Goal: Task Accomplishment & Management: Manage account settings

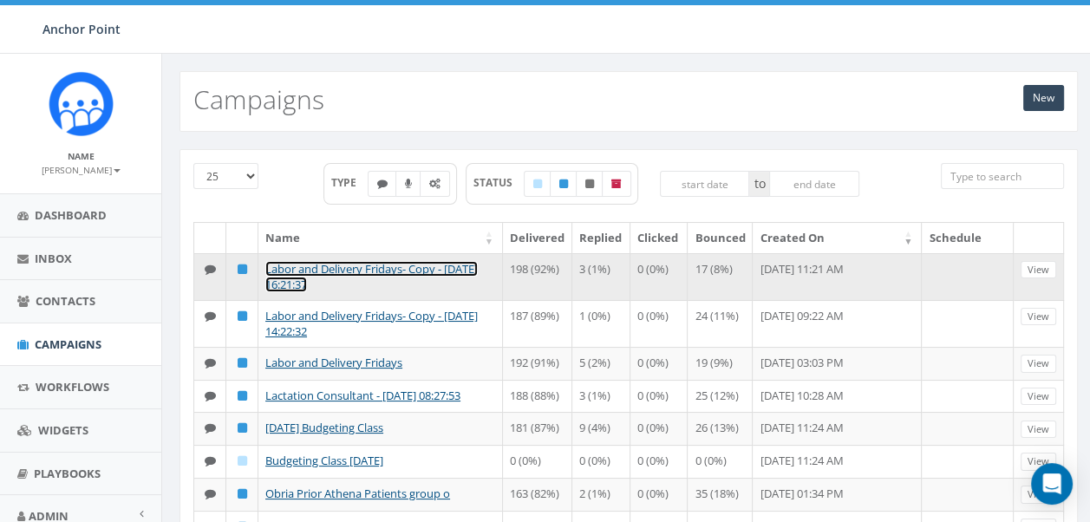
click at [352, 268] on link "Labor and Delivery Fridays- Copy - 2025-08-14 16:21:37" at bounding box center [371, 277] width 212 height 32
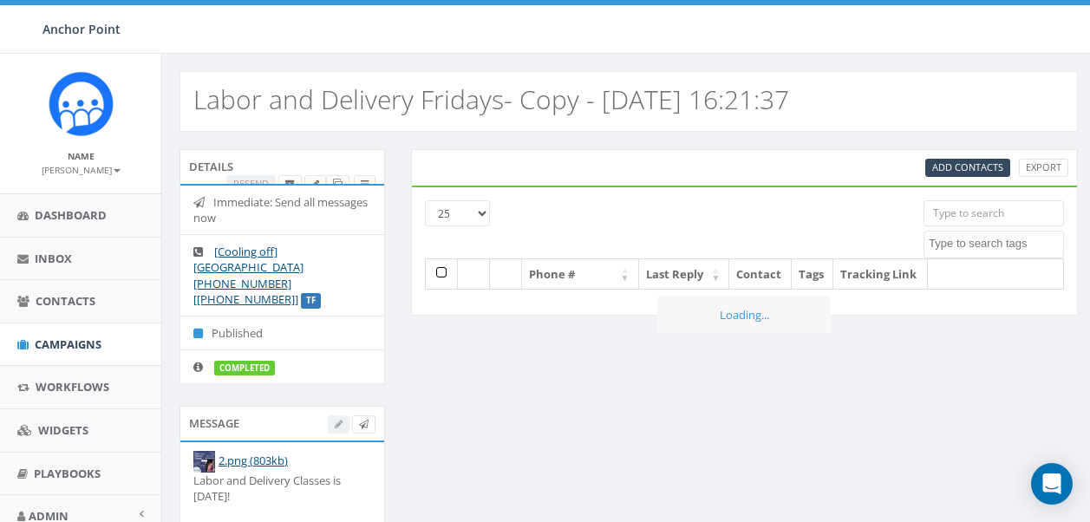
select select
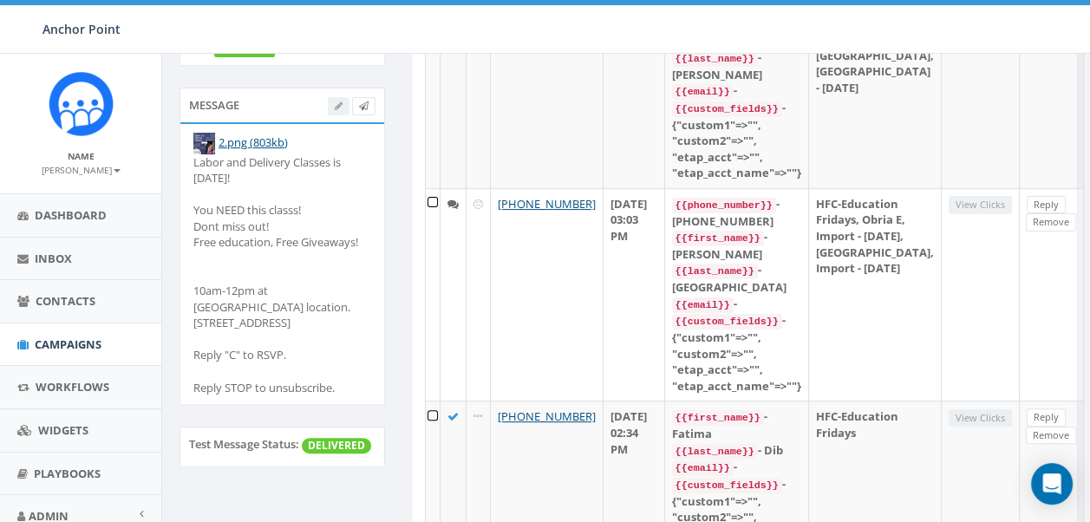
scroll to position [347, 0]
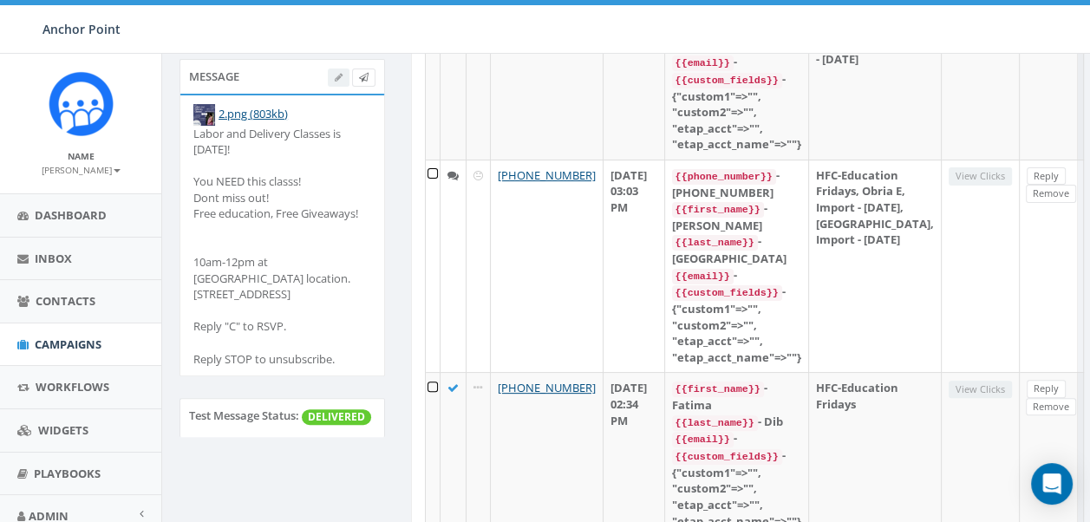
click at [318, 329] on div "Labor and Delivery Classes is TOMORROW! You NEED this classs! Dont miss out! Fr…" at bounding box center [282, 246] width 178 height 241
click at [309, 335] on div "Labor and Delivery Classes is TOMORROW! You NEED this classs! Dont miss out! Fr…" at bounding box center [282, 246] width 178 height 241
click at [316, 356] on div "Labor and Delivery Classes is TOMORROW! You NEED this classs! Dont miss out! Fr…" at bounding box center [282, 246] width 178 height 241
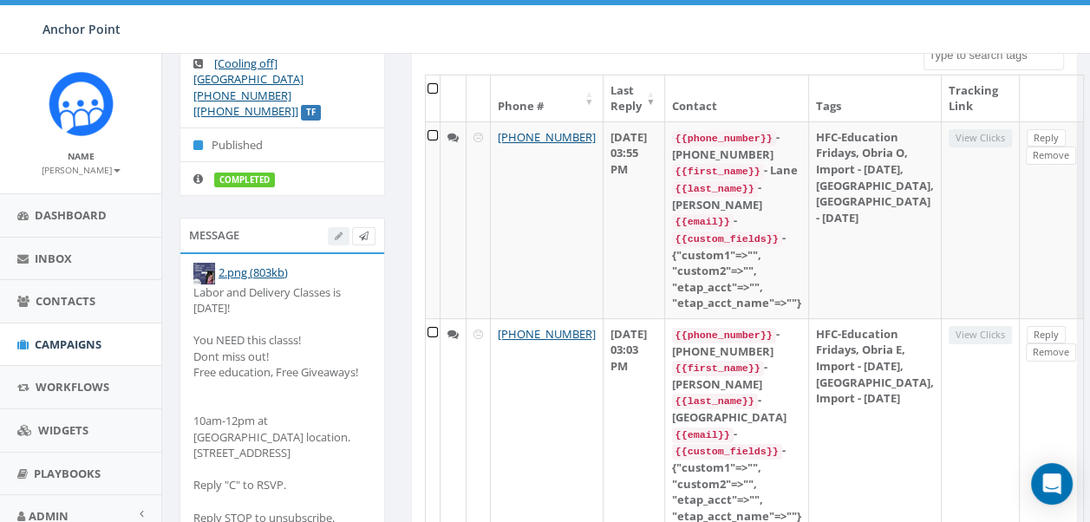
scroll to position [87, 0]
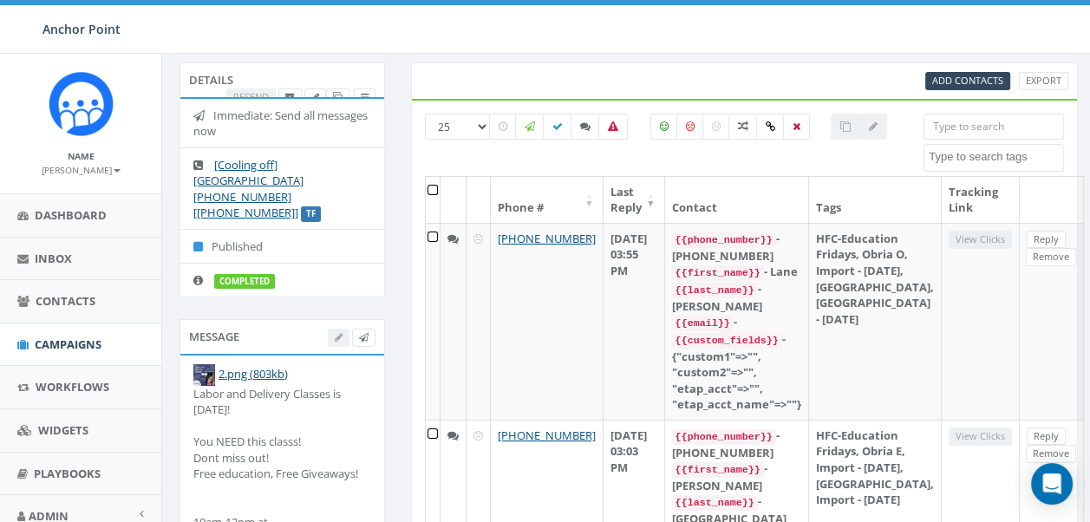
click at [237, 319] on div "Message" at bounding box center [281, 336] width 205 height 35
click at [335, 329] on div at bounding box center [352, 338] width 48 height 18
click at [215, 319] on div "Message" at bounding box center [281, 336] width 205 height 35
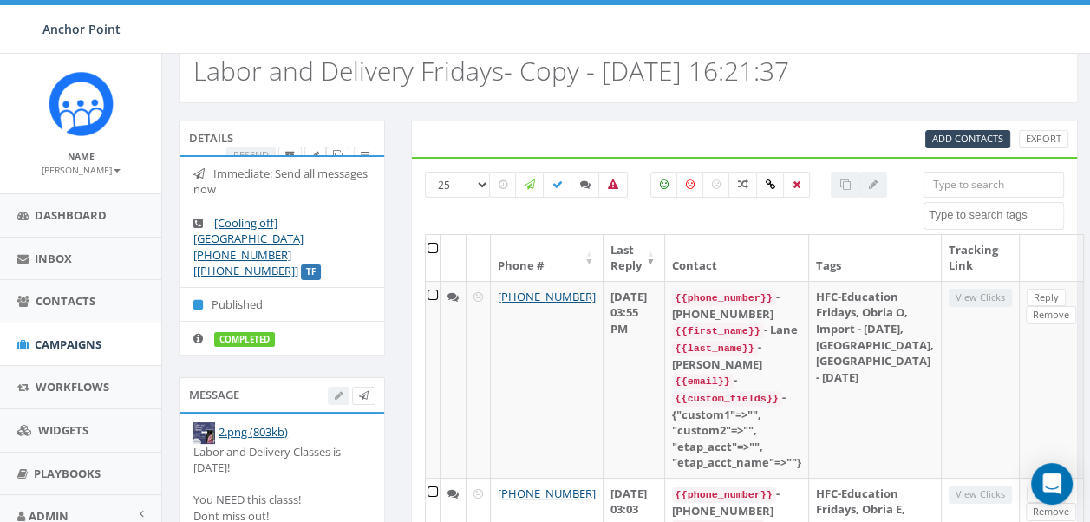
scroll to position [0, 0]
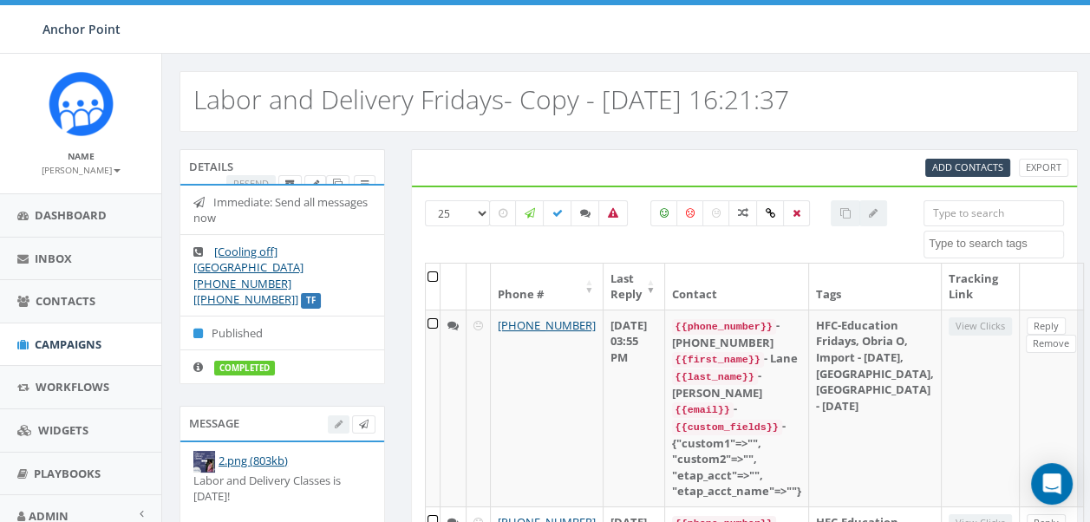
click at [336, 415] on div at bounding box center [352, 424] width 48 height 18
click at [337, 406] on div "Message" at bounding box center [281, 423] width 205 height 35
click at [338, 418] on div "Message" at bounding box center [281, 423] width 205 height 35
click at [332, 415] on div at bounding box center [352, 424] width 48 height 18
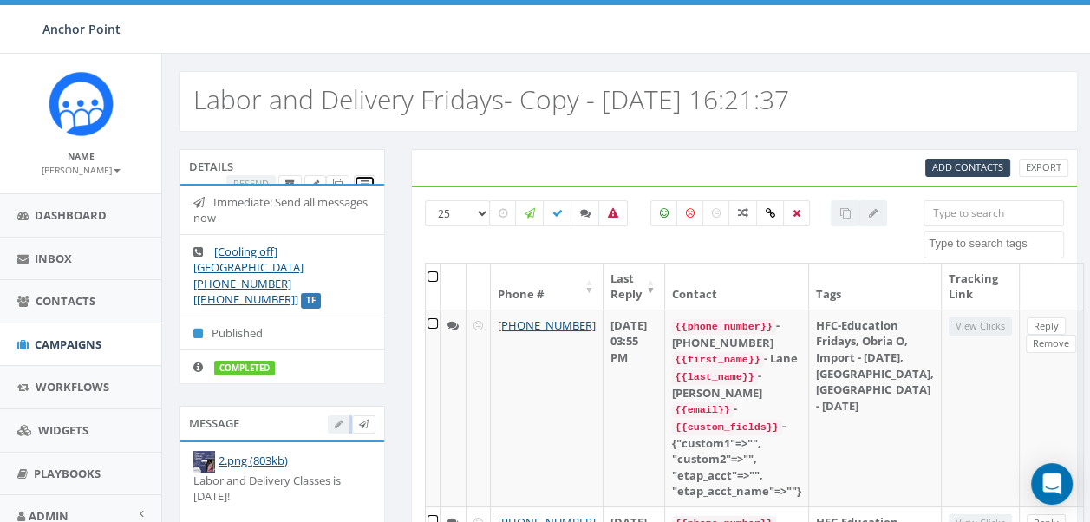
click at [366, 179] on icon at bounding box center [365, 184] width 8 height 10
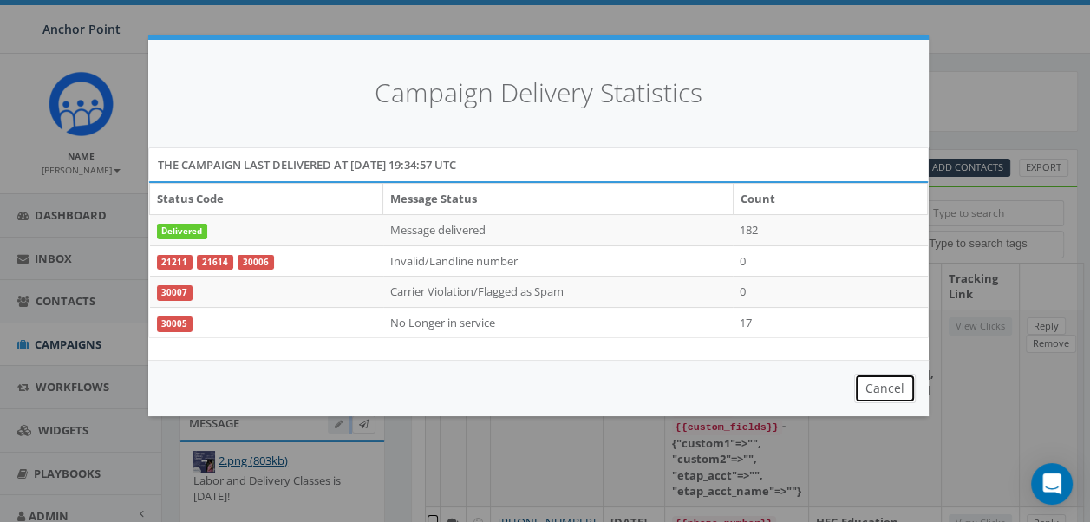
click at [884, 390] on button "Cancel" at bounding box center [885, 388] width 62 height 29
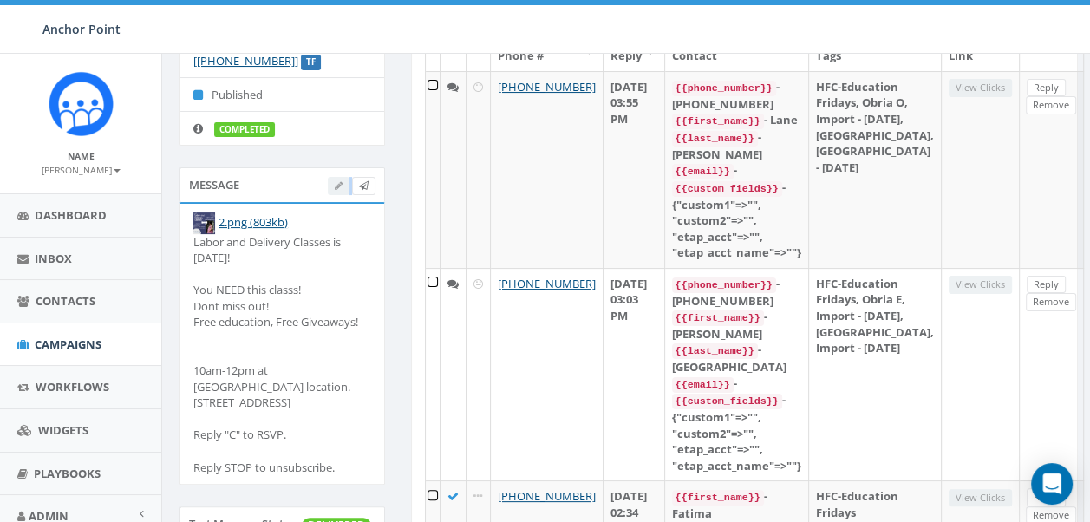
scroll to position [260, 0]
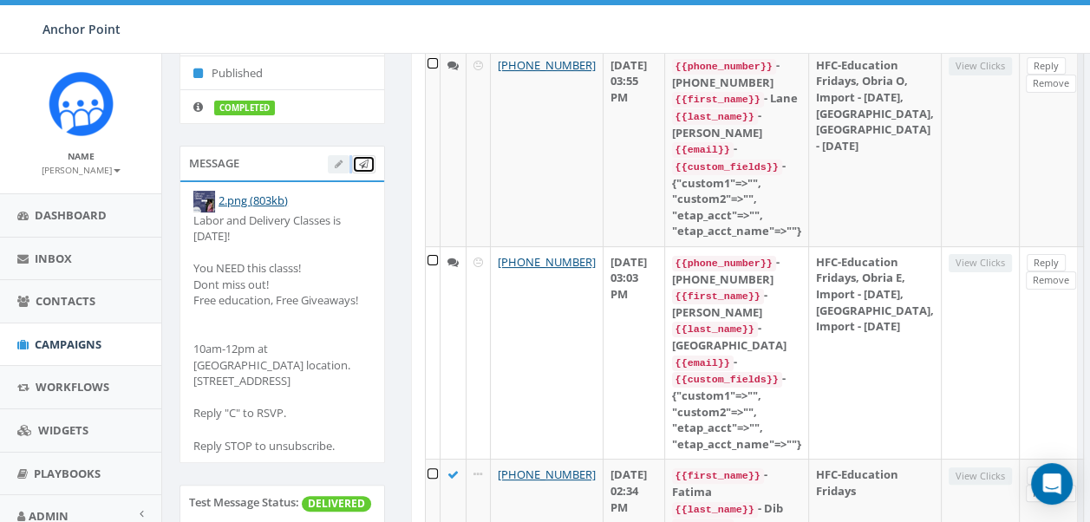
click at [362, 160] on icon at bounding box center [364, 165] width 10 height 10
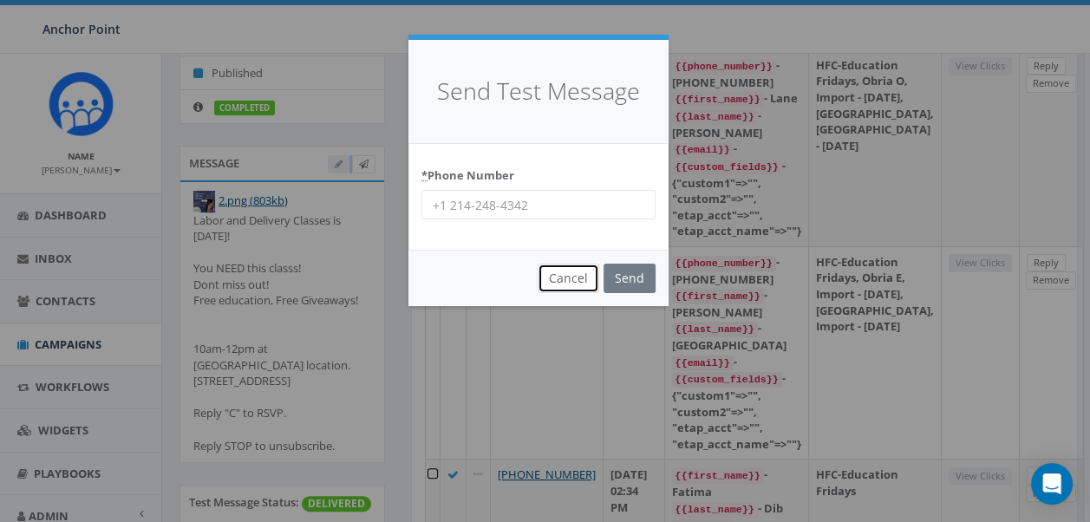
click at [574, 277] on button "Cancel" at bounding box center [568, 278] width 62 height 29
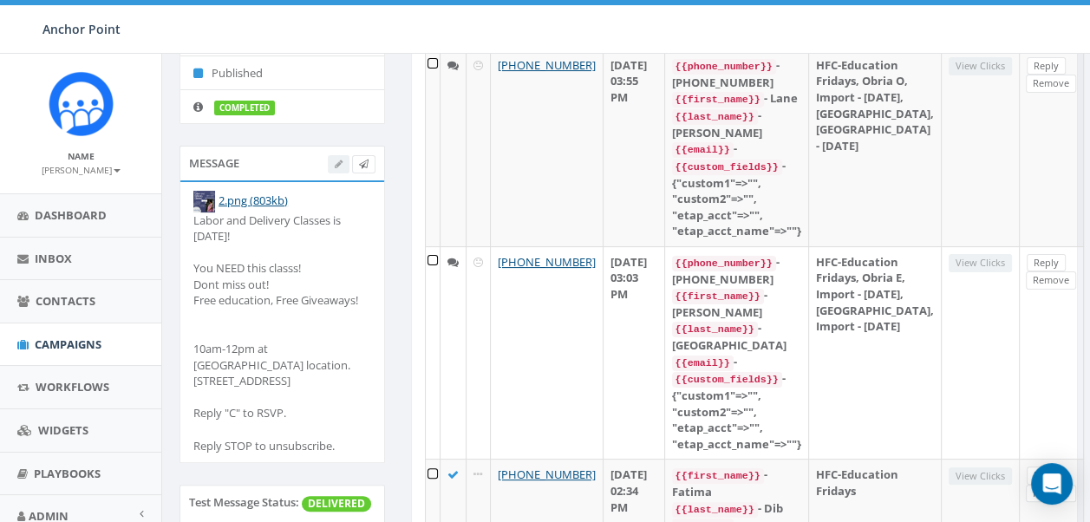
click at [266, 265] on div "Labor and Delivery Classes is [DATE]! You NEED this classs! Dont miss out! Free…" at bounding box center [282, 332] width 178 height 241
click at [270, 252] on div "Labor and Delivery Classes is [DATE]! You NEED this classs! Dont miss out! Free…" at bounding box center [282, 332] width 178 height 241
drag, startPoint x: 270, startPoint y: 252, endPoint x: 345, endPoint y: 348, distance: 121.7
click at [361, 336] on div "Labor and Delivery Classes is [DATE]! You NEED this classs! Dont miss out! Free…" at bounding box center [282, 332] width 178 height 241
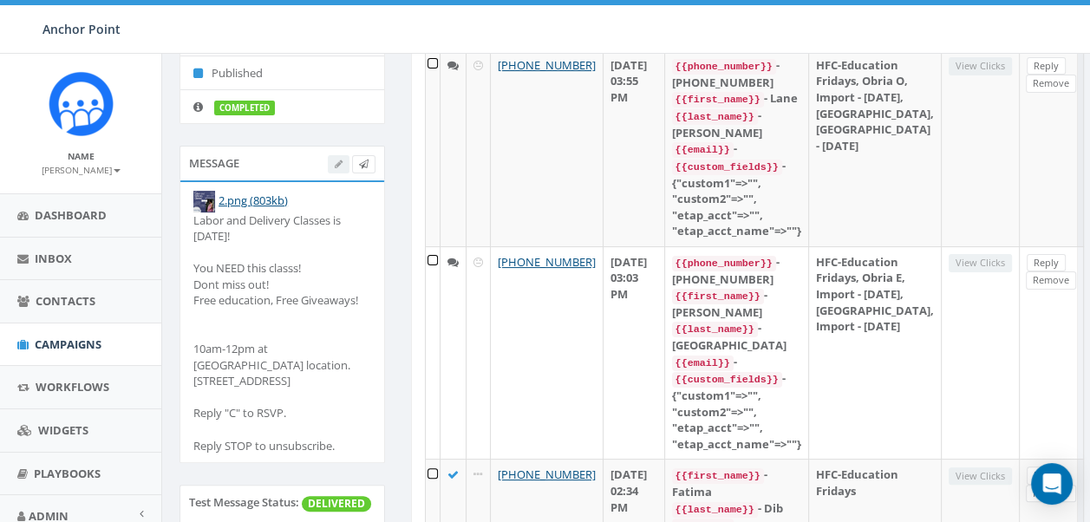
drag, startPoint x: 347, startPoint y: 440, endPoint x: 192, endPoint y: 241, distance: 252.1
click at [193, 241] on div "Labor and Delivery Classes is [DATE]! You NEED this classs! Dont miss out! Free…" at bounding box center [282, 332] width 178 height 241
click at [301, 231] on div "Labor and Delivery Classes is [DATE]! You NEED this classs! Dont miss out! Free…" at bounding box center [282, 332] width 178 height 241
click at [247, 310] on div "Labor and Delivery Classes is [DATE]! You NEED this classs! Dont miss out! Free…" at bounding box center [282, 332] width 178 height 241
click at [316, 433] on div "Labor and Delivery Classes is [DATE]! You NEED this classs! Dont miss out! Free…" at bounding box center [282, 332] width 178 height 241
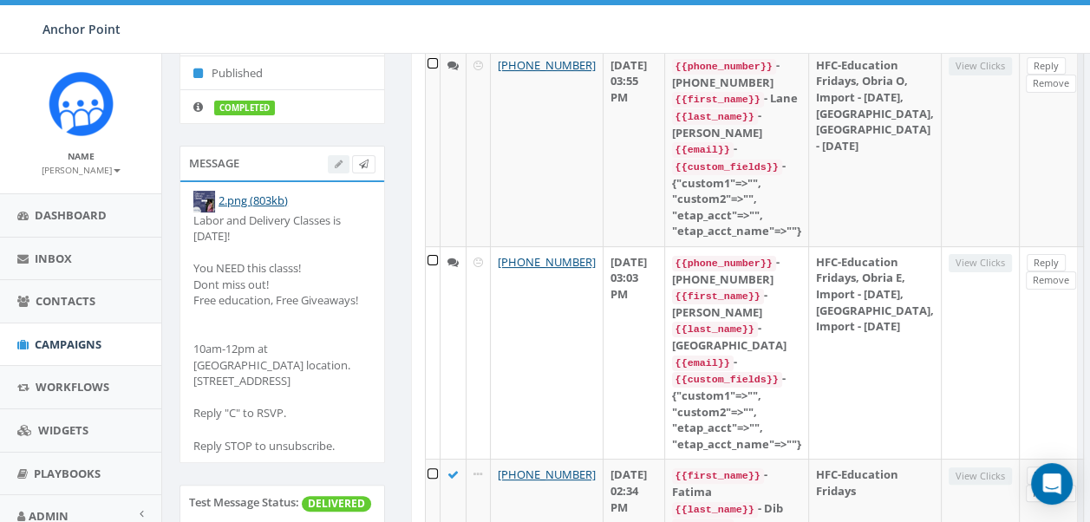
click at [343, 452] on li "2.png (803kb) Labor and Delivery Classes is TOMORROW! You NEED this classs! Don…" at bounding box center [282, 322] width 204 height 280
click at [338, 453] on li "2.png (803kb) Labor and Delivery Classes is TOMORROW! You NEED this classs! Don…" at bounding box center [282, 322] width 204 height 280
click at [322, 445] on div "Labor and Delivery Classes is [DATE]! You NEED this classs! Dont miss out! Free…" at bounding box center [282, 332] width 178 height 241
click at [287, 279] on div "Labor and Delivery Classes is [DATE]! You NEED this classs! Dont miss out! Free…" at bounding box center [282, 332] width 178 height 241
click at [333, 155] on div at bounding box center [352, 164] width 48 height 18
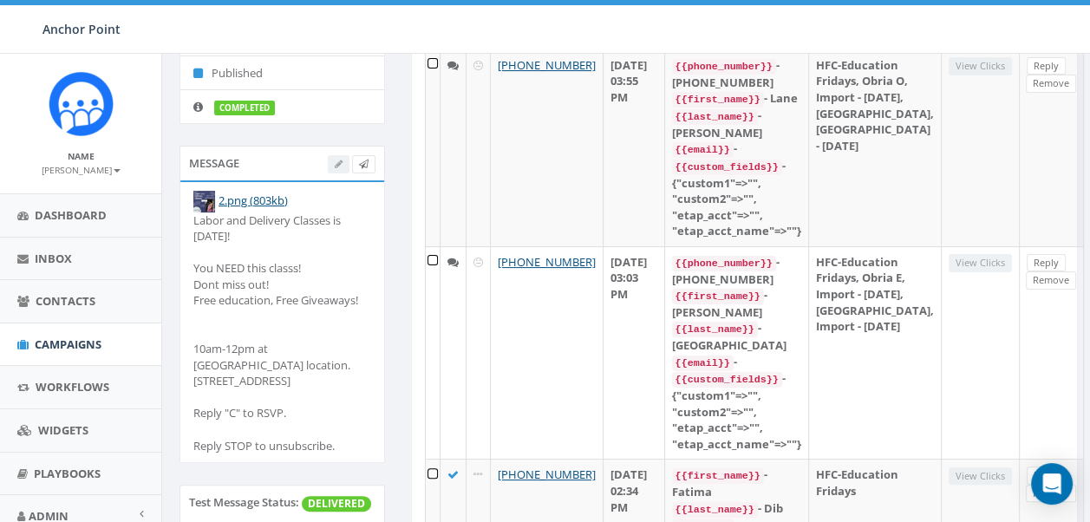
click at [334, 155] on div at bounding box center [352, 164] width 48 height 18
click at [335, 155] on div at bounding box center [352, 164] width 48 height 18
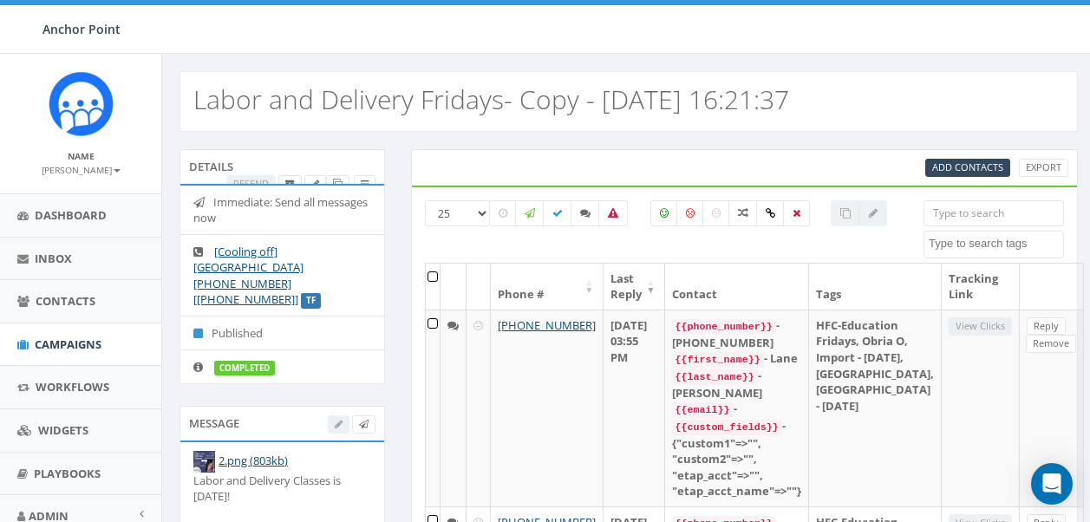
select select
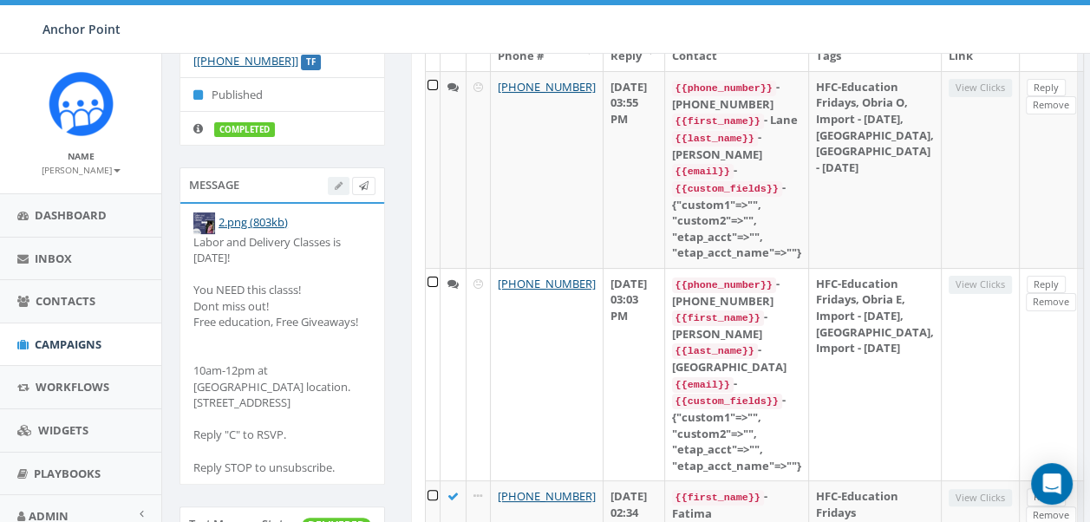
click at [296, 234] on div "Labor and Delivery Classes is [DATE]! You NEED this classs! Dont miss out! Free…" at bounding box center [282, 354] width 178 height 241
click at [246, 234] on div "Labor and Delivery Classes is [DATE]! You NEED this classs! Dont miss out! Free…" at bounding box center [282, 354] width 178 height 241
click at [253, 269] on div "Labor and Delivery Classes is [DATE]! You NEED this classs! Dont miss out! Free…" at bounding box center [282, 354] width 178 height 241
drag, startPoint x: 253, startPoint y: 269, endPoint x: 238, endPoint y: 306, distance: 40.1
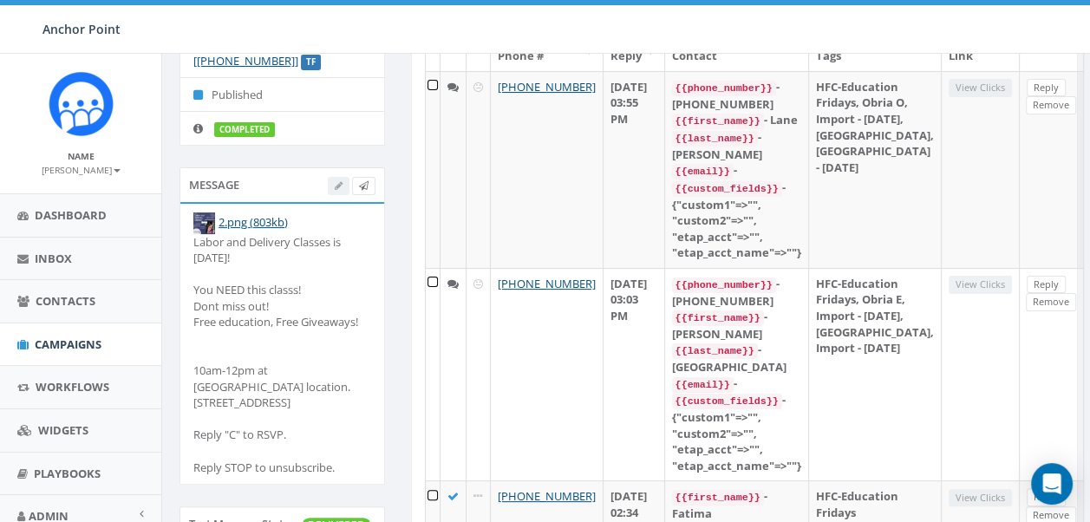
click at [238, 304] on div "Labor and Delivery Classes is TOMORROW! You NEED this classs! Dont miss out! Fr…" at bounding box center [282, 354] width 178 height 241
click at [264, 349] on div "Labor and Delivery Classes is TOMORROW! You NEED this classs! Dont miss out! Fr…" at bounding box center [282, 354] width 178 height 241
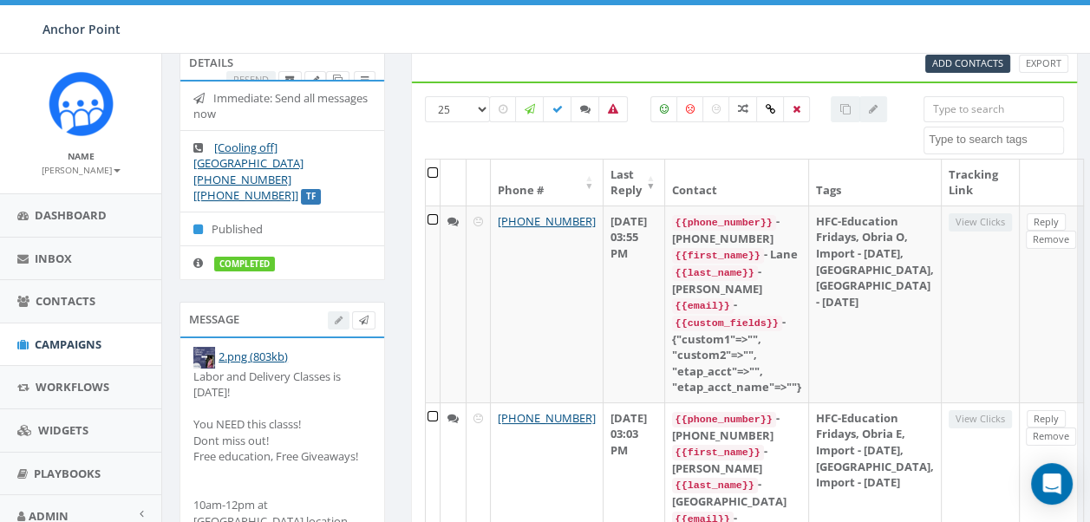
scroll to position [87, 0]
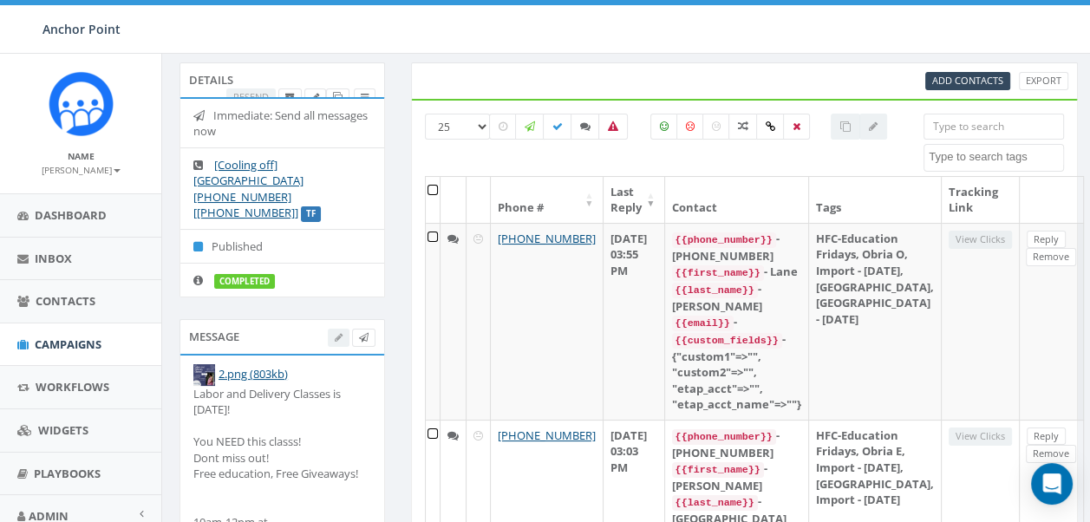
click at [334, 329] on div at bounding box center [352, 338] width 48 height 18
click at [333, 329] on div at bounding box center [352, 338] width 48 height 18
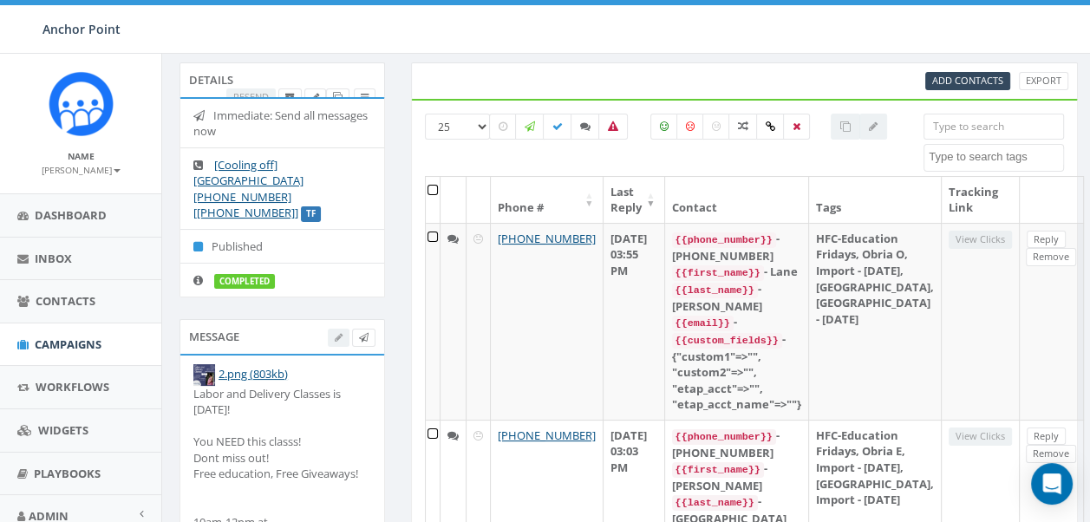
click at [312, 387] on div "Labor and Delivery Classes is TOMORROW! You NEED this classs! Dont miss out! Fr…" at bounding box center [282, 506] width 178 height 241
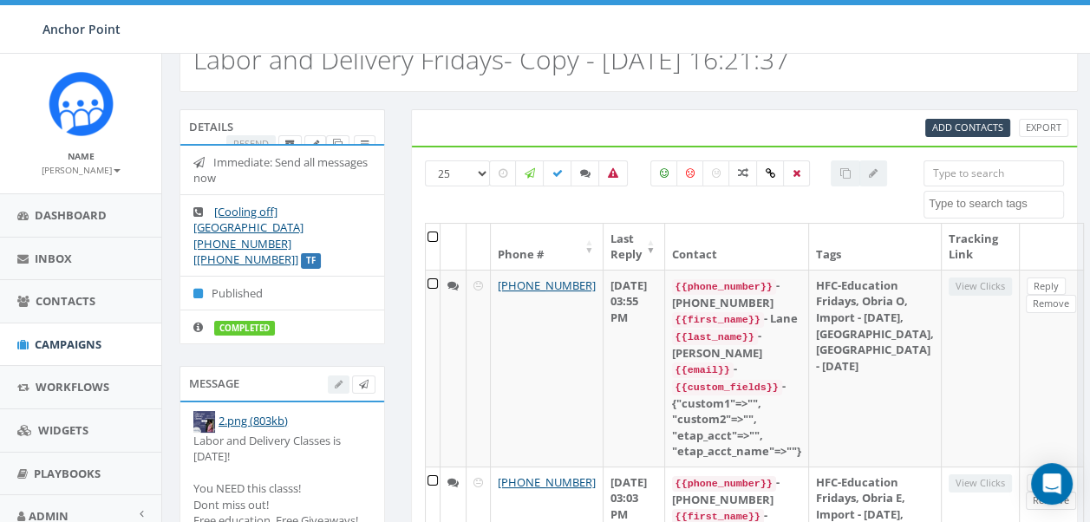
scroll to position [0, 0]
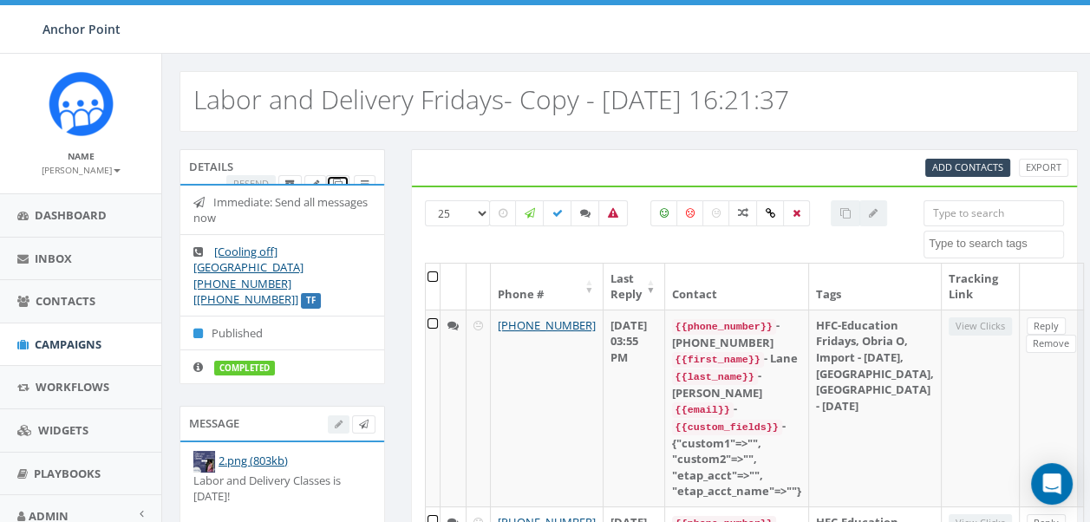
click at [333, 179] on icon at bounding box center [338, 184] width 10 height 10
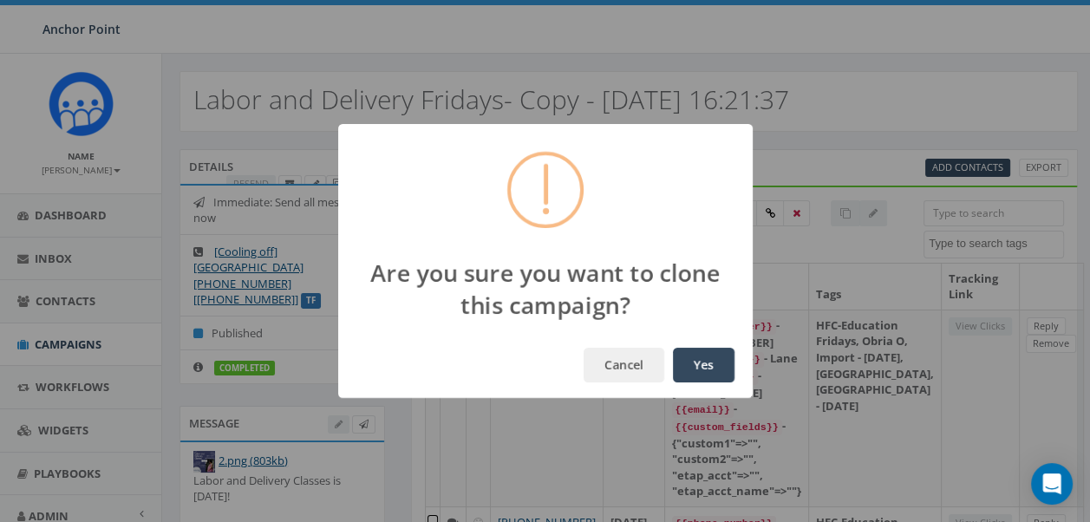
click at [697, 372] on button "Yes" at bounding box center [704, 365] width 62 height 35
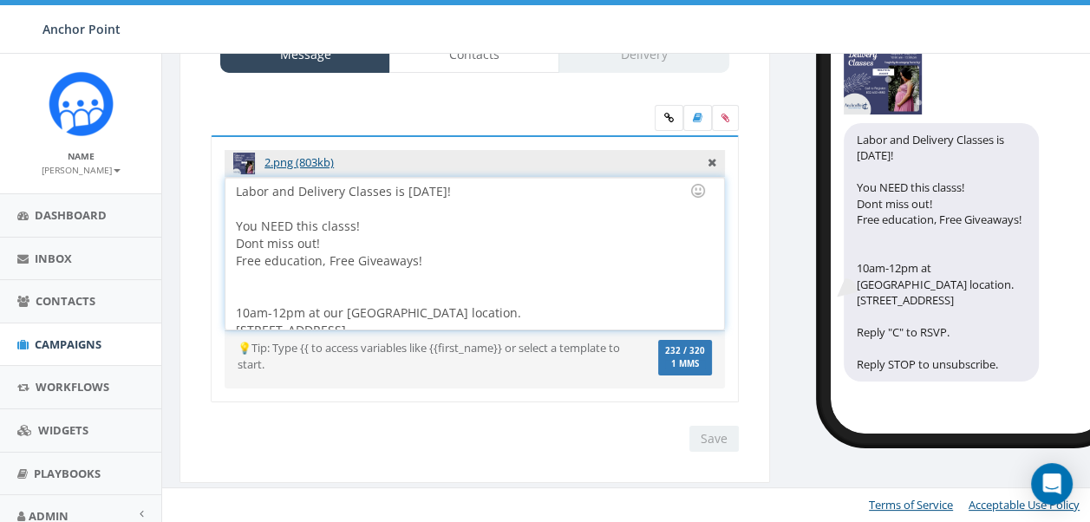
drag, startPoint x: 430, startPoint y: 265, endPoint x: 216, endPoint y: 227, distance: 217.5
click at [216, 227] on div "2.png (803kb) Labor and Delivery Classes is TOMORROW! You NEED this classs! Don…" at bounding box center [475, 268] width 528 height 267
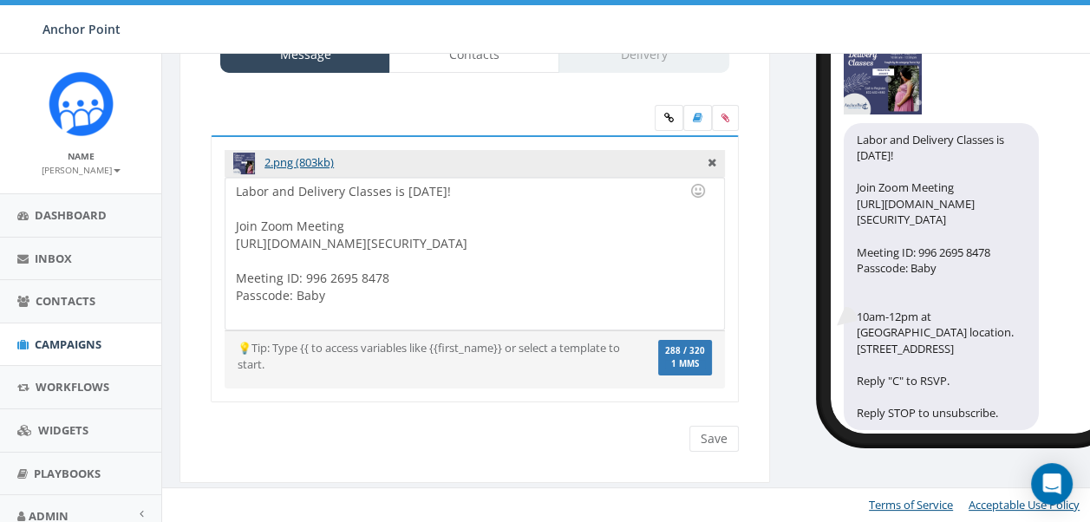
click at [17, 94] on div "Name Debbie Simmons Profile Sign Out" at bounding box center [80, 124] width 161 height 140
click at [1061, 283] on div "Labor and Delivery Classes is TOMORROW! Join Zoom Meeting https://zoom.us/j/996…" at bounding box center [968, 221] width 277 height 423
click at [557, 243] on div "Labor and Delivery Classes is TOMORROW! Join Zoom Meeting https://zoom.us/j/996…" at bounding box center [474, 254] width 498 height 152
click at [270, 262] on div at bounding box center [469, 260] width 466 height 17
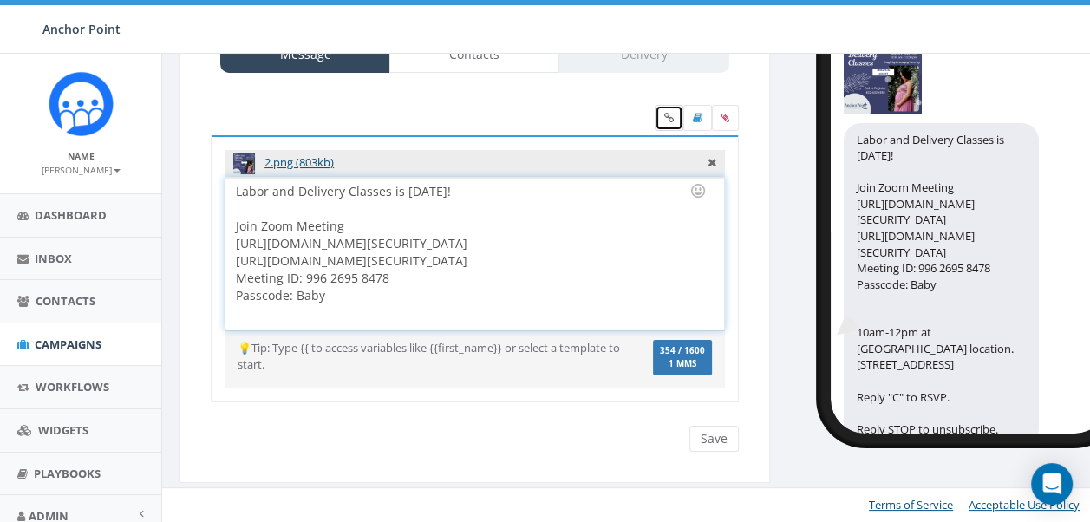
click at [673, 123] on icon at bounding box center [669, 118] width 10 height 10
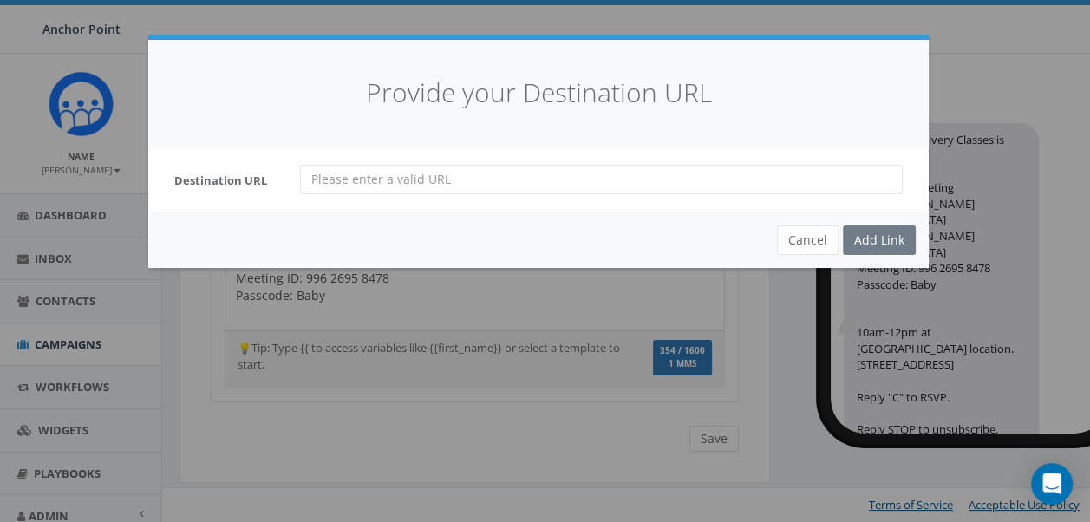
click at [632, 179] on input "url" at bounding box center [601, 179] width 602 height 29
paste input "[URL][DOMAIN_NAME][SECURITY_DATA]"
type input "[URL][DOMAIN_NAME][SECURITY_DATA]"
click at [882, 234] on div "Add Link" at bounding box center [879, 239] width 73 height 29
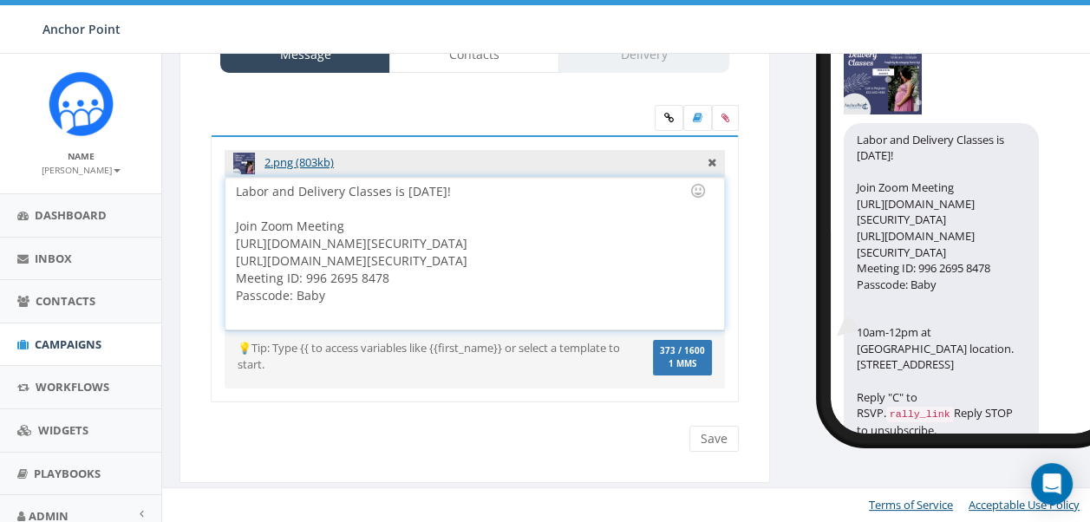
drag, startPoint x: 669, startPoint y: 261, endPoint x: 228, endPoint y: 265, distance: 441.3
click at [228, 265] on div "Labor and Delivery Classes is TOMORROW! Join Zoom Meeting https://zoom.us/j/996…" at bounding box center [474, 254] width 498 height 152
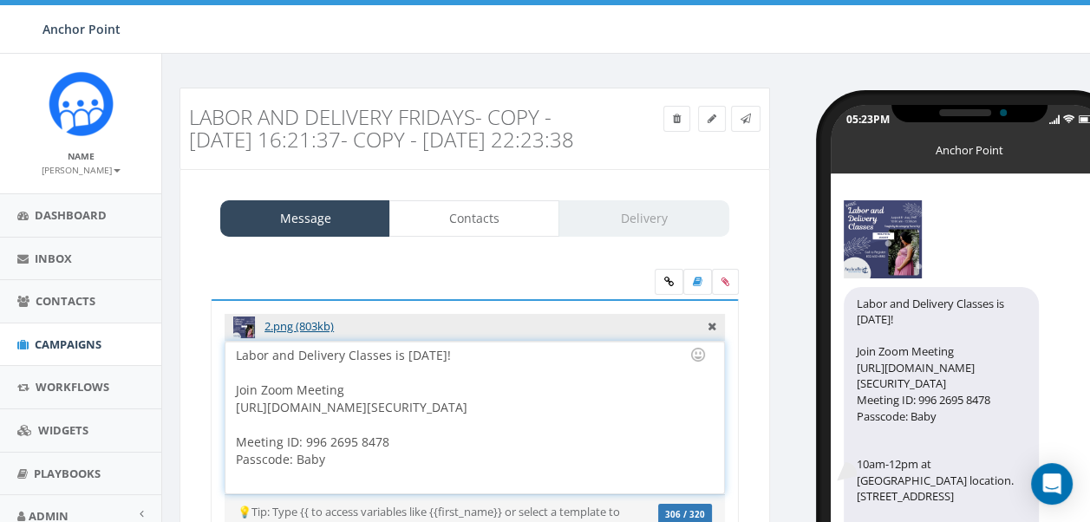
click at [514, 369] on div "Labor and Delivery Classes is TOMORROW! Join Zoom Meeting https://zoom.us/j/996…" at bounding box center [474, 418] width 498 height 152
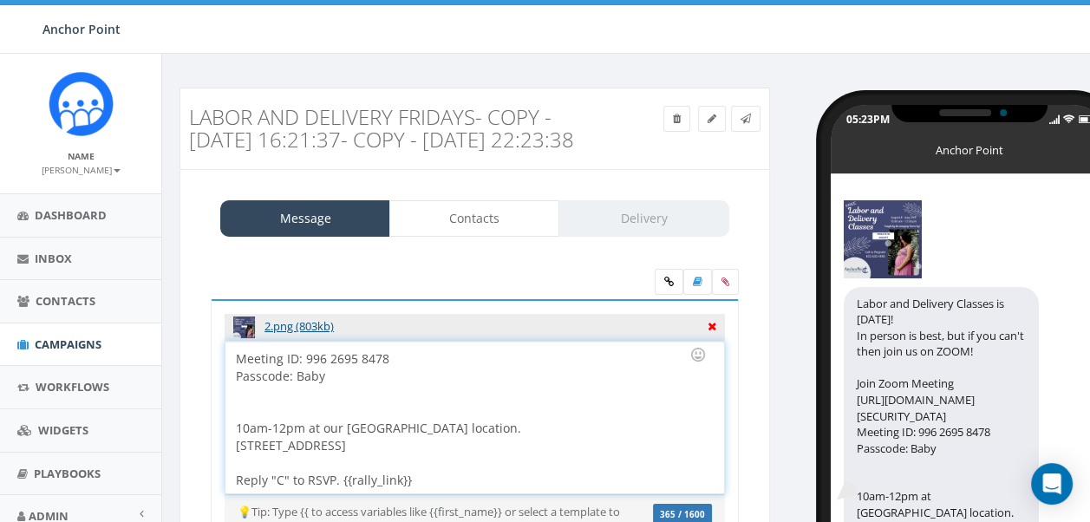
click at [712, 332] on icon at bounding box center [711, 324] width 9 height 16
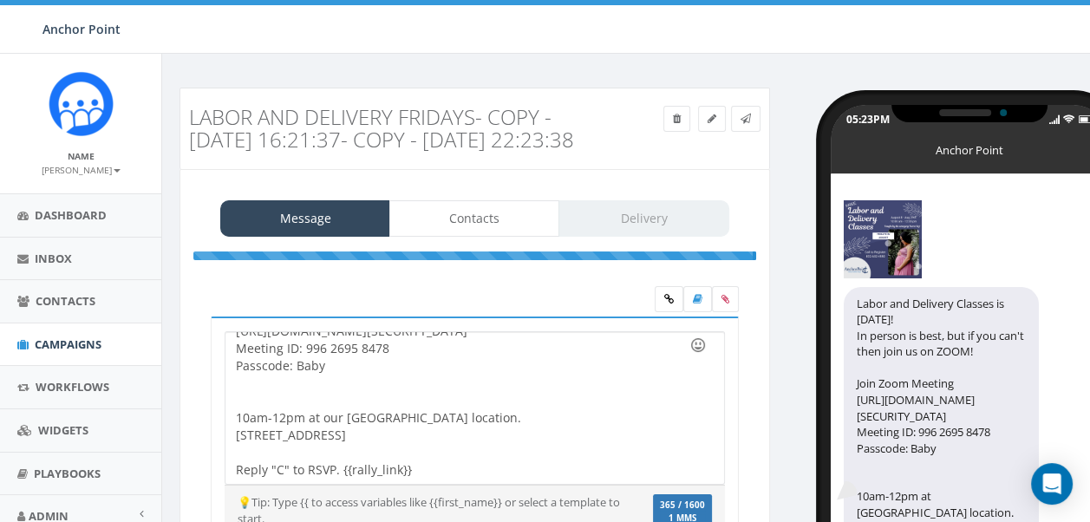
scroll to position [83, 0]
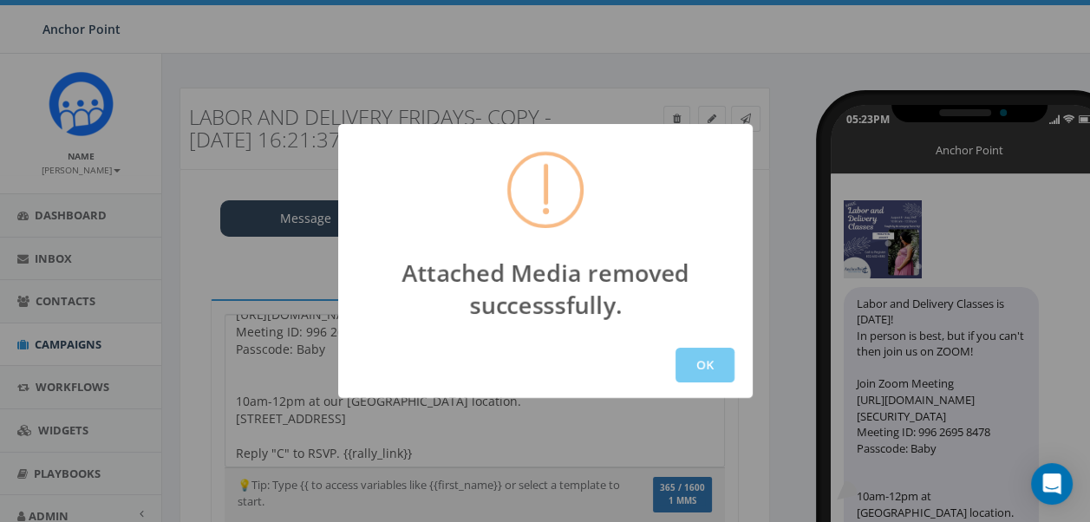
click at [710, 362] on button "OK" at bounding box center [704, 365] width 59 height 35
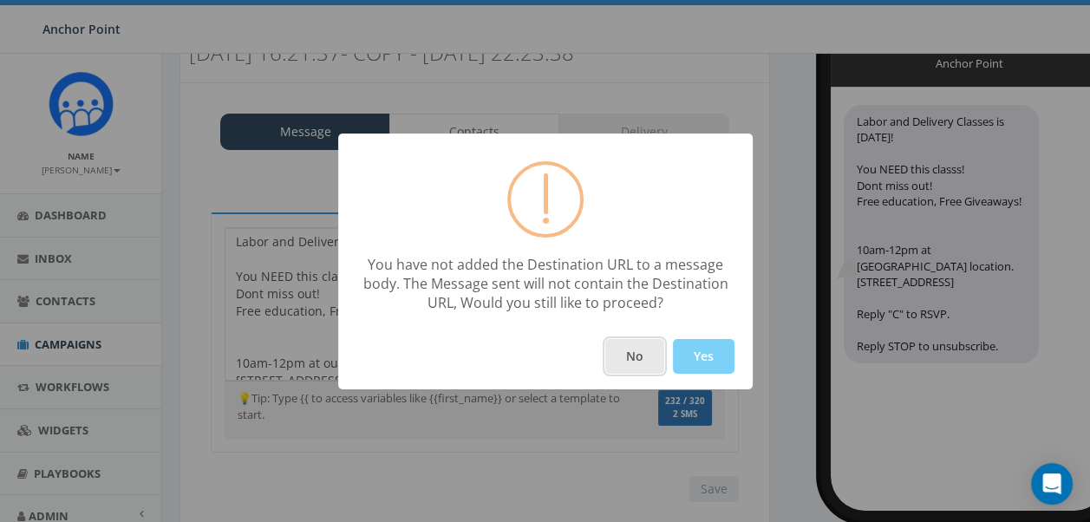
click at [641, 355] on button "No" at bounding box center [634, 356] width 59 height 35
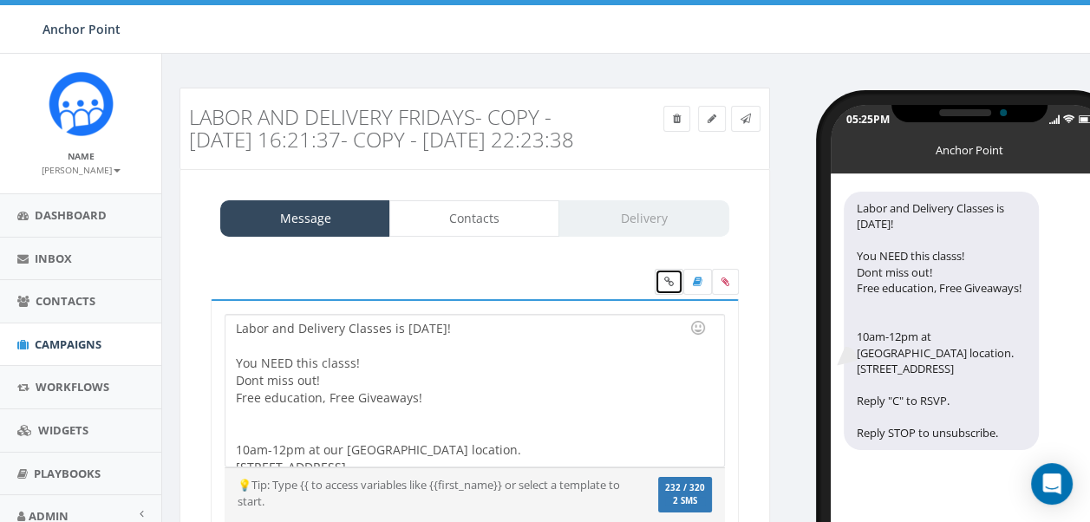
click at [667, 295] on link at bounding box center [668, 282] width 29 height 26
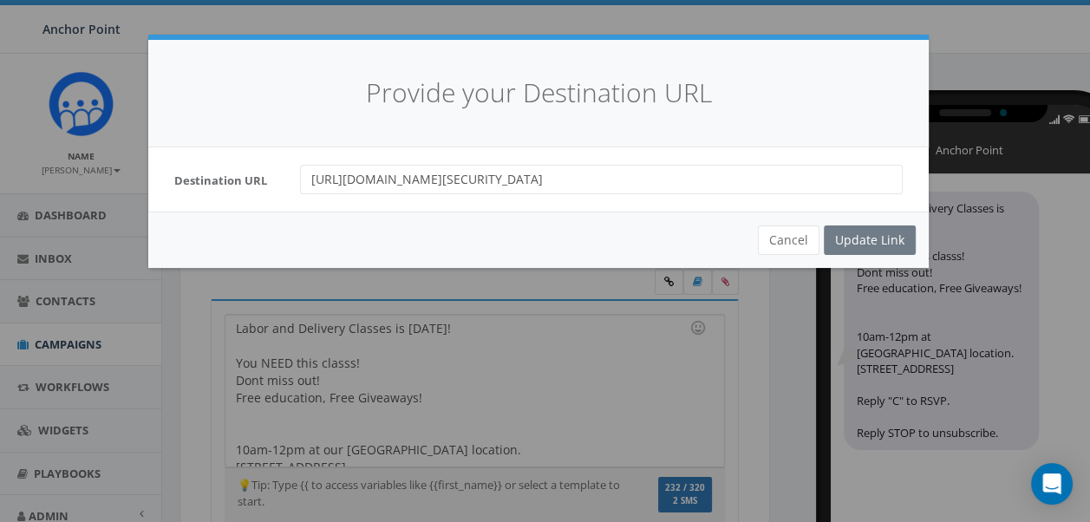
click at [884, 238] on div "Cancel Update Link" at bounding box center [538, 240] width 780 height 56
click at [883, 238] on div "Cancel Update Link" at bounding box center [538, 240] width 780 height 56
click at [763, 162] on div "Destination URL https://zoom.us/j/99626958478?pwd=fC52Fg6hyaXAyFTRIMKl2kEqZSawH…" at bounding box center [538, 179] width 780 height 64
click at [775, 176] on input "[URL][DOMAIN_NAME][SECURITY_DATA]" at bounding box center [601, 179] width 602 height 29
click at [875, 248] on div "Cancel Update Link" at bounding box center [538, 240] width 780 height 56
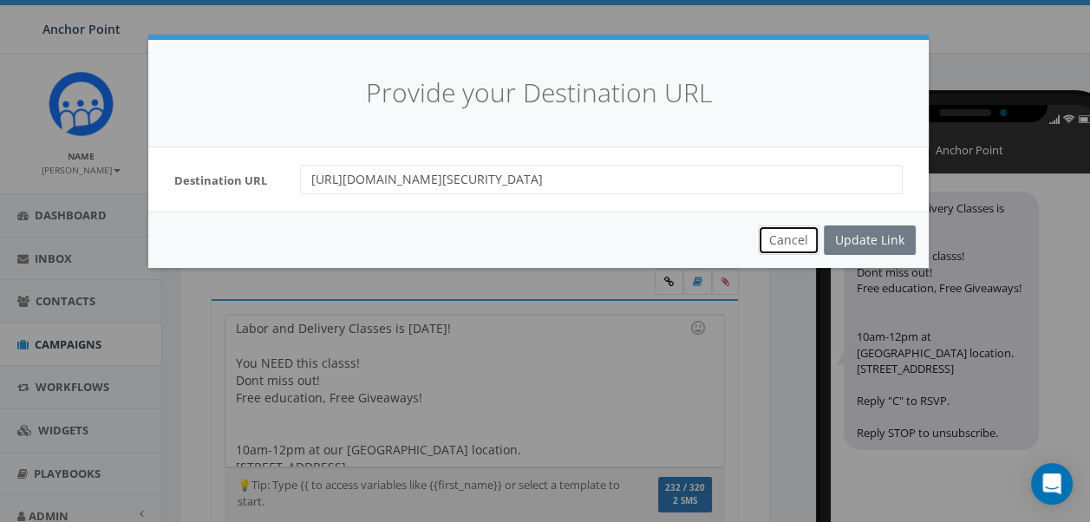
click at [786, 239] on button "Cancel" at bounding box center [789, 239] width 62 height 29
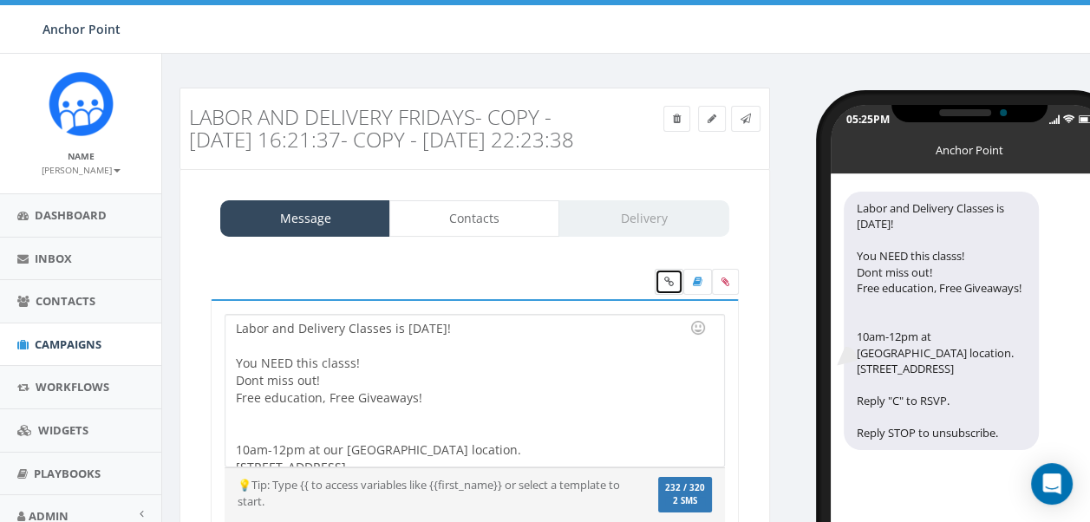
click at [670, 287] on icon at bounding box center [669, 282] width 10 height 10
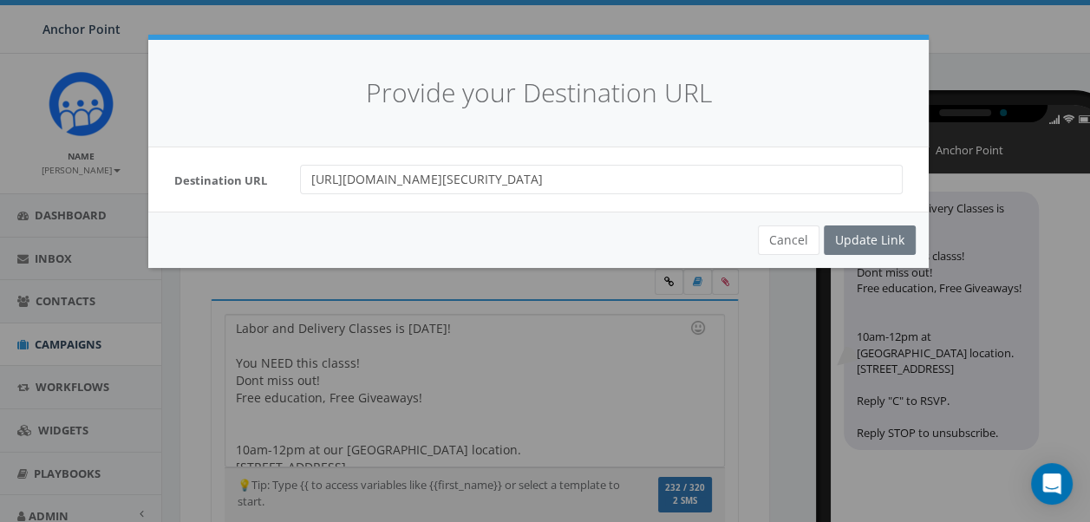
drag, startPoint x: 785, startPoint y: 181, endPoint x: -3, endPoint y: 115, distance: 791.6
click at [0, 115] on html "Anchor Point Anchor Point Profile Sign Out 23.85 % of Available Amount Used You…" at bounding box center [545, 261] width 1090 height 522
click at [872, 242] on div "Update Link" at bounding box center [870, 239] width 92 height 29
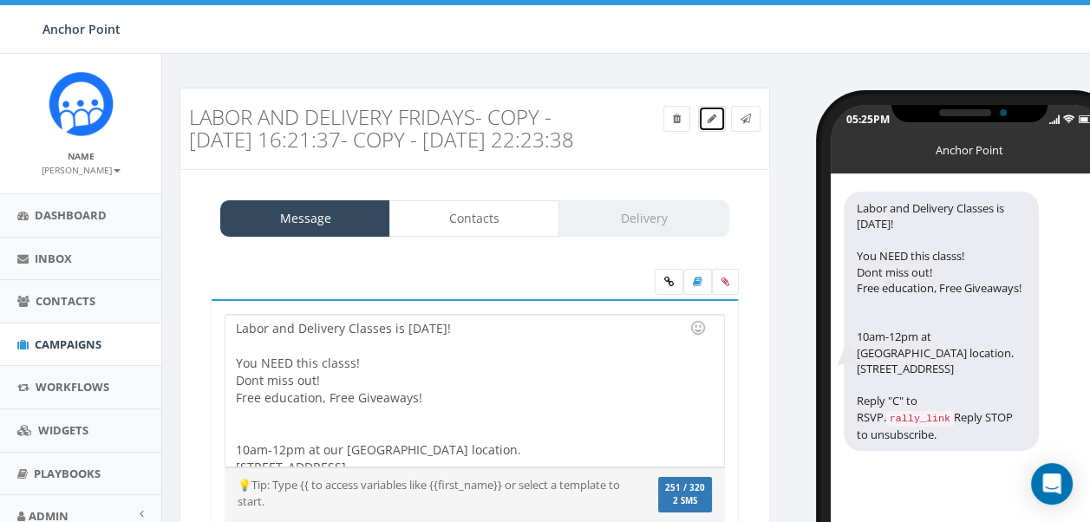
click at [713, 118] on icon at bounding box center [711, 119] width 9 height 10
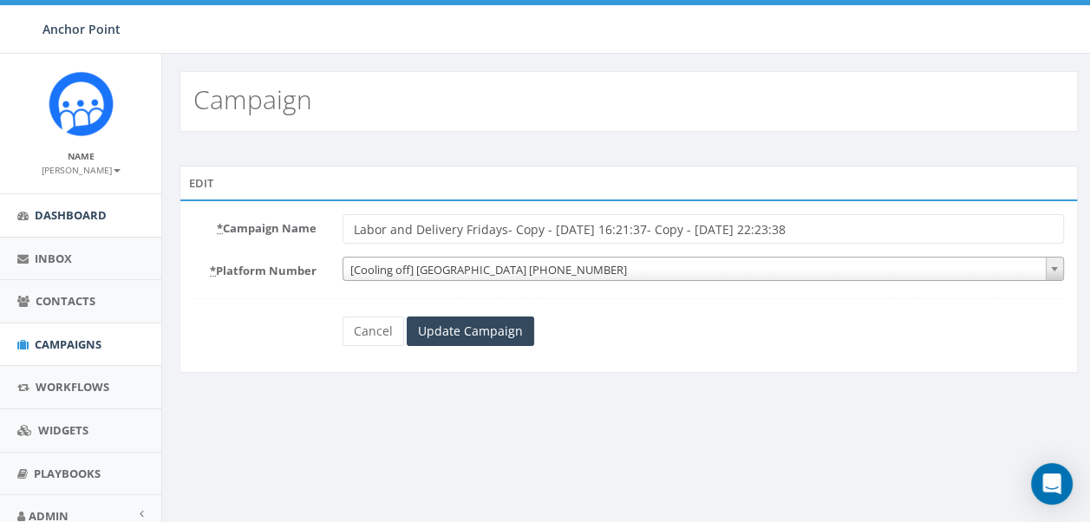
drag, startPoint x: 846, startPoint y: 225, endPoint x: 34, endPoint y: 203, distance: 812.6
click at [34, 203] on body "Anchor Point Anchor Point Profile Sign Out 23.85 % of Available Amount Used You…" at bounding box center [545, 261] width 1090 height 522
click at [310, 222] on label "* Campaign Name" at bounding box center [254, 225] width 149 height 23
click at [342, 222] on input "Labor and Delivery Fridays- Copy - [DATE] 16:21:37- Copy - [DATE] 22:23:38" at bounding box center [702, 228] width 721 height 29
click at [583, 216] on input "Labor and Delivery Fridays- Copy - [DATE] 16:21:37- Copy - [DATE] 22:23:38" at bounding box center [702, 228] width 721 height 29
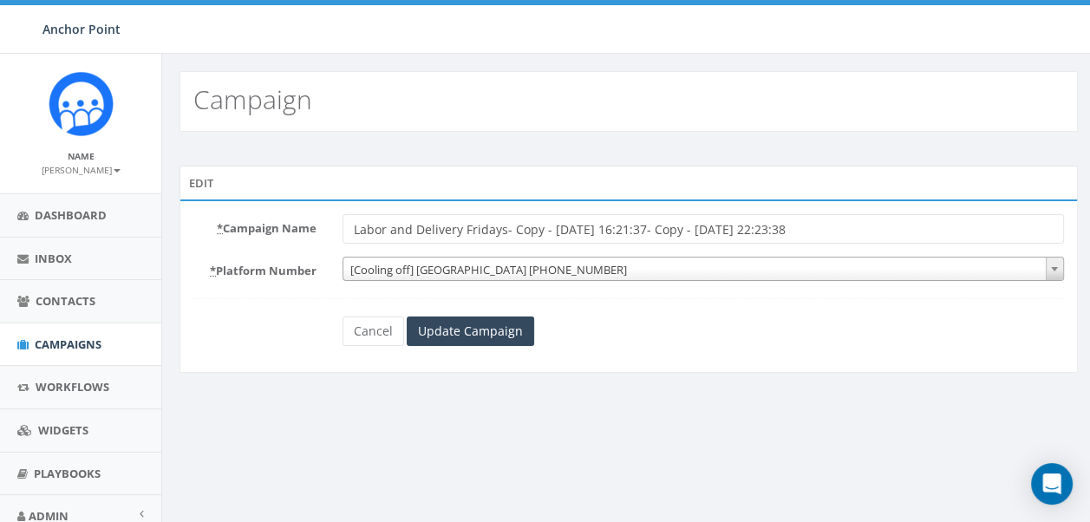
drag, startPoint x: 707, startPoint y: 231, endPoint x: 510, endPoint y: 241, distance: 197.9
click at [510, 241] on input "Labor and Delivery Fridays- Copy - [DATE] 16:21:37- Copy - [DATE] 22:23:38" at bounding box center [702, 228] width 721 height 29
type input "Labor and Delivery Fridays- zoom link [DATE] 22:23:38"
click at [489, 337] on input "Update Campaign" at bounding box center [470, 330] width 127 height 29
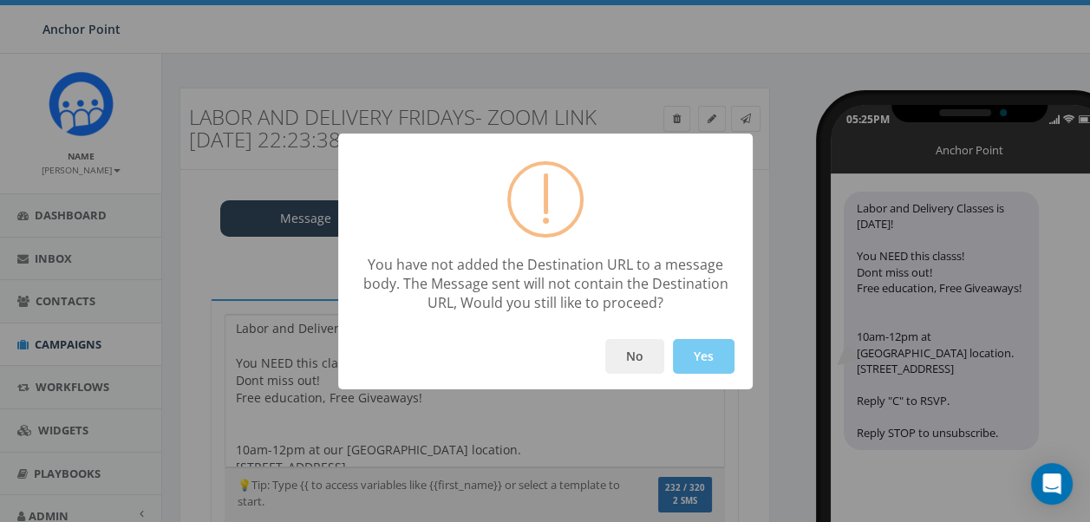
click at [714, 350] on button "Yes" at bounding box center [704, 356] width 62 height 35
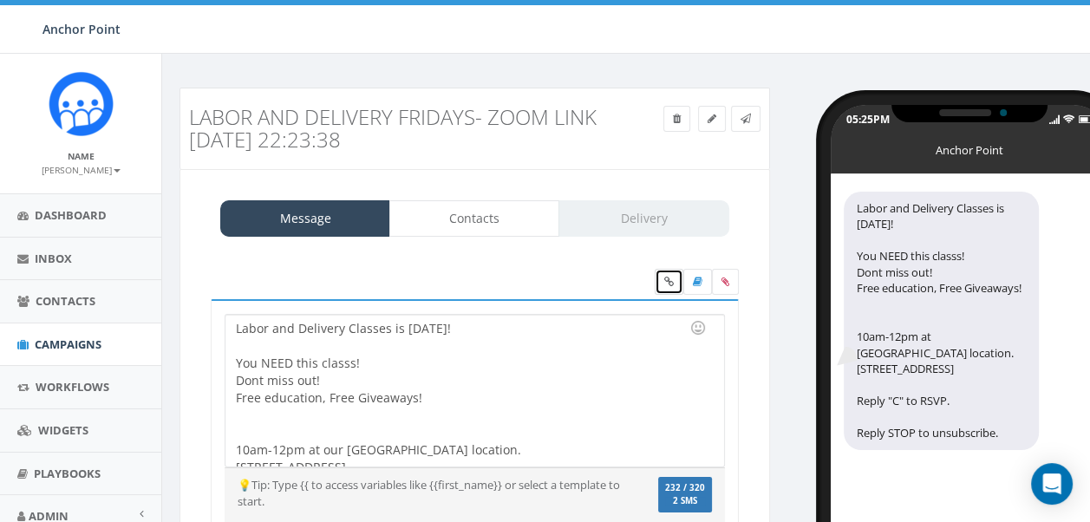
click at [671, 278] on icon at bounding box center [669, 282] width 10 height 10
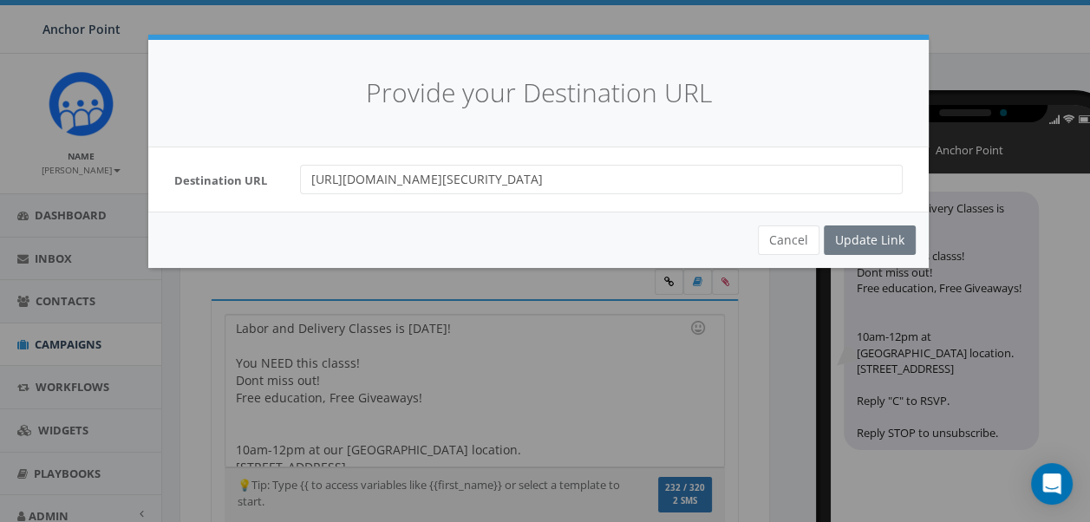
drag, startPoint x: 772, startPoint y: 179, endPoint x: 21, endPoint y: 199, distance: 751.0
click at [21, 199] on div "Provide your Destination URL Destination URL [URL][DOMAIN_NAME][SECURITY_DATA] …" at bounding box center [545, 261] width 1090 height 522
paste input "oin"
type input "[URL][DOMAIN_NAME]"
click at [874, 244] on div "Update Link" at bounding box center [870, 239] width 92 height 29
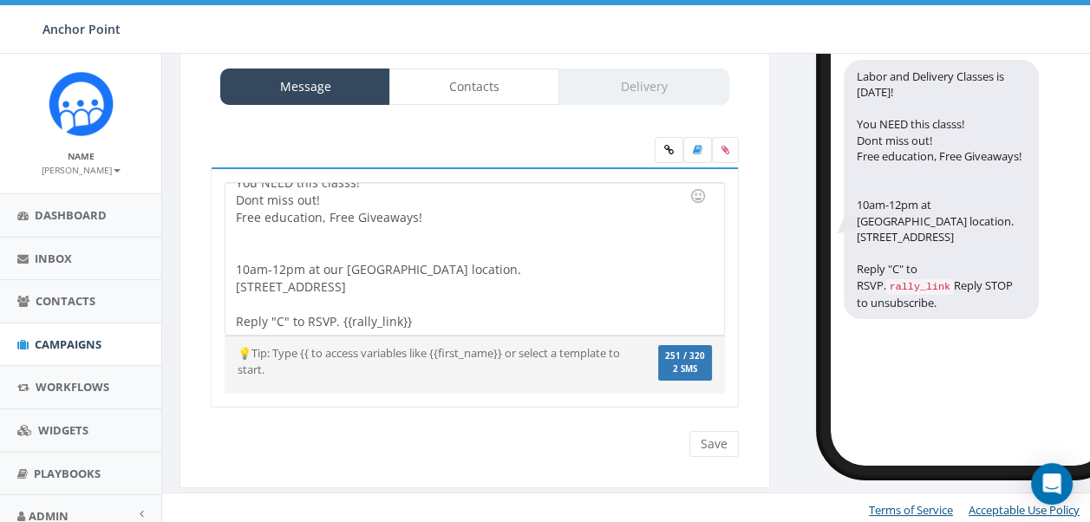
scroll to position [133, 0]
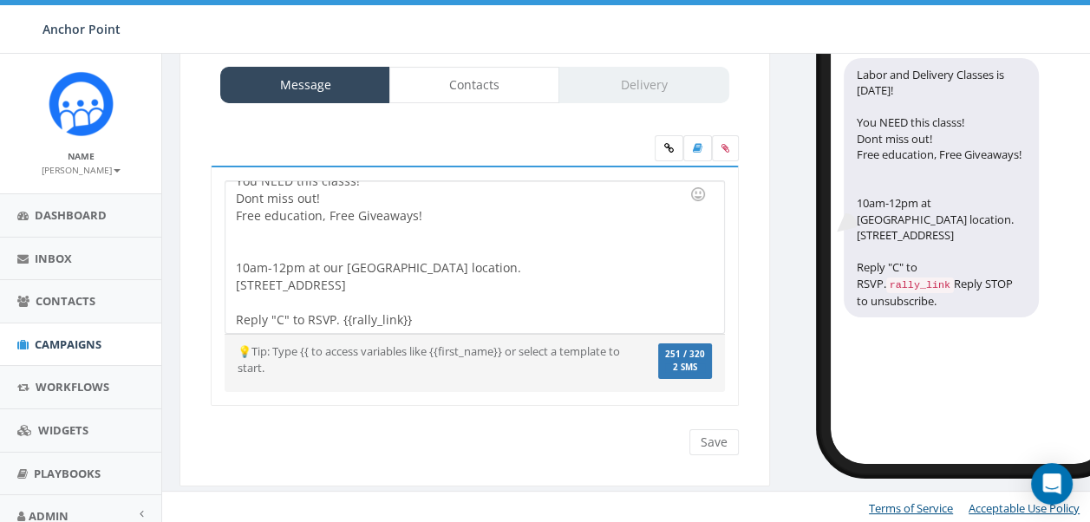
click at [440, 312] on div "Labor and Delivery Classes is [DATE]! You NEED this classs! Dont miss out! Free…" at bounding box center [474, 257] width 498 height 152
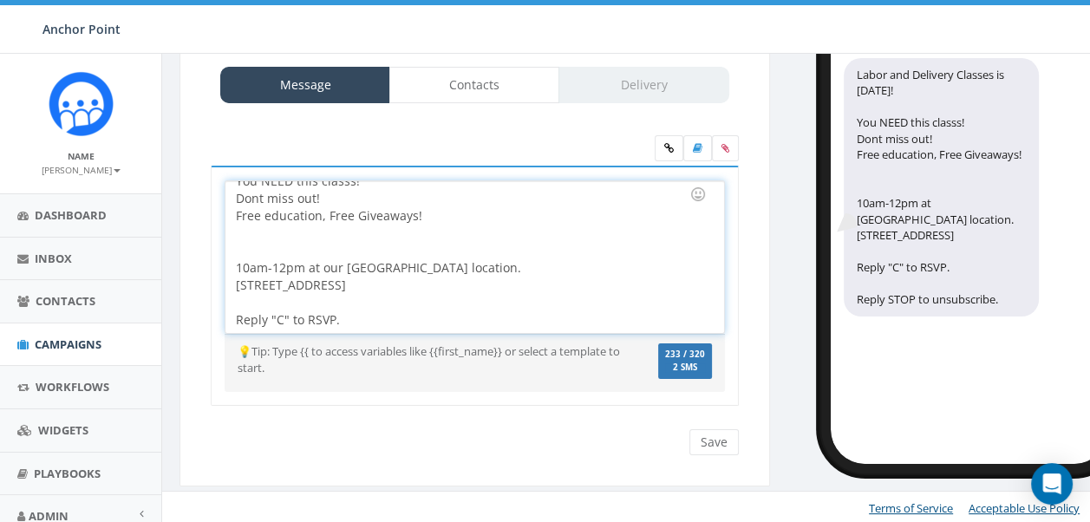
scroll to position [0, 0]
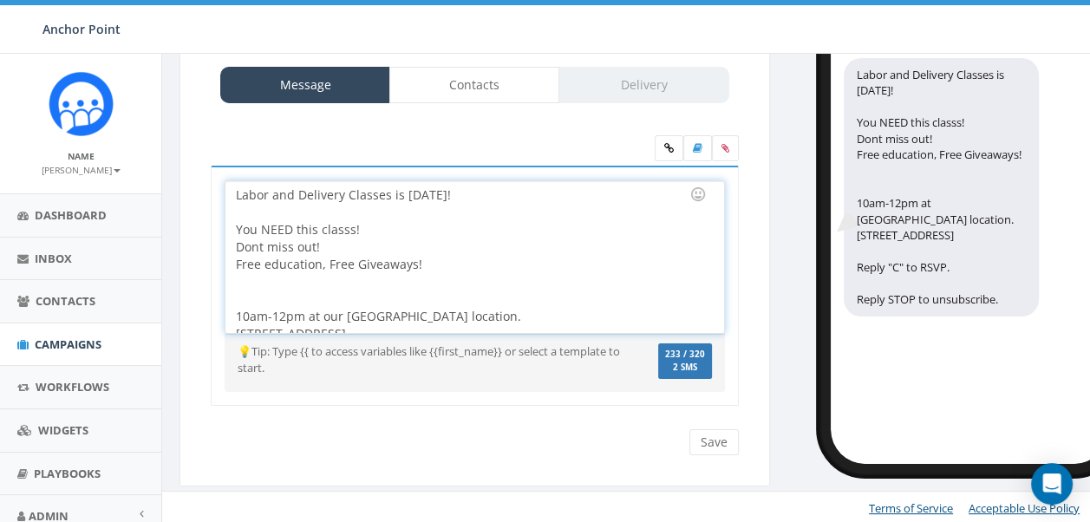
click at [302, 293] on div at bounding box center [469, 290] width 466 height 35
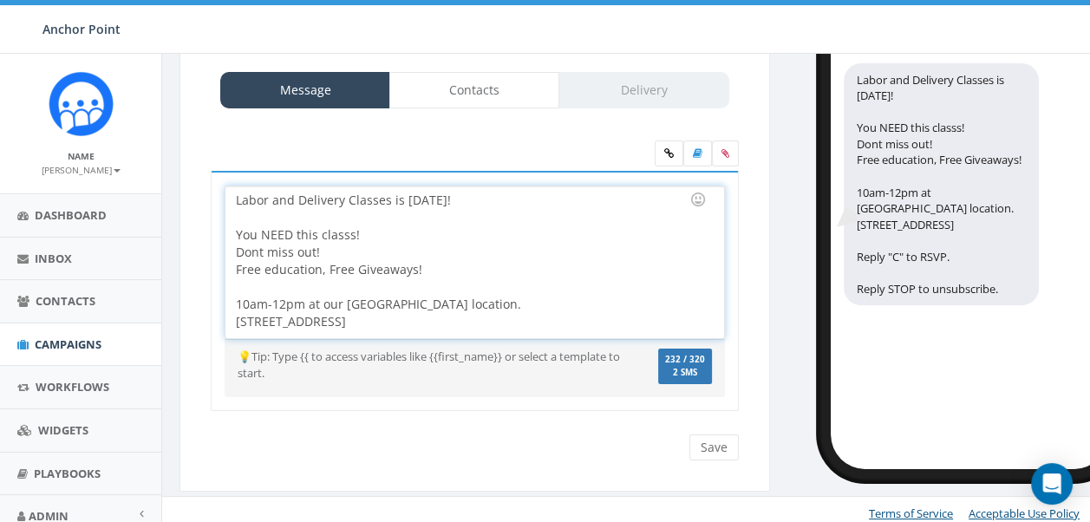
scroll to position [133, 0]
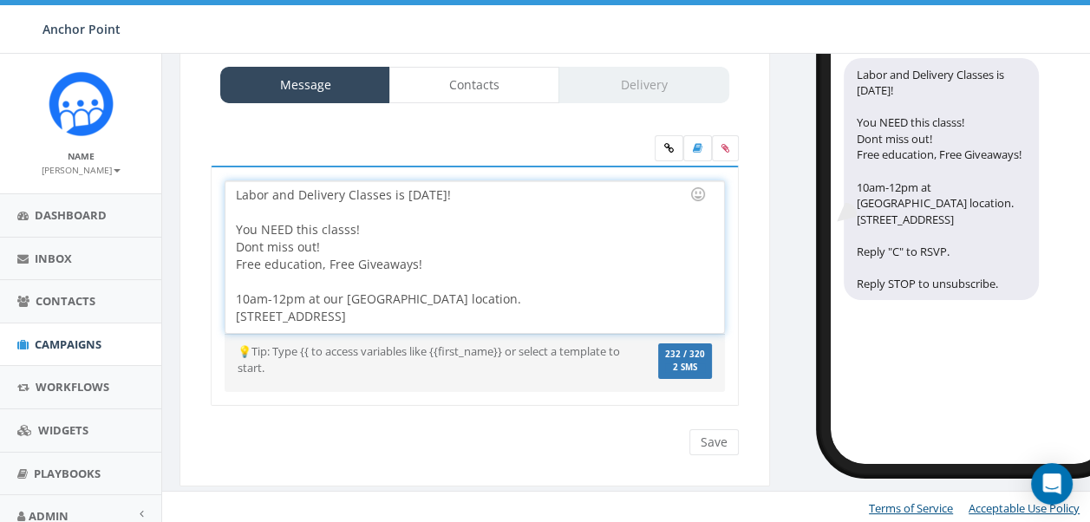
drag, startPoint x: 433, startPoint y: 269, endPoint x: 226, endPoint y: 217, distance: 212.8
click at [226, 217] on div "Labor and Delivery Classes is [DATE]! You NEED this classs! Dont miss out! Free…" at bounding box center [474, 257] width 498 height 152
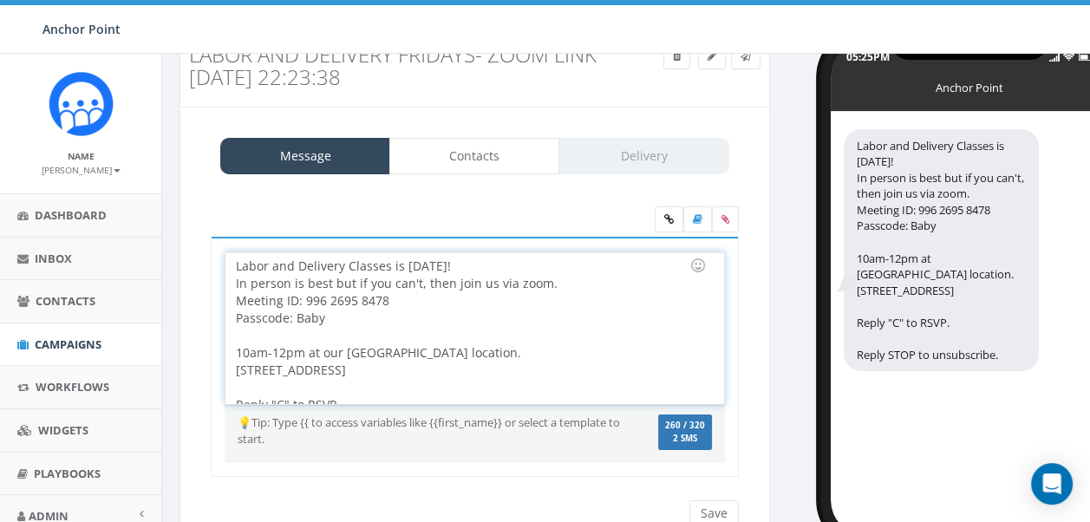
scroll to position [0, 0]
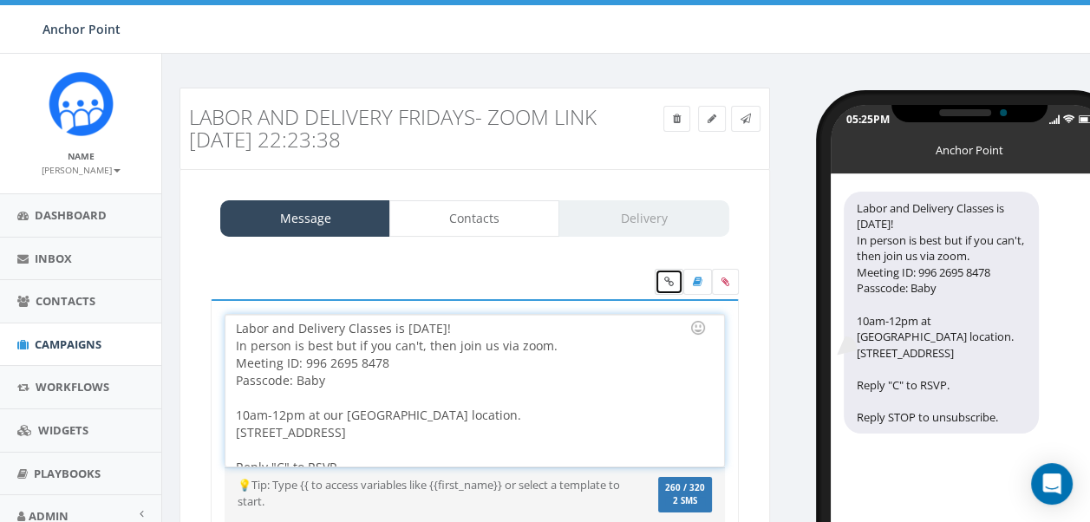
click at [668, 278] on icon at bounding box center [669, 282] width 10 height 10
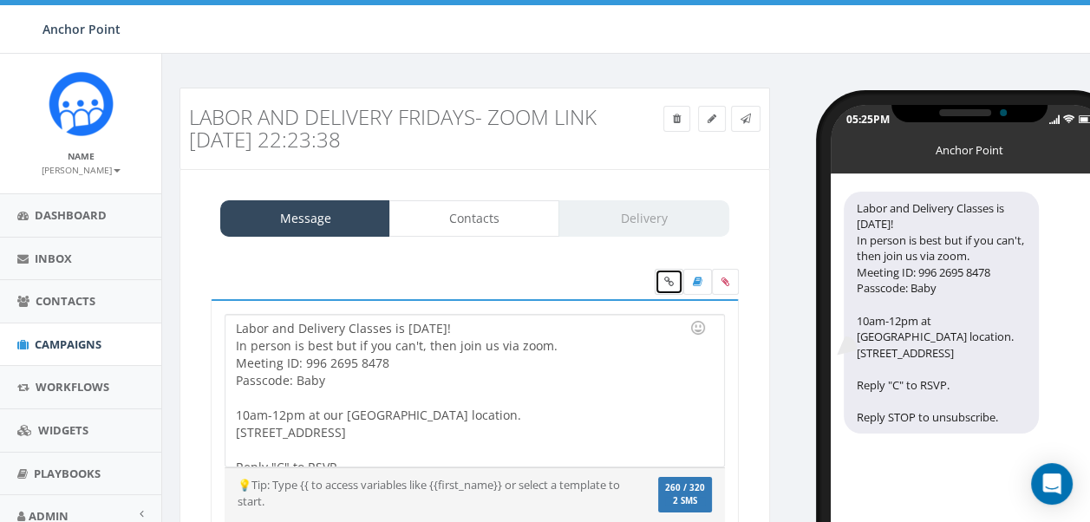
click at [662, 278] on link at bounding box center [668, 282] width 29 height 26
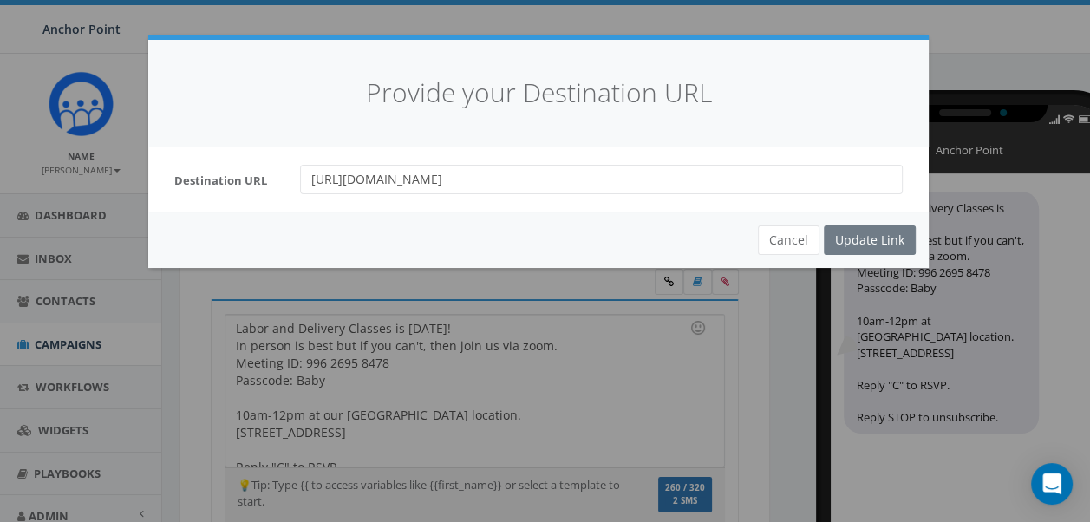
click at [855, 243] on div "Cancel Update Link" at bounding box center [538, 240] width 780 height 56
click at [768, 380] on div "Provide your Destination URL Destination URL https://zoom.us/join Cancel Update…" at bounding box center [545, 261] width 1090 height 522
click at [780, 241] on button "Cancel" at bounding box center [789, 239] width 62 height 29
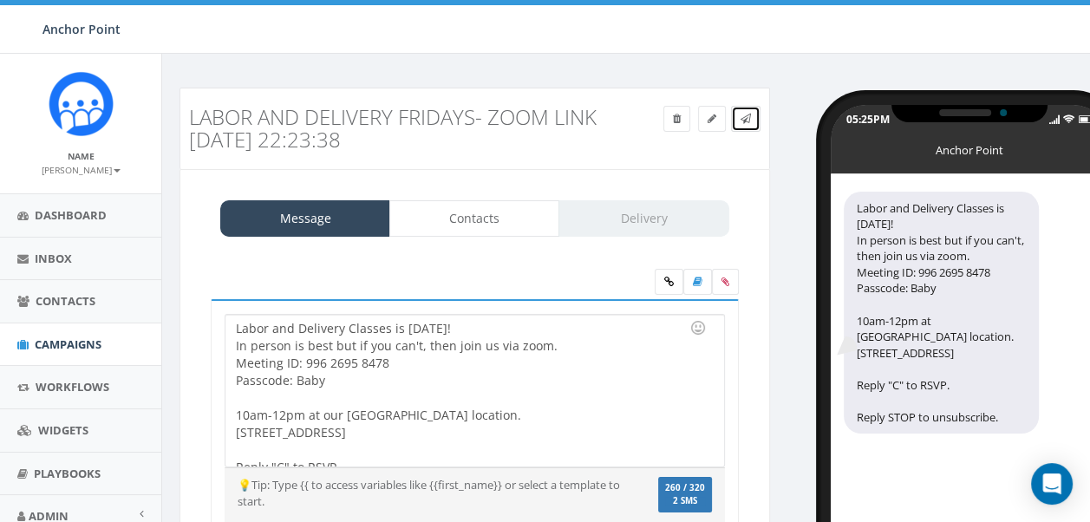
click at [745, 114] on icon at bounding box center [745, 119] width 10 height 10
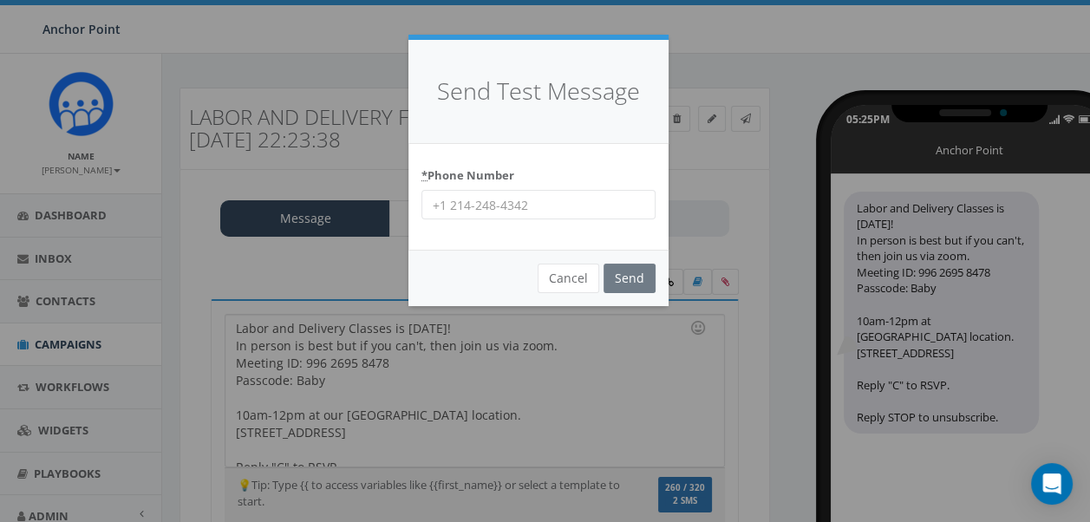
click at [563, 203] on input "* Phone Number" at bounding box center [538, 204] width 234 height 29
type input "9704430507"
click at [603, 264] on input "Send" at bounding box center [629, 278] width 52 height 29
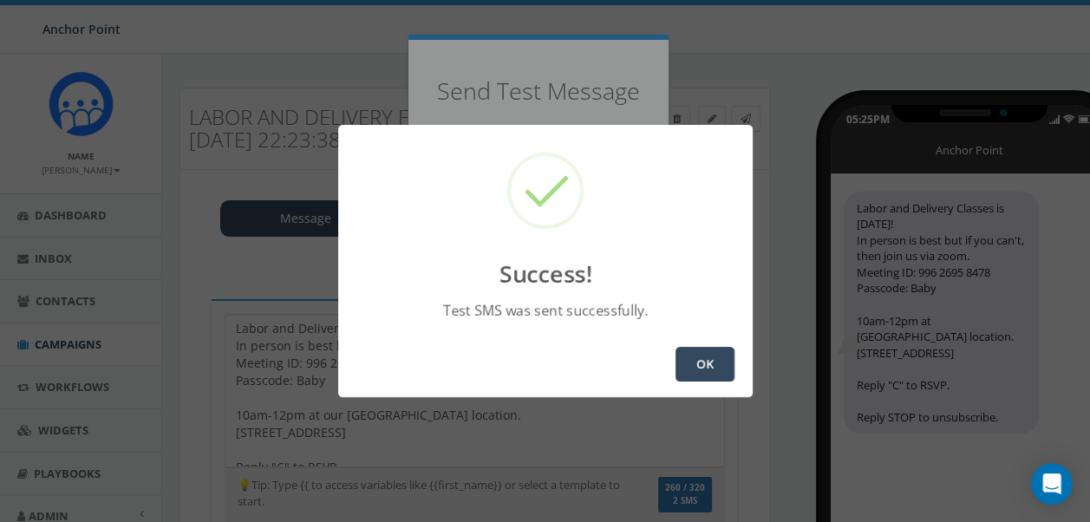
click at [703, 369] on button "OK" at bounding box center [704, 364] width 59 height 35
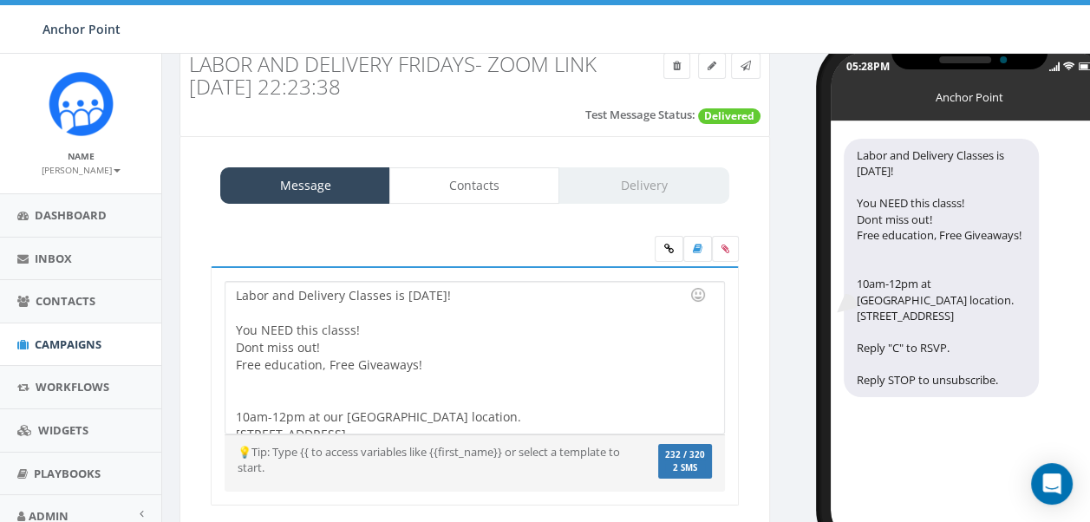
scroll to position [153, 0]
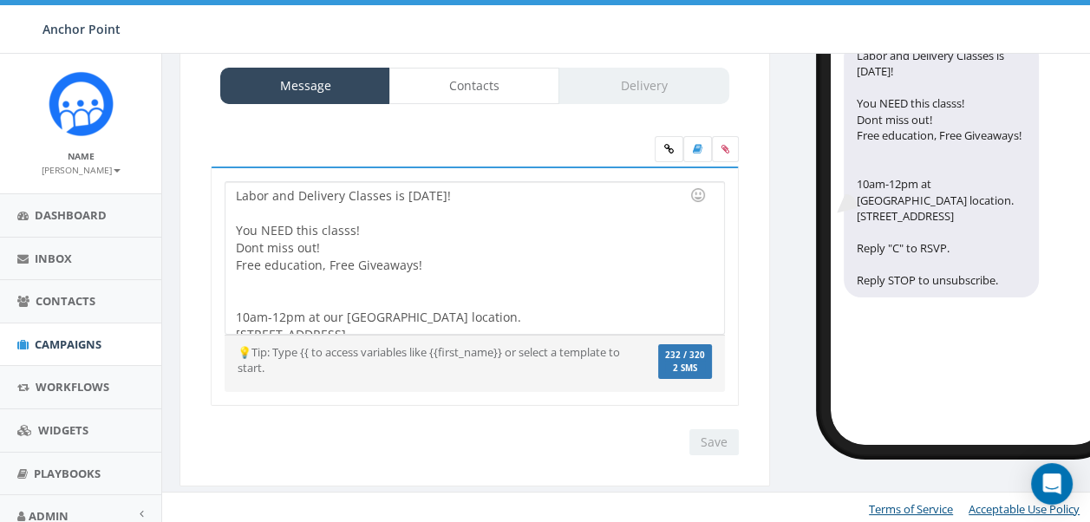
click at [440, 267] on div "Labor and Delivery Classes is [DATE]! You NEED this classs! Dont miss out! Free…" at bounding box center [474, 258] width 498 height 152
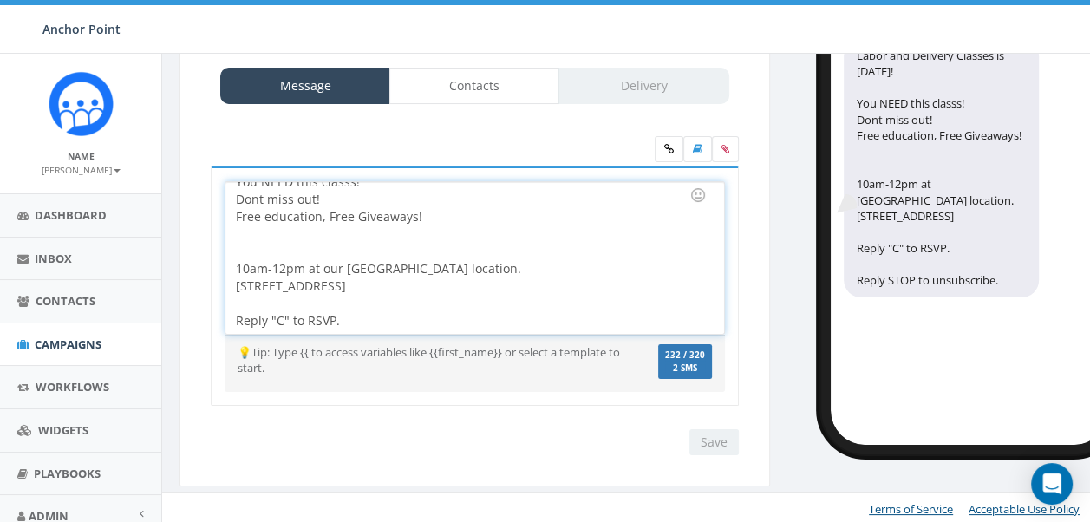
click at [468, 265] on div "Labor and Delivery Classes is [DATE]! You NEED this classs! Dont miss out! Free…" at bounding box center [474, 258] width 498 height 152
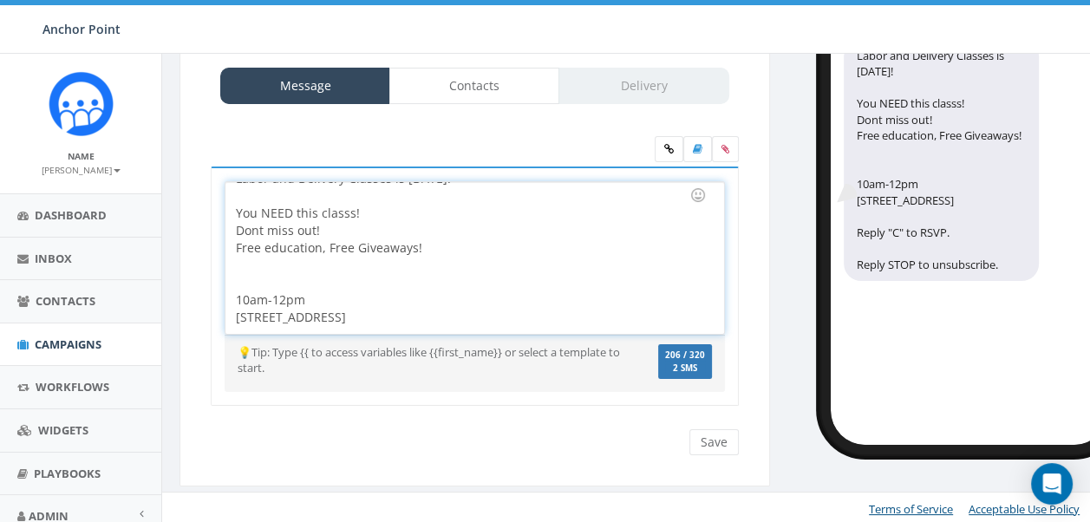
scroll to position [0, 0]
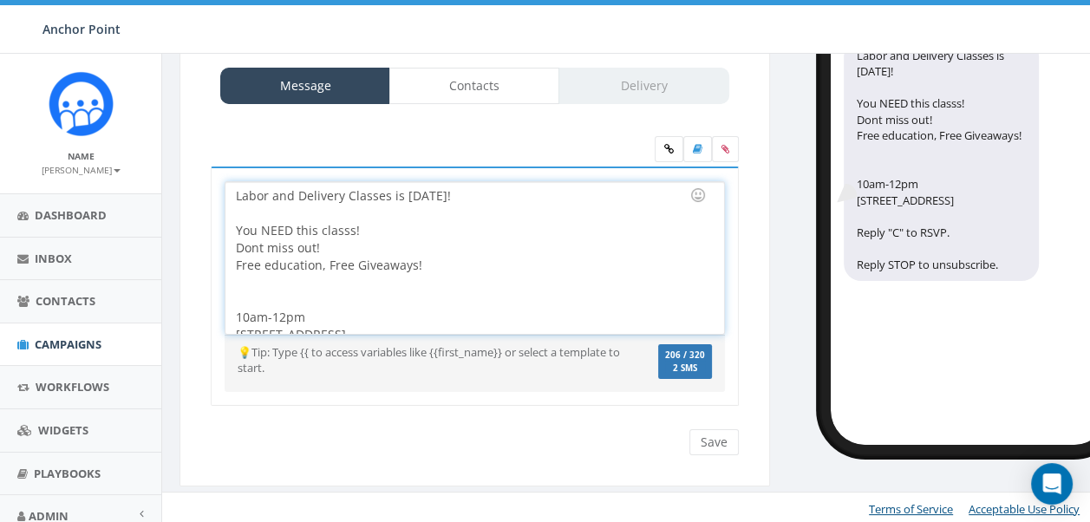
drag, startPoint x: 428, startPoint y: 264, endPoint x: 389, endPoint y: 196, distance: 78.8
click at [389, 196] on div "Labor and Delivery Classes is [DATE]! You NEED this classs! Dont miss out! Free…" at bounding box center [474, 258] width 498 height 152
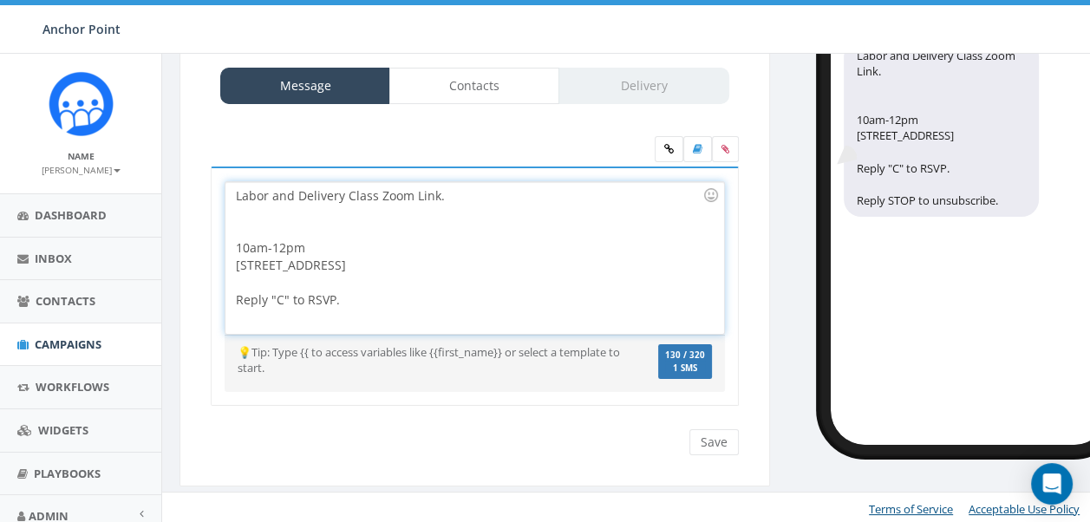
click at [306, 212] on div at bounding box center [469, 222] width 466 height 35
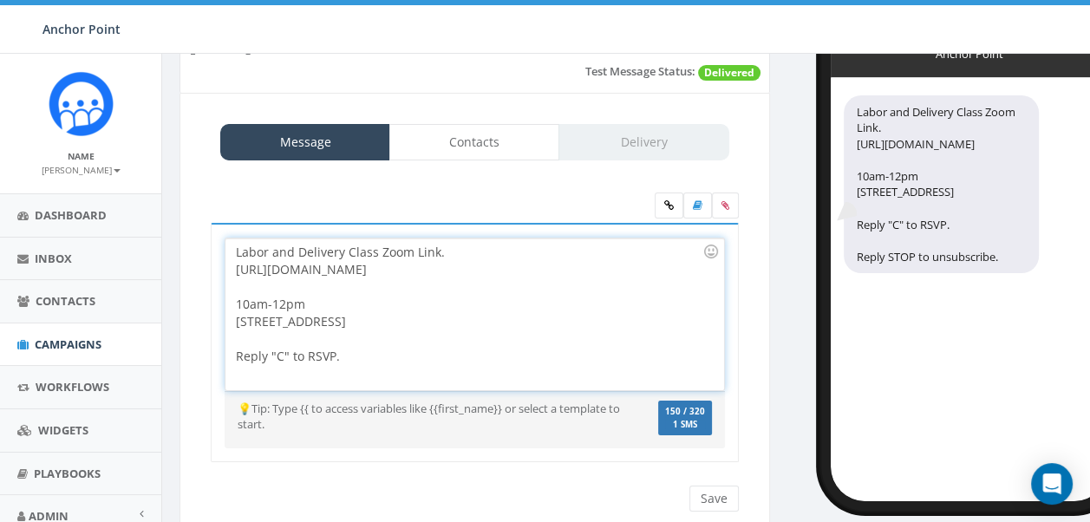
scroll to position [66, 0]
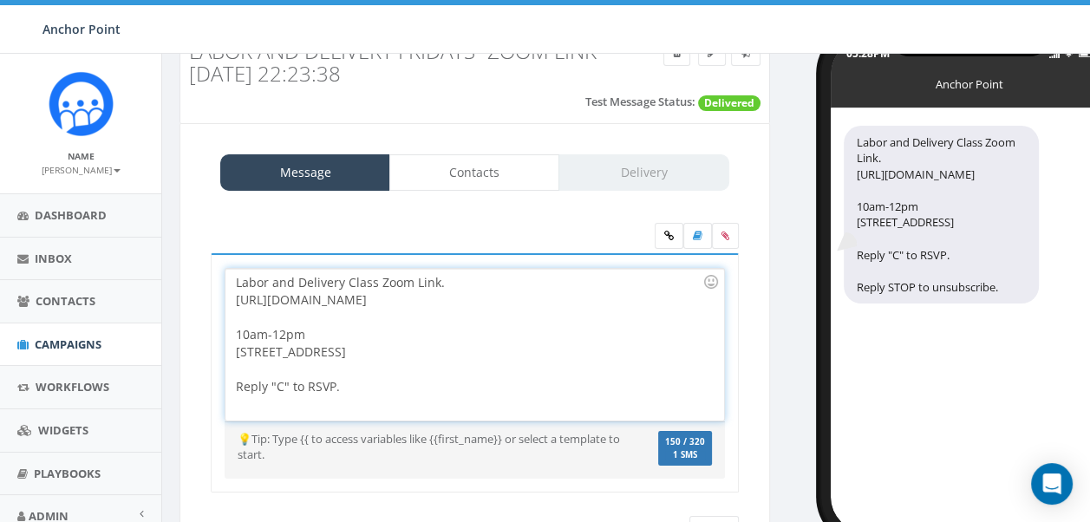
click at [394, 295] on div "Labor and Delivery Class Zoom Link. [URL][DOMAIN_NAME] 10am-12pm [STREET_ADDRES…" at bounding box center [474, 345] width 498 height 152
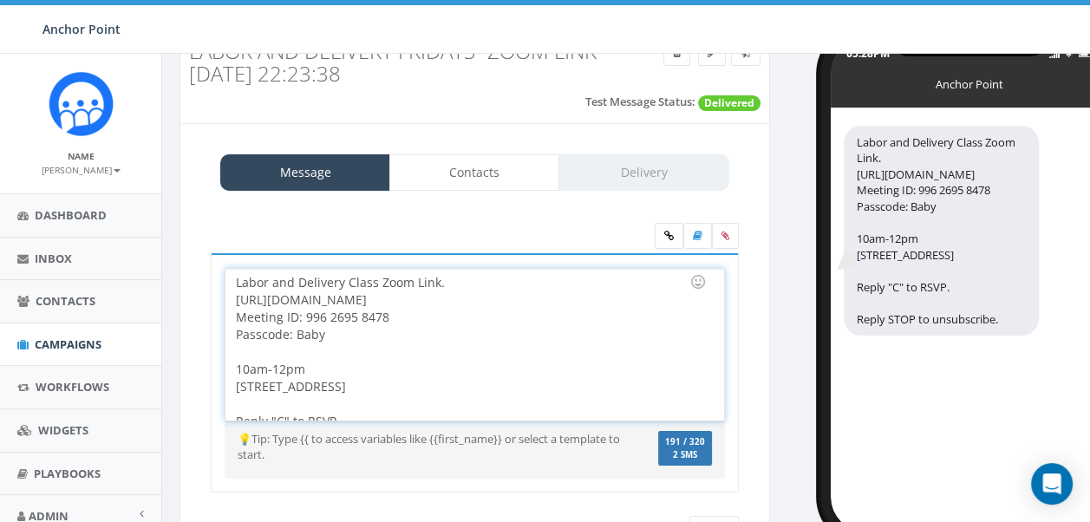
click at [488, 283] on div "Labor and Delivery Class Zoom Link. [URL][DOMAIN_NAME] Meeting ID: 996 2695 847…" at bounding box center [474, 345] width 498 height 152
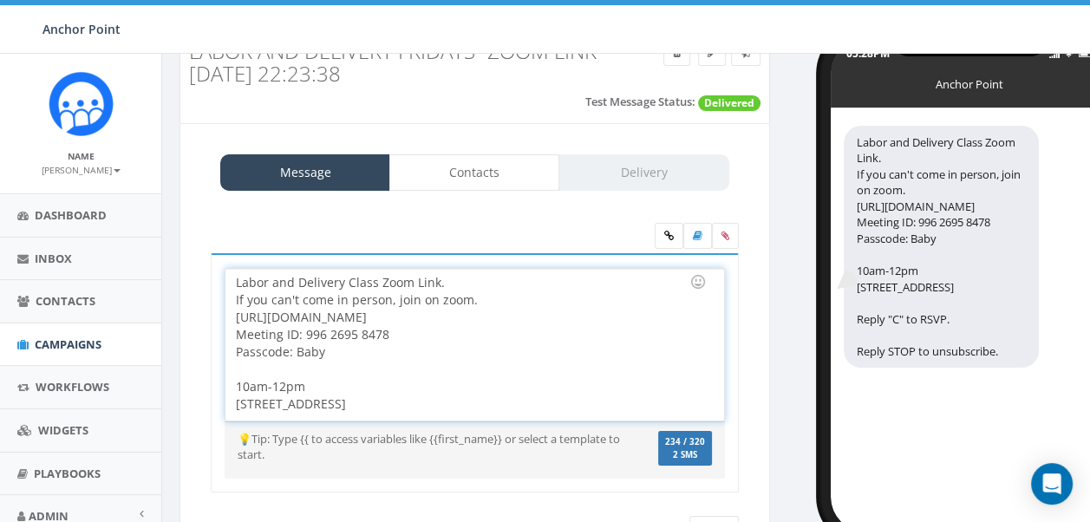
click at [441, 278] on div "Labor and Delivery Class Zoom Link. If you can't come in person, join on zoom. …" at bounding box center [474, 345] width 498 height 152
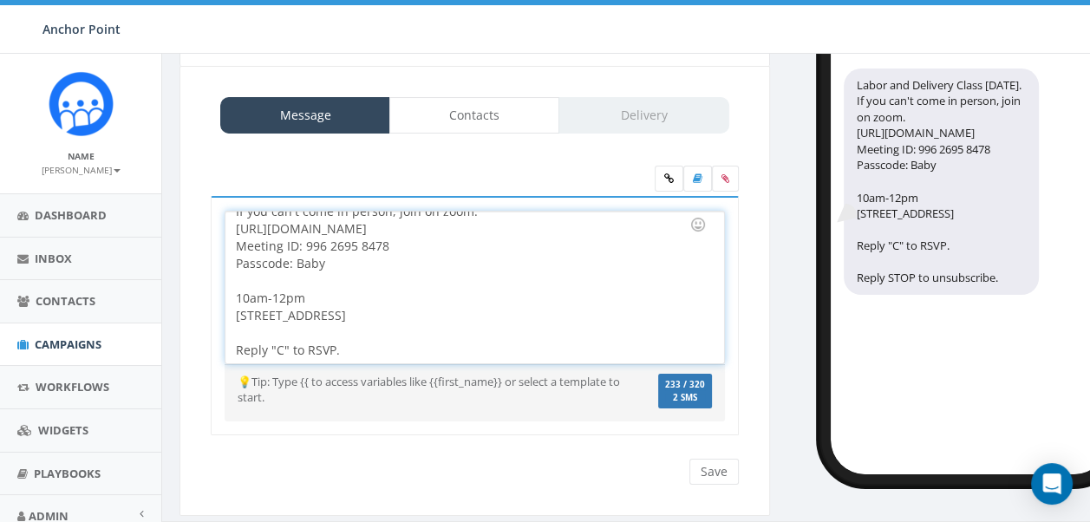
scroll to position [153, 0]
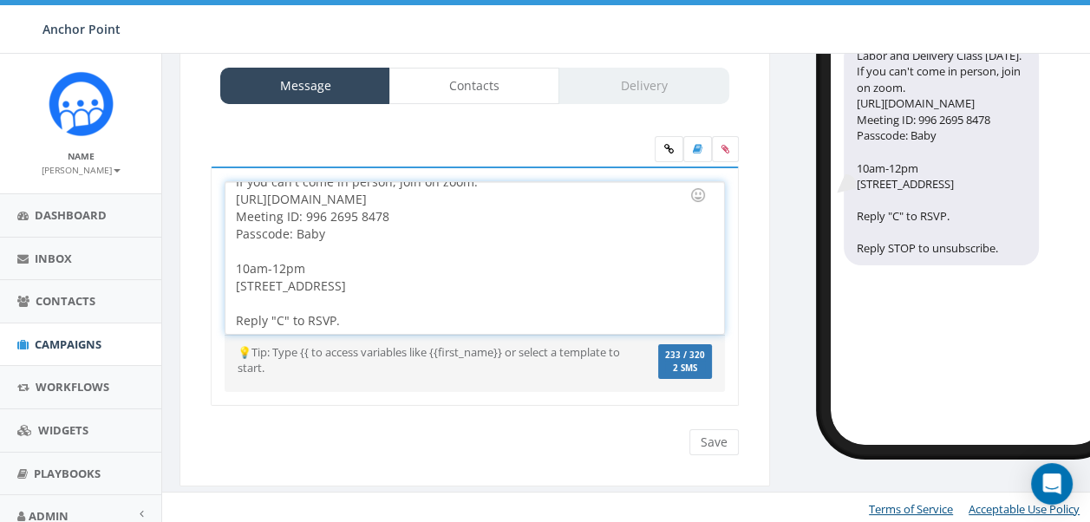
click at [574, 300] on div at bounding box center [469, 303] width 466 height 17
click at [712, 435] on input "Save" at bounding box center [713, 442] width 49 height 26
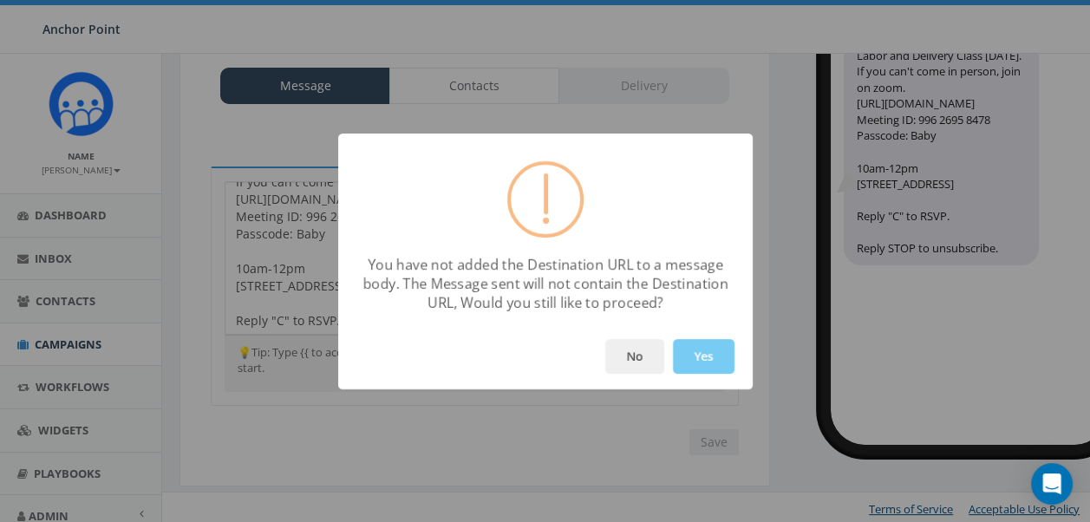
click at [710, 355] on button "Yes" at bounding box center [704, 356] width 62 height 35
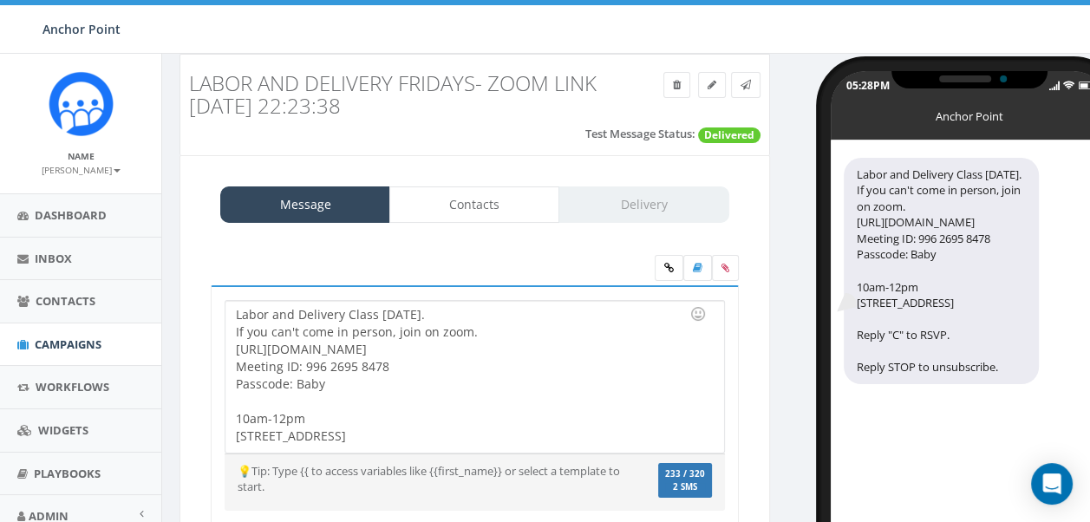
scroll to position [0, 0]
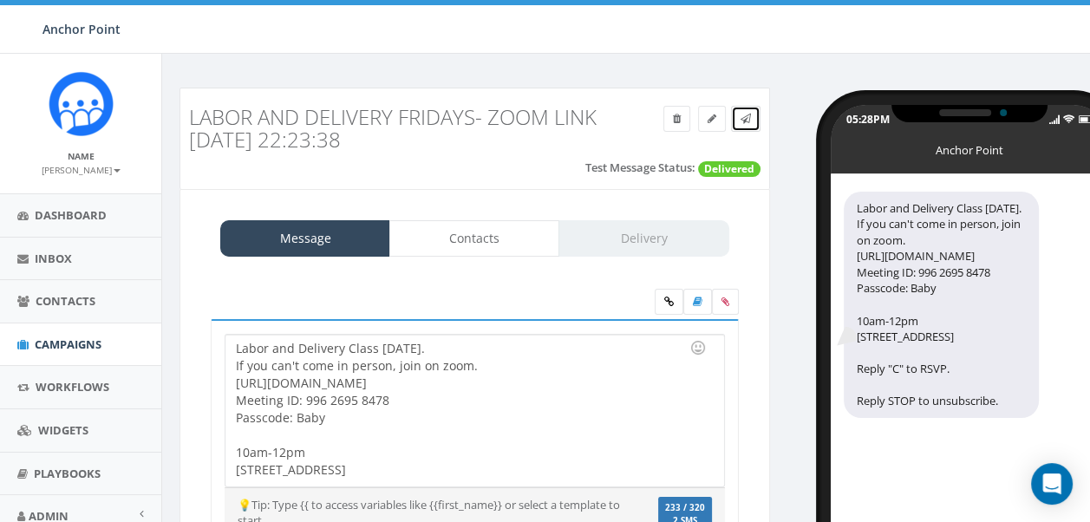
click at [752, 120] on link at bounding box center [745, 119] width 29 height 26
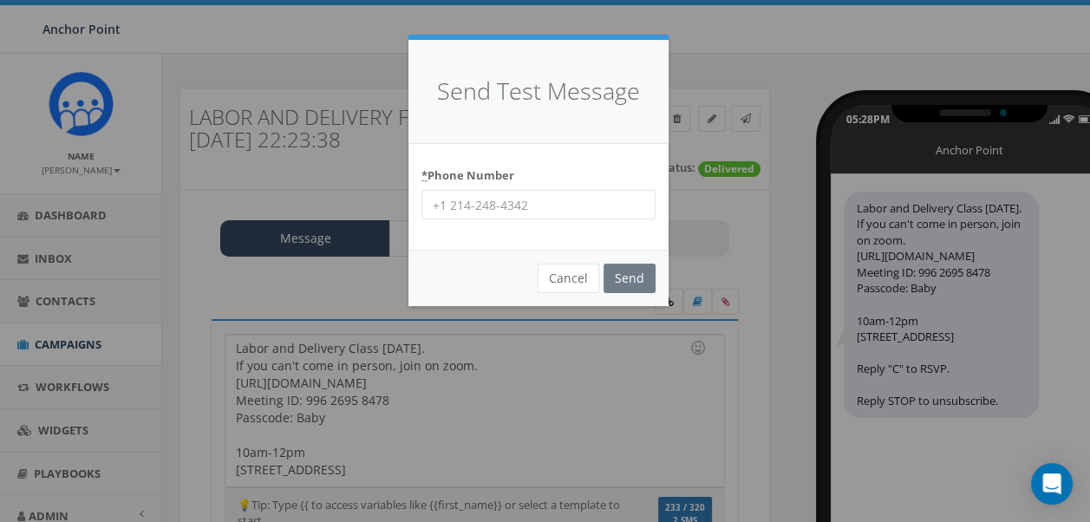
click at [553, 206] on input "* Phone Number" at bounding box center [538, 204] width 234 height 29
type input "9704430507"
click at [603, 264] on input "Send" at bounding box center [629, 278] width 52 height 29
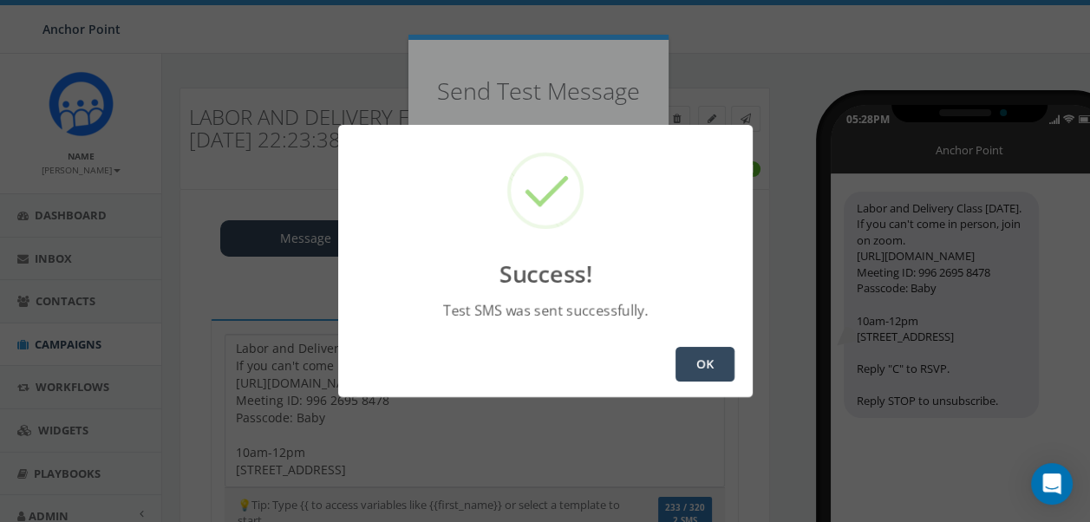
click at [263, 376] on div "Success! Test SMS was sent successfully. OK" at bounding box center [545, 261] width 1090 height 522
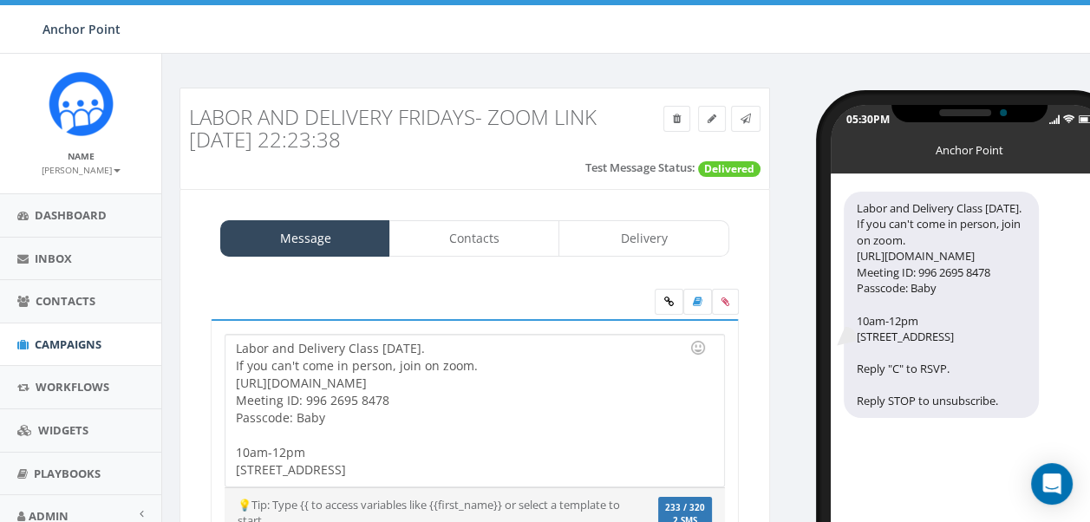
click at [233, 344] on div "Labor and Delivery Class Tomorrow. If you can't come in person, join on zoom. h…" at bounding box center [474, 411] width 498 height 152
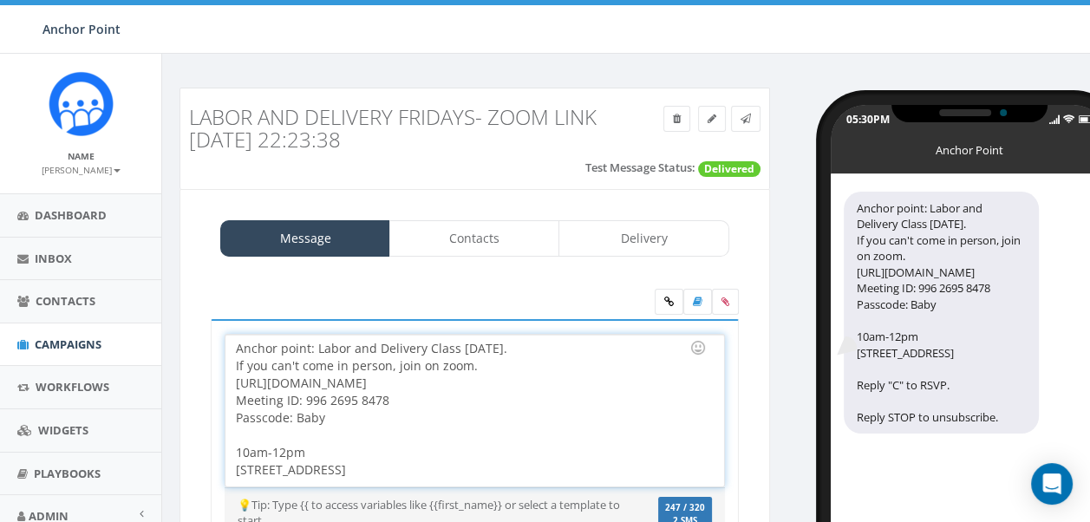
click at [482, 365] on div "Anchor point: Labor and Delivery Class Tomorrow. If you can't come in person, j…" at bounding box center [474, 411] width 498 height 152
click at [423, 376] on div "Anchor point: Labor and Delivery Class Tomorrow. If you can't come in person, j…" at bounding box center [474, 411] width 498 height 152
click at [409, 402] on div "Anchor point: Labor and Delivery Class Tomorrow. If you can't come in person, j…" at bounding box center [474, 411] width 498 height 152
click at [306, 422] on div "Anchor point: Labor and Delivery Class Tomorrow. If you can't come in person, j…" at bounding box center [474, 411] width 498 height 152
click at [303, 429] on div at bounding box center [469, 435] width 466 height 17
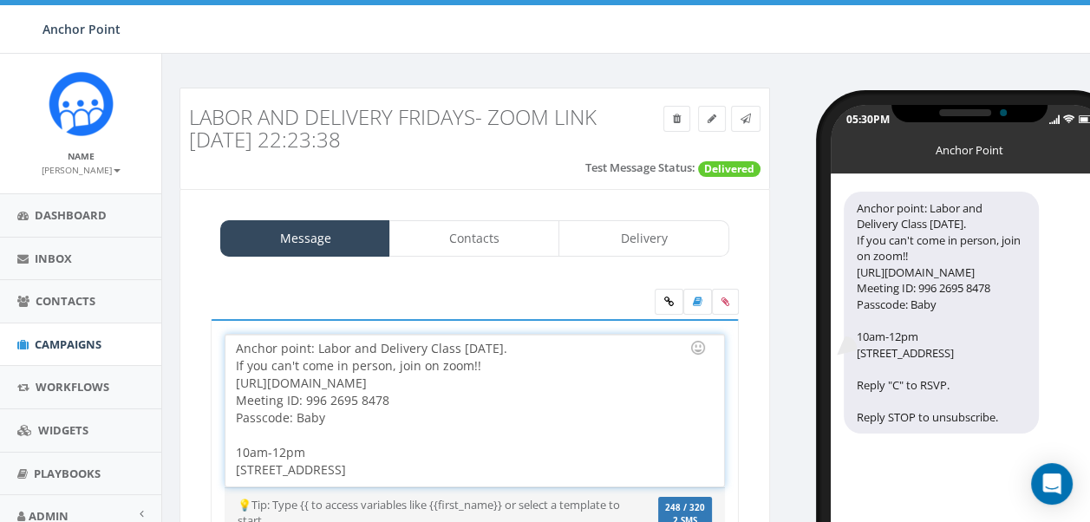
click at [336, 423] on div "Anchor point: Labor and Delivery Class Tomorrow. If you can't come in person, j…" at bounding box center [474, 411] width 498 height 152
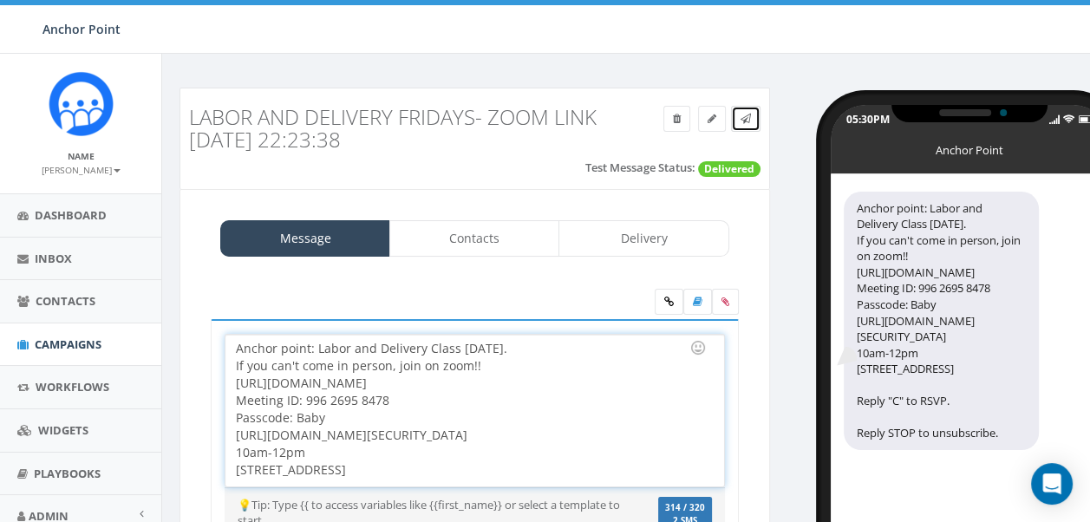
click at [750, 120] on icon at bounding box center [745, 119] width 10 height 10
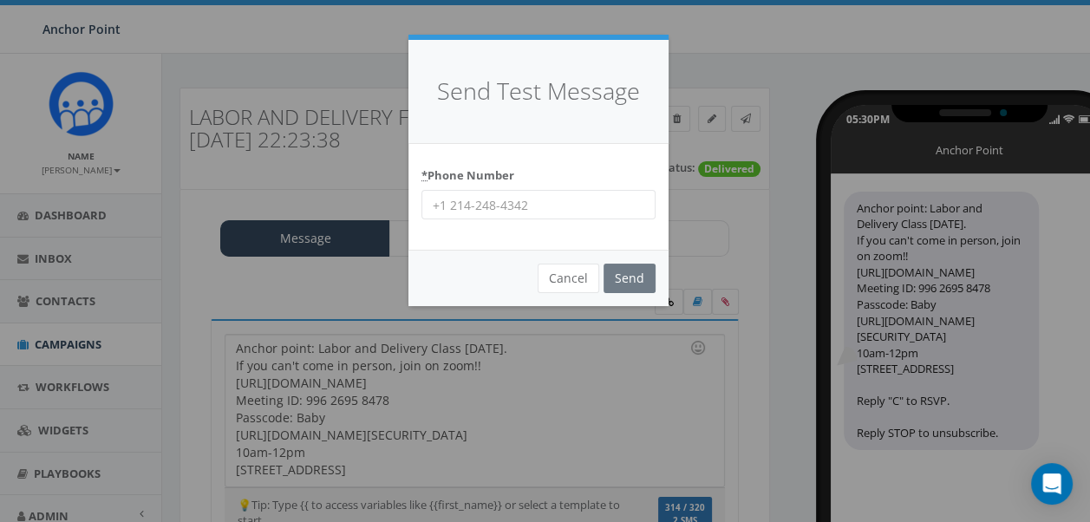
click at [472, 212] on input "* Phone Number" at bounding box center [538, 204] width 234 height 29
type input "9704430507"
click at [603, 264] on input "Send" at bounding box center [629, 278] width 52 height 29
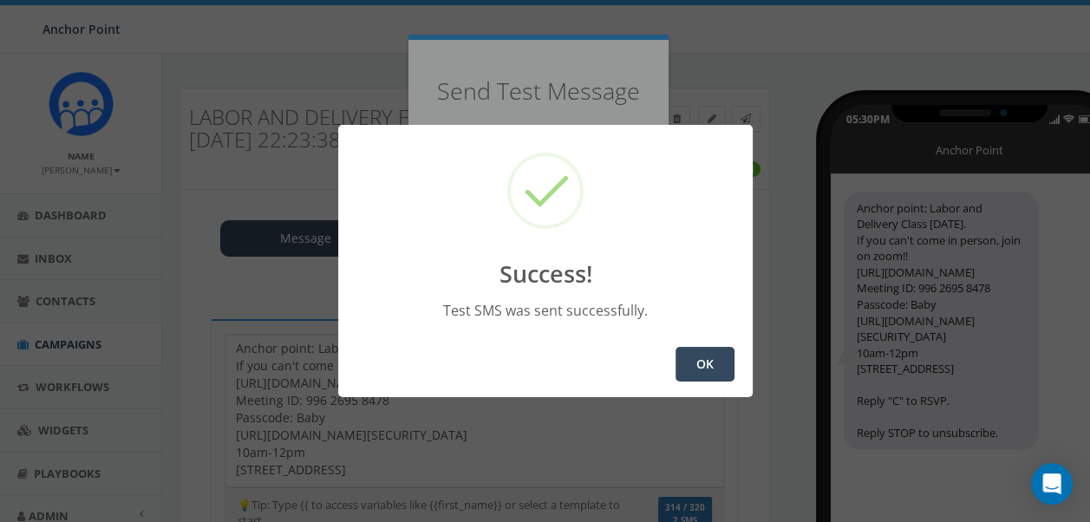
click at [715, 359] on button "OK" at bounding box center [704, 364] width 59 height 35
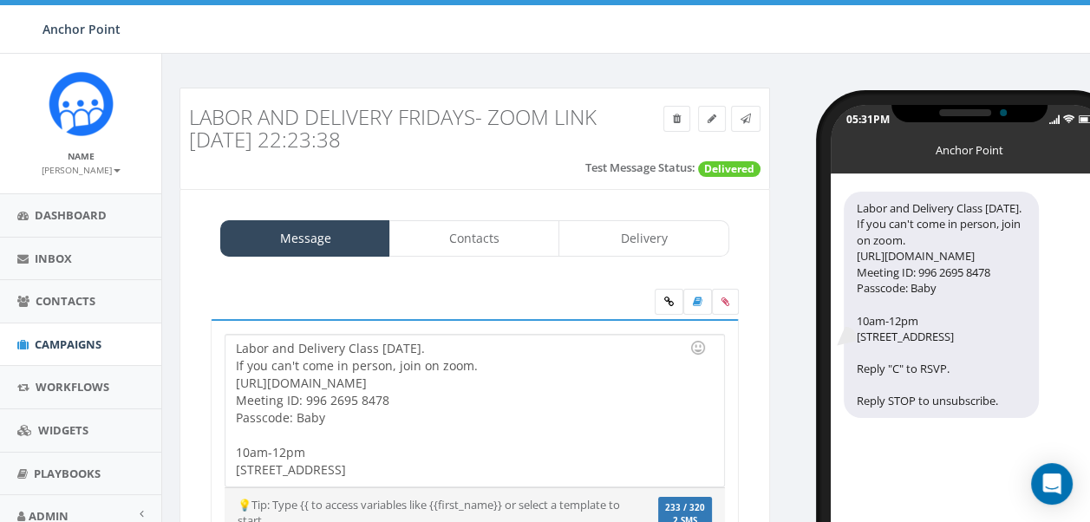
scroll to position [31, 0]
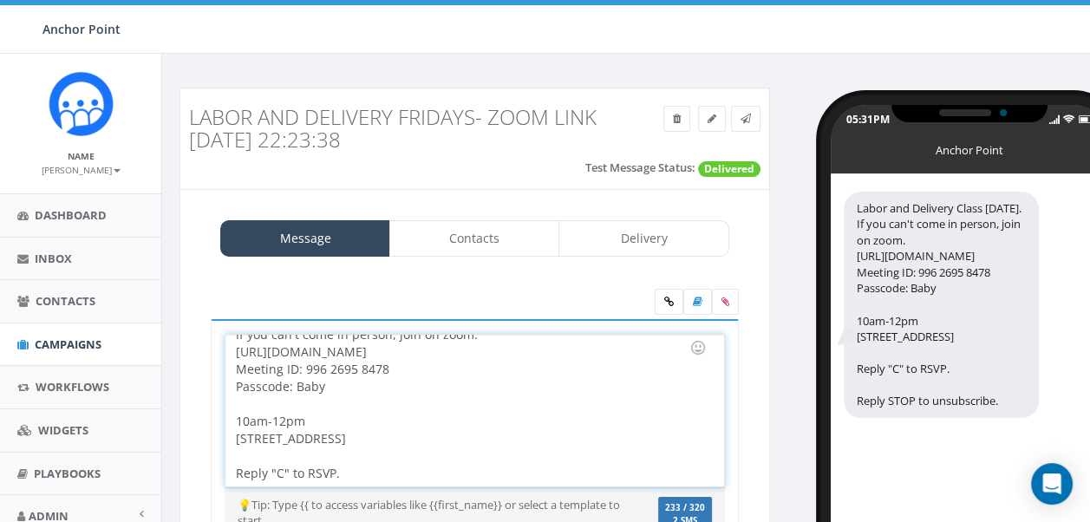
click at [382, 395] on div at bounding box center [469, 403] width 466 height 17
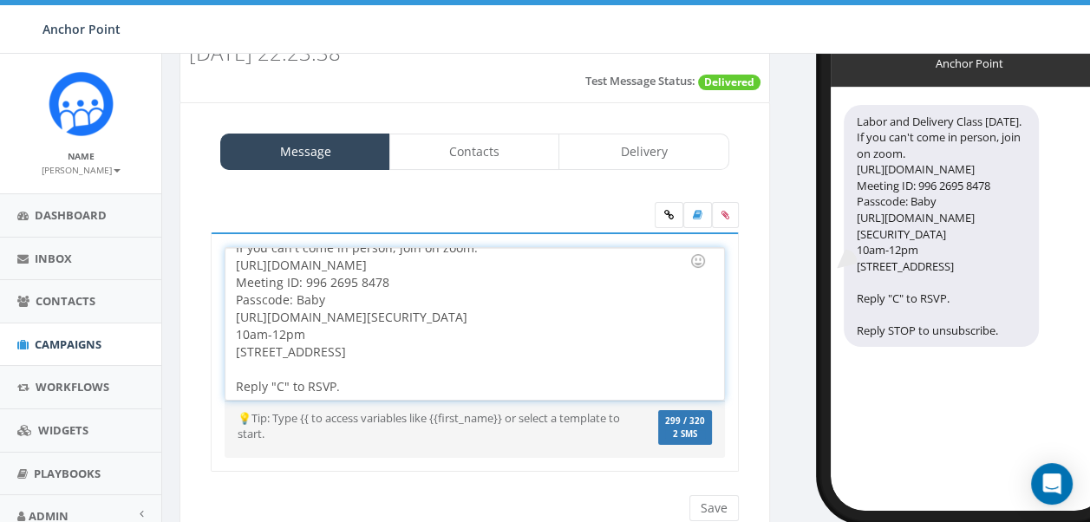
scroll to position [153, 0]
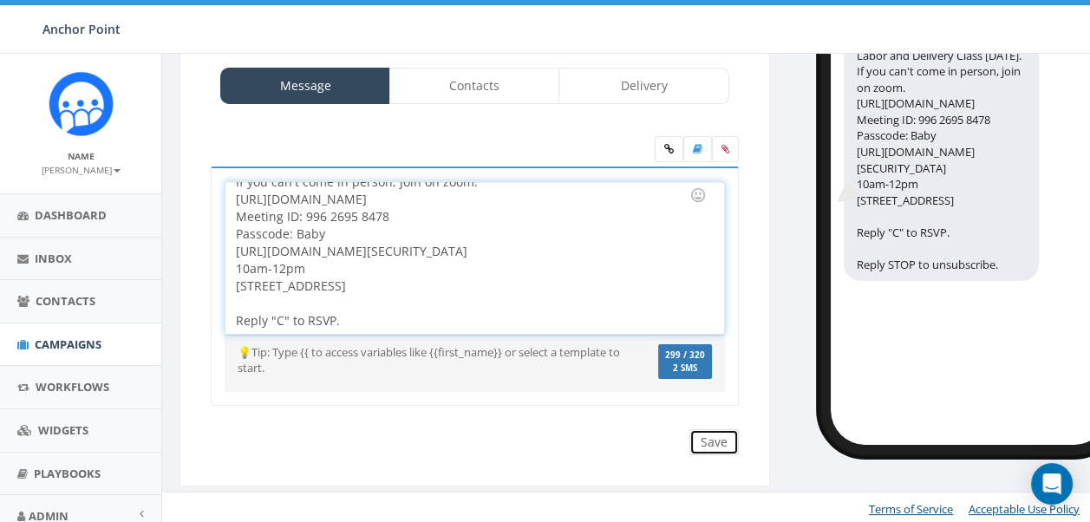
click at [724, 438] on input "Save" at bounding box center [713, 442] width 49 height 26
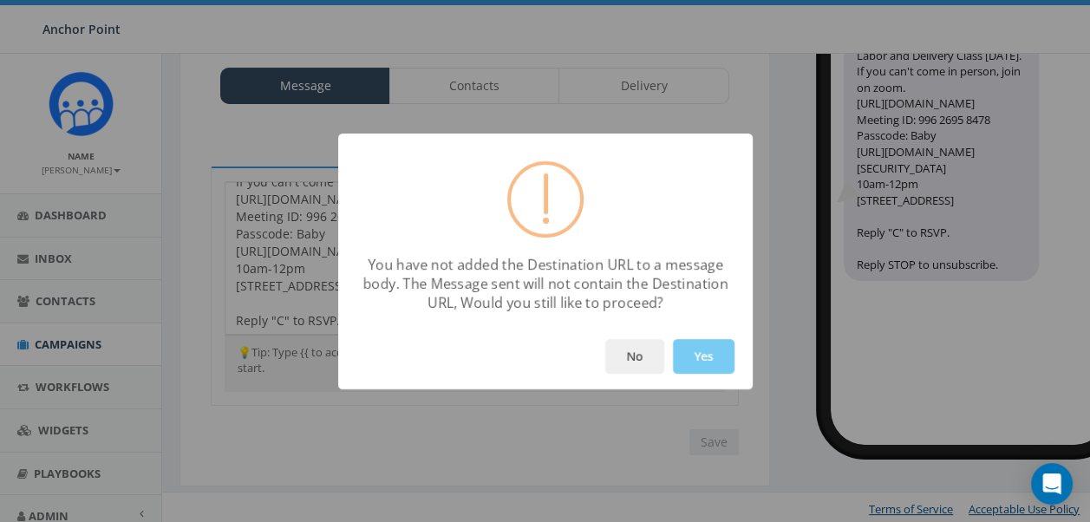
click at [711, 352] on button "Yes" at bounding box center [704, 356] width 62 height 35
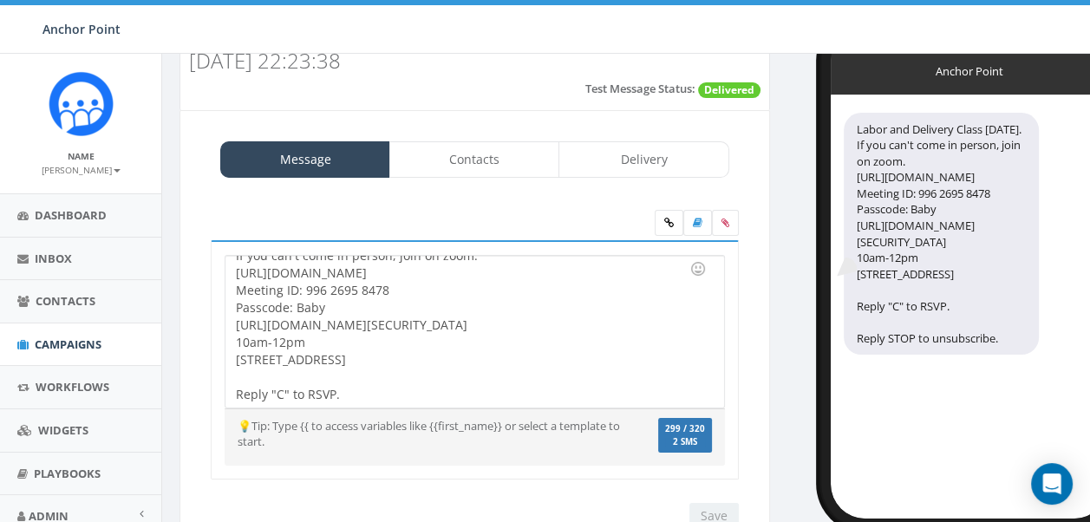
scroll to position [0, 0]
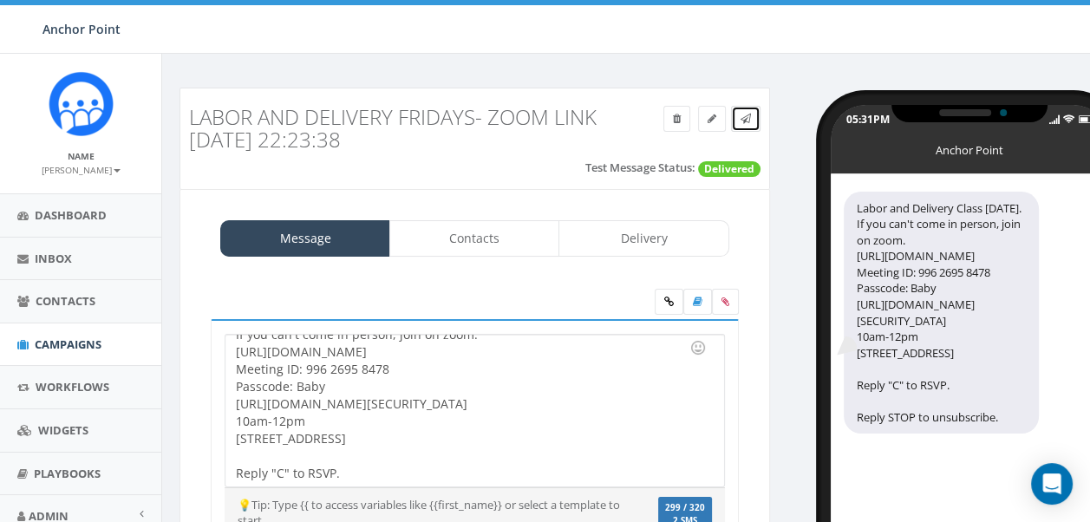
click at [747, 120] on icon at bounding box center [745, 119] width 10 height 10
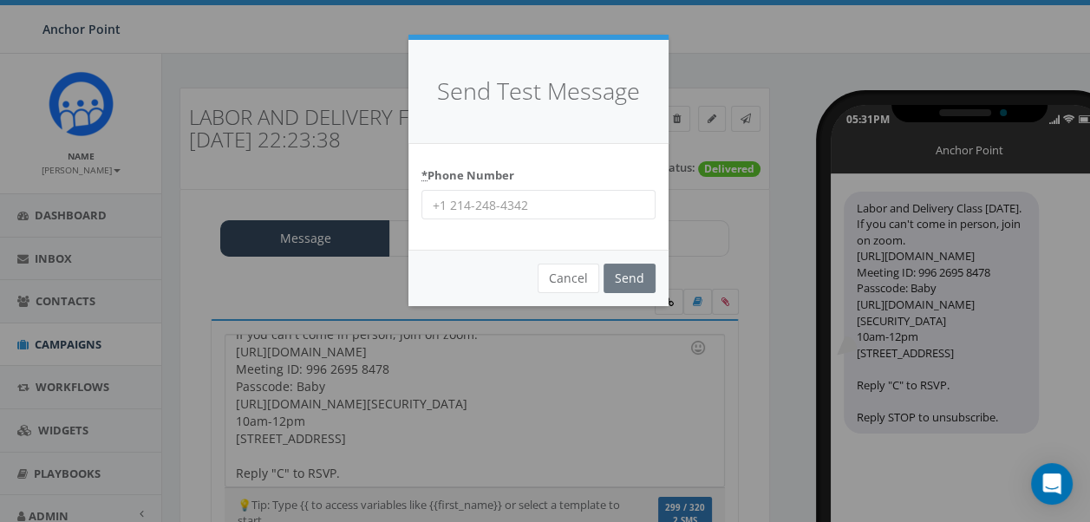
click at [511, 199] on input "* Phone Number" at bounding box center [538, 204] width 234 height 29
type input "9704430507"
click at [603, 264] on input "Send" at bounding box center [629, 278] width 52 height 29
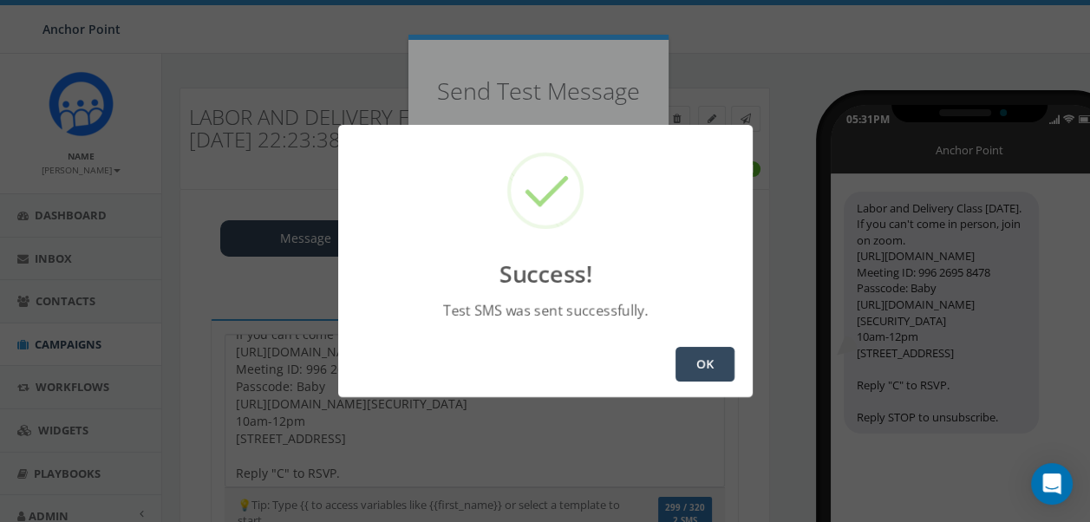
click at [700, 366] on button "OK" at bounding box center [704, 364] width 59 height 35
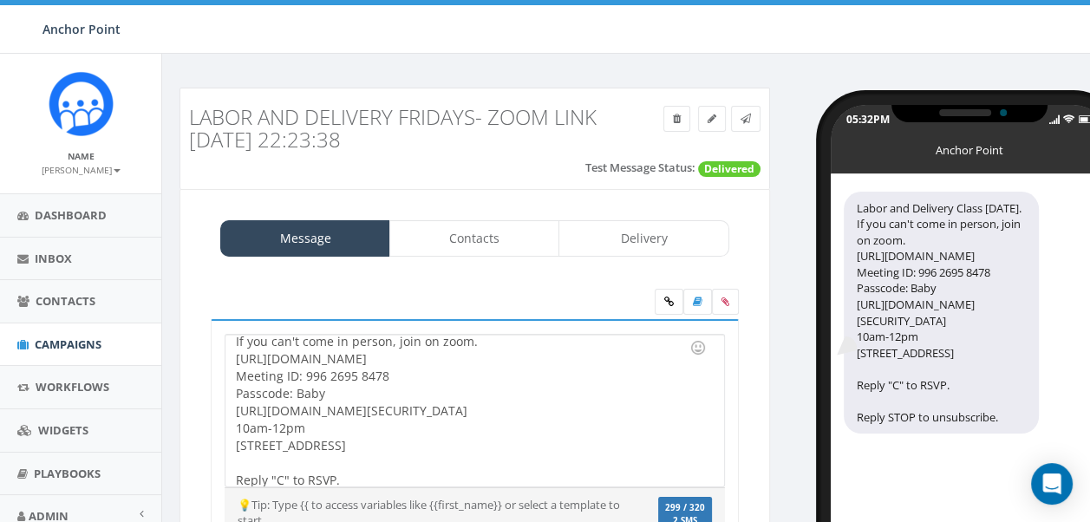
scroll to position [31, 0]
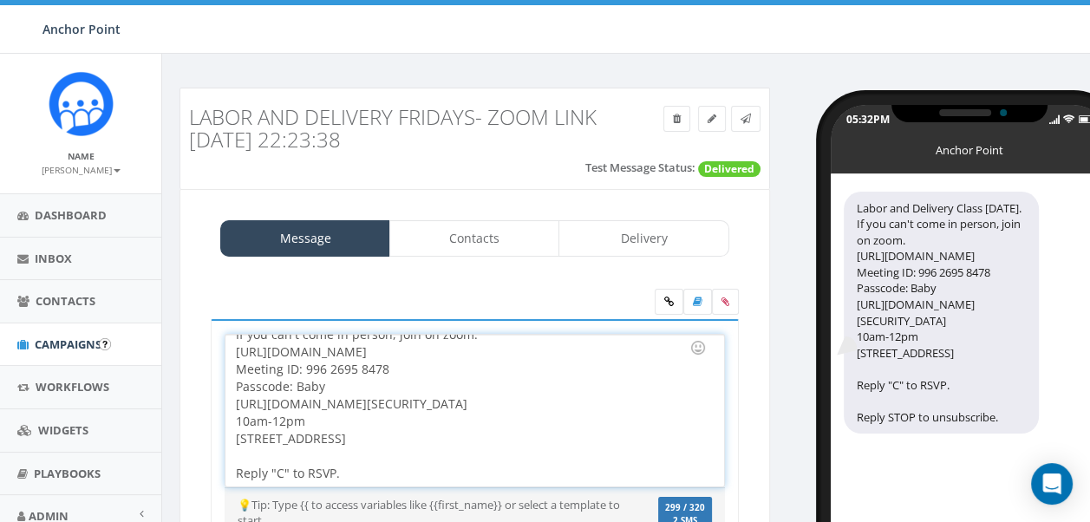
drag, startPoint x: 349, startPoint y: 348, endPoint x: 134, endPoint y: 347, distance: 215.0
click at [134, 347] on body "Anchor Point Anchor Point Profile Sign Out 23.88 % of Available Amount Used You…" at bounding box center [545, 261] width 1090 height 522
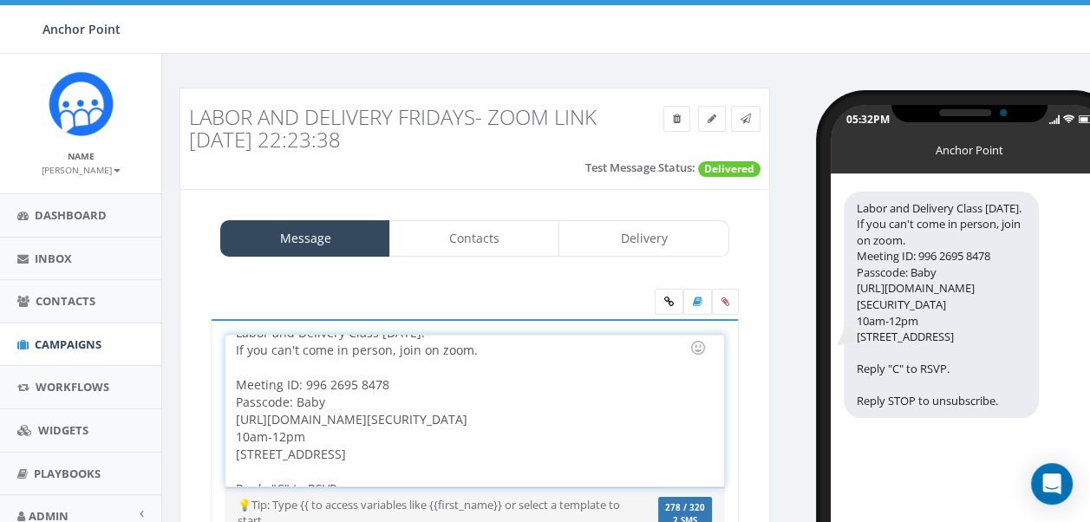
scroll to position [0, 0]
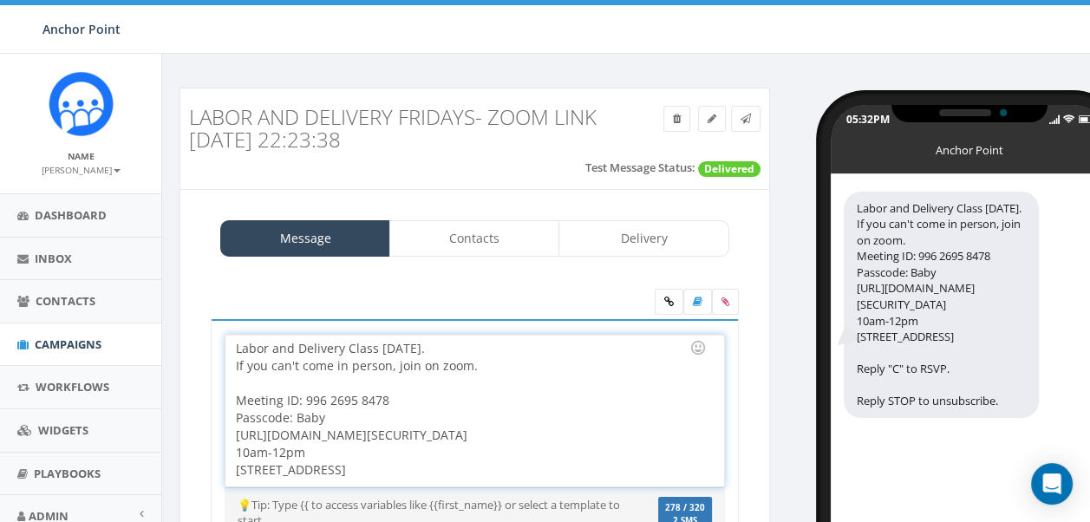
click at [233, 345] on div "Labor and Delivery Class Tomorrow. If you can't come in person, join on zoom. M…" at bounding box center [474, 411] width 498 height 152
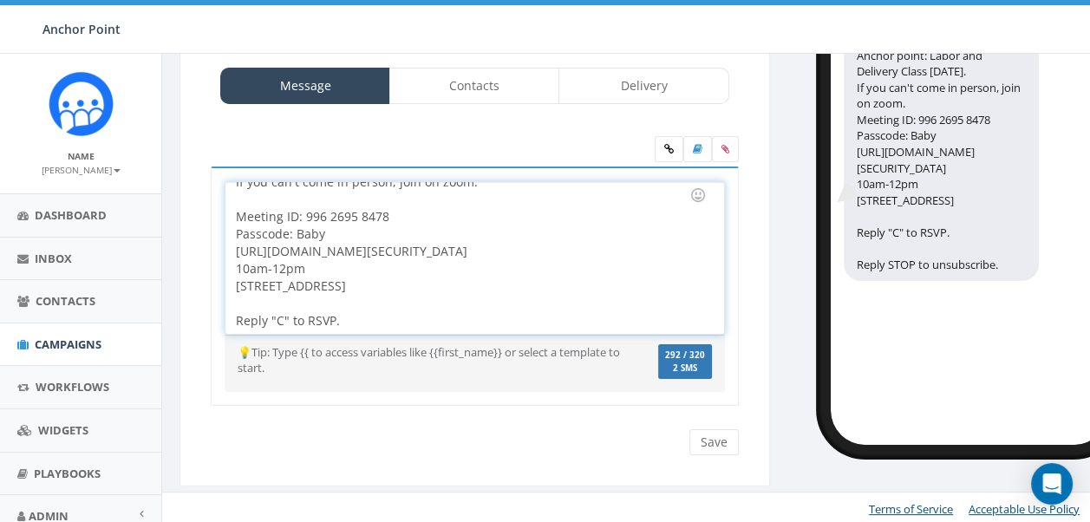
scroll to position [153, 0]
click at [718, 437] on input "Save" at bounding box center [713, 442] width 49 height 26
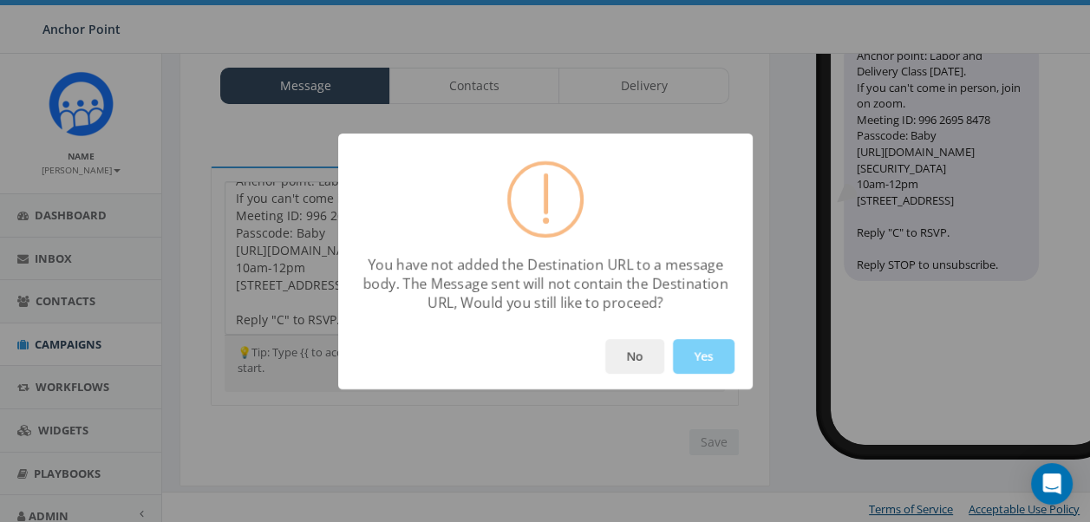
scroll to position [14, 0]
click at [696, 354] on button "Yes" at bounding box center [704, 356] width 62 height 35
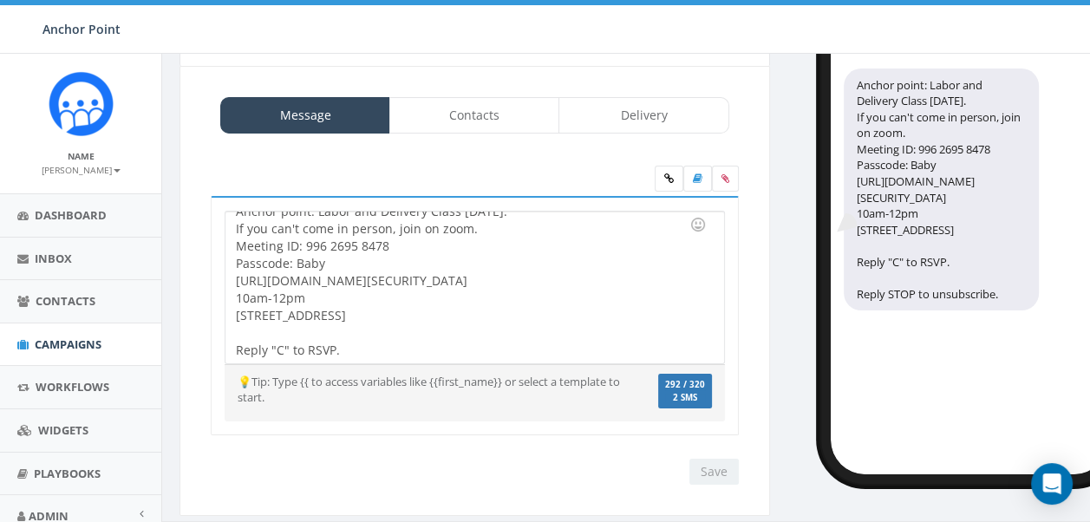
scroll to position [153, 0]
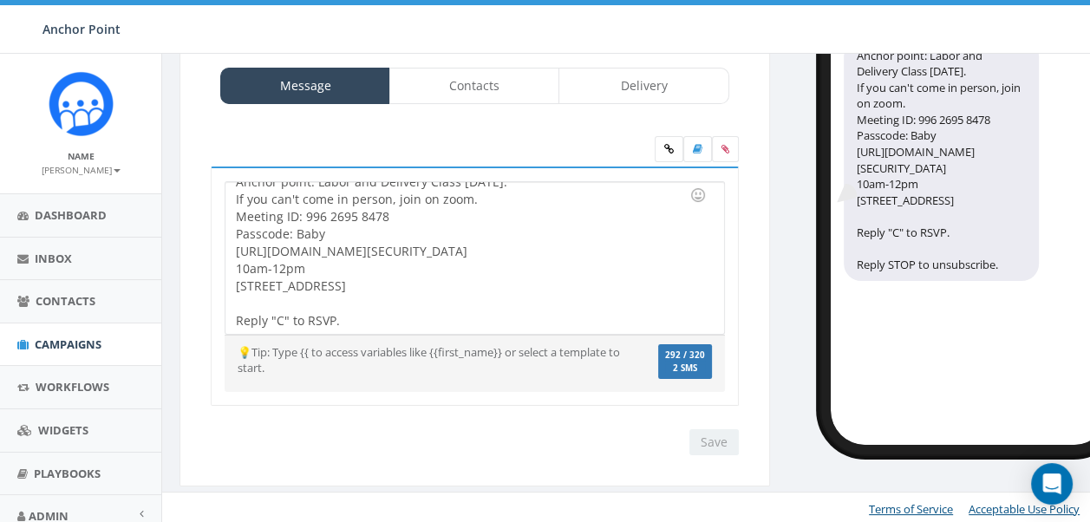
click at [237, 266] on div "Anchor point: Labor and Delivery Class Tomorrow. If you can't come in person, j…" at bounding box center [474, 258] width 498 height 152
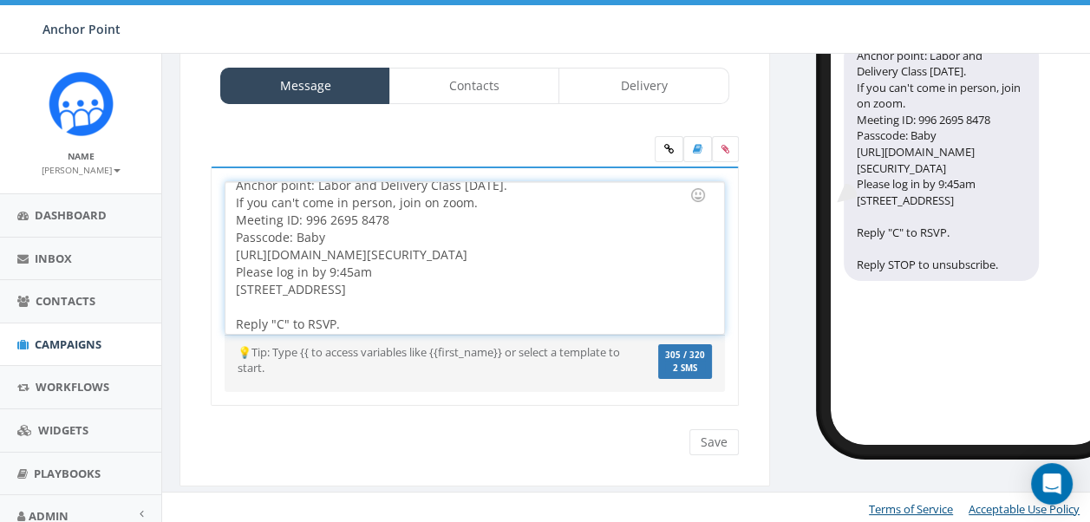
scroll to position [14, 0]
click at [724, 441] on input "Save" at bounding box center [713, 442] width 49 height 26
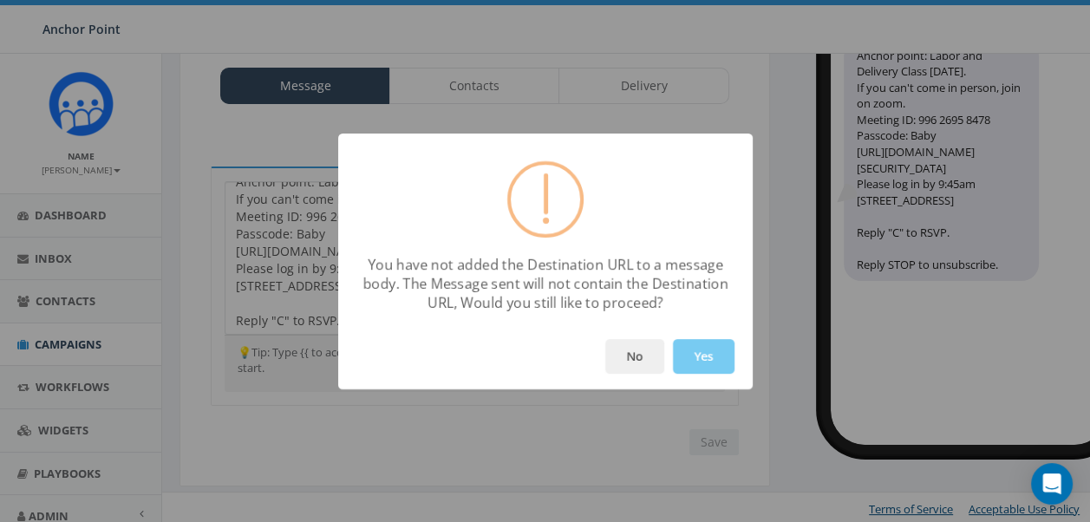
click at [716, 344] on button "Yes" at bounding box center [704, 356] width 62 height 35
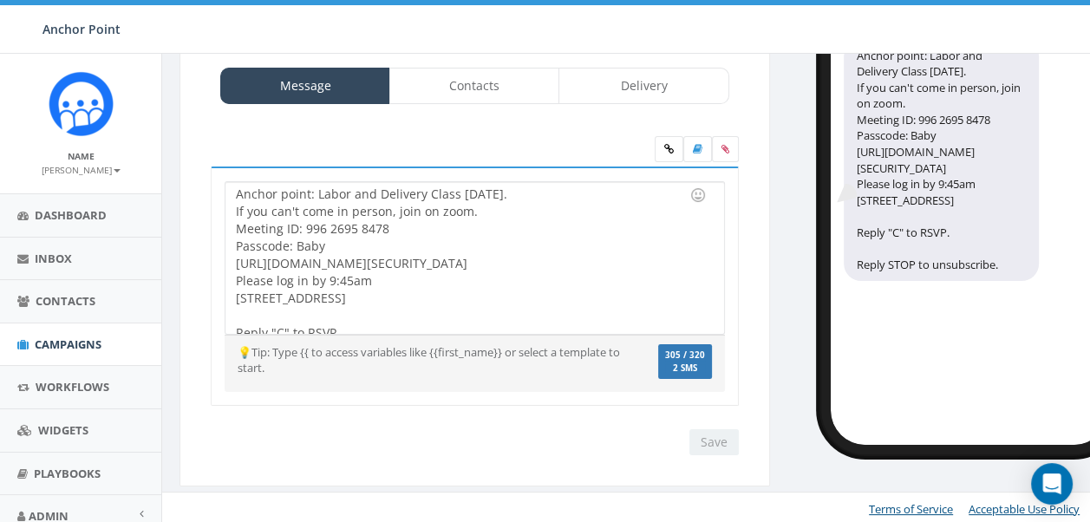
scroll to position [0, 0]
click at [496, 213] on div "Anchor point: Labor and Delivery Class Tomorrow. If you can't come in person, j…" at bounding box center [474, 258] width 498 height 152
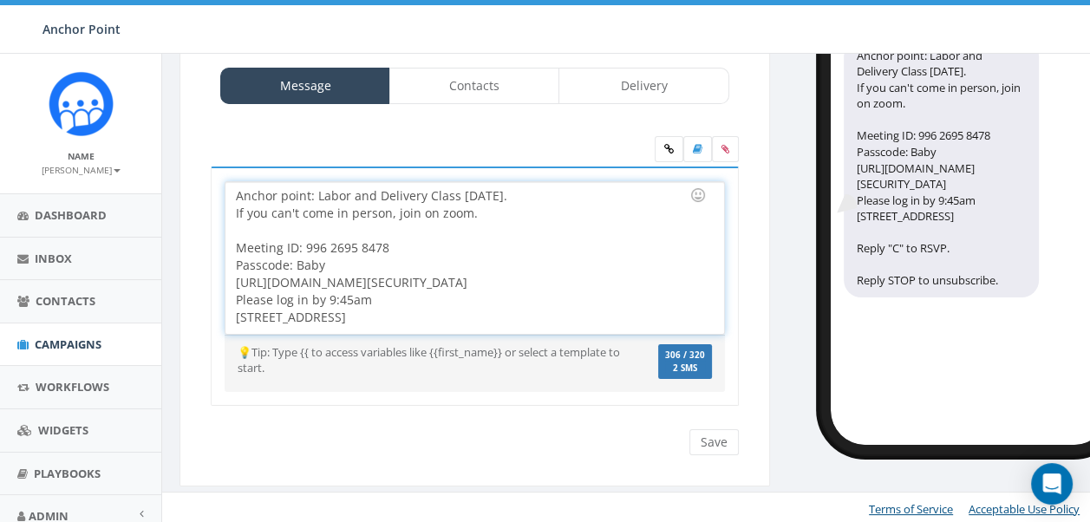
scroll to position [31, 0]
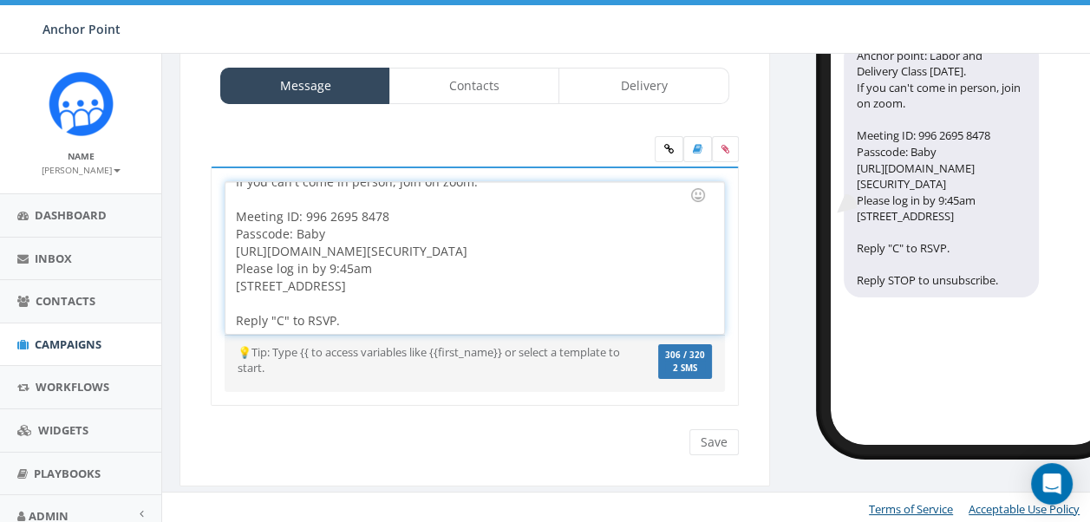
click at [236, 254] on div "Meeting ID: 996 2695 8478 Passcode: Baby https://zoom.us/j/99626958478?pwd=fC52…" at bounding box center [469, 260] width 466 height 139
click at [720, 432] on input "Save" at bounding box center [713, 442] width 49 height 26
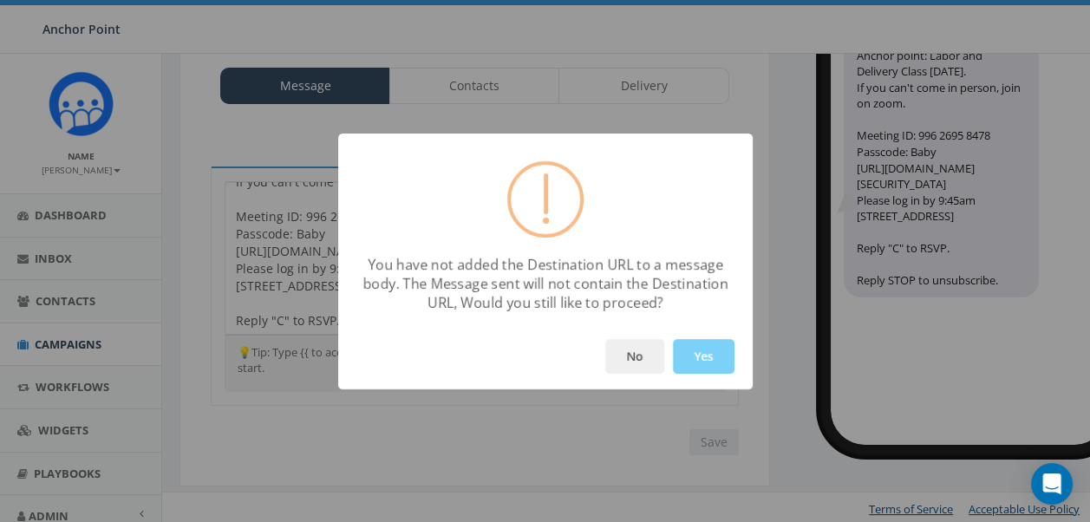
click at [706, 363] on button "Yes" at bounding box center [704, 356] width 62 height 35
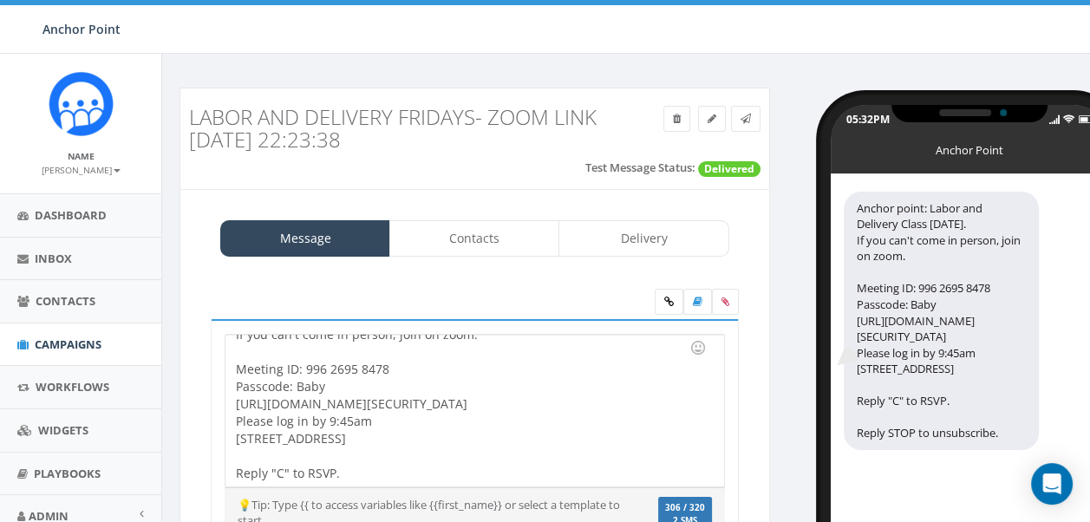
scroll to position [153, 0]
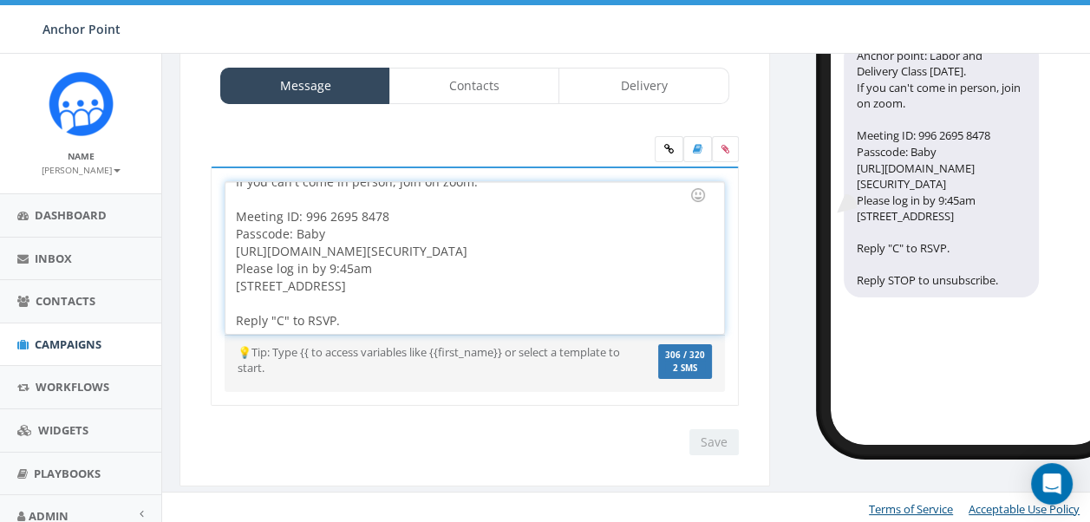
drag, startPoint x: 452, startPoint y: 290, endPoint x: 207, endPoint y: 290, distance: 244.5
click at [207, 290] on div "Labor and Delivery Class Tomorrow. If you can't come in person, join on zoom. h…" at bounding box center [475, 297] width 554 height 262
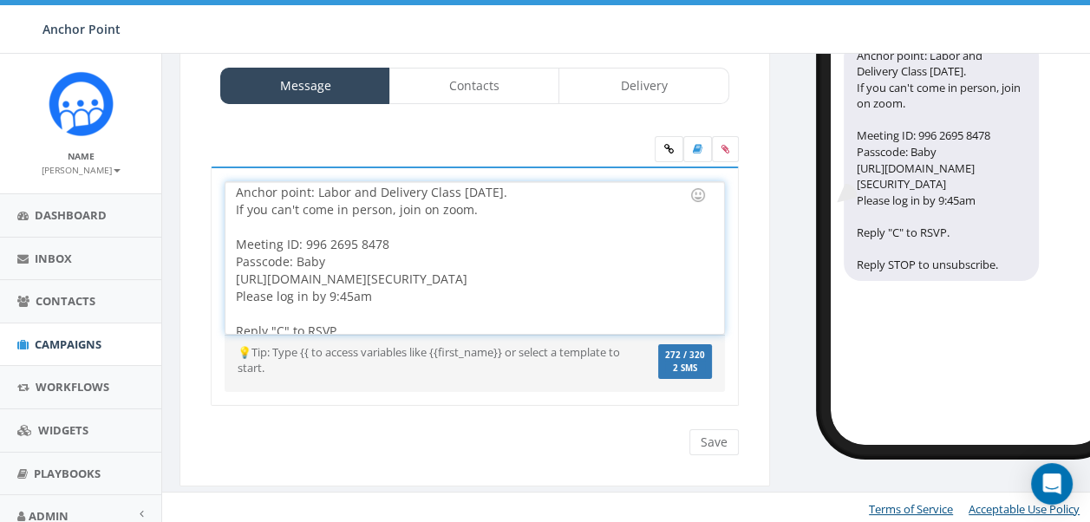
scroll to position [0, 0]
click at [700, 440] on input "Save" at bounding box center [713, 442] width 49 height 26
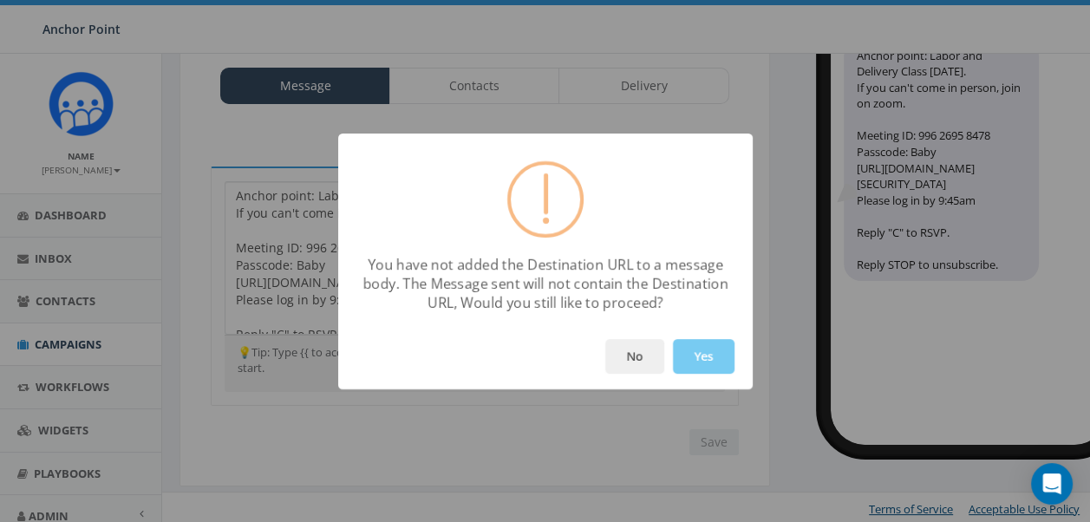
click at [717, 352] on button "Yes" at bounding box center [704, 356] width 62 height 35
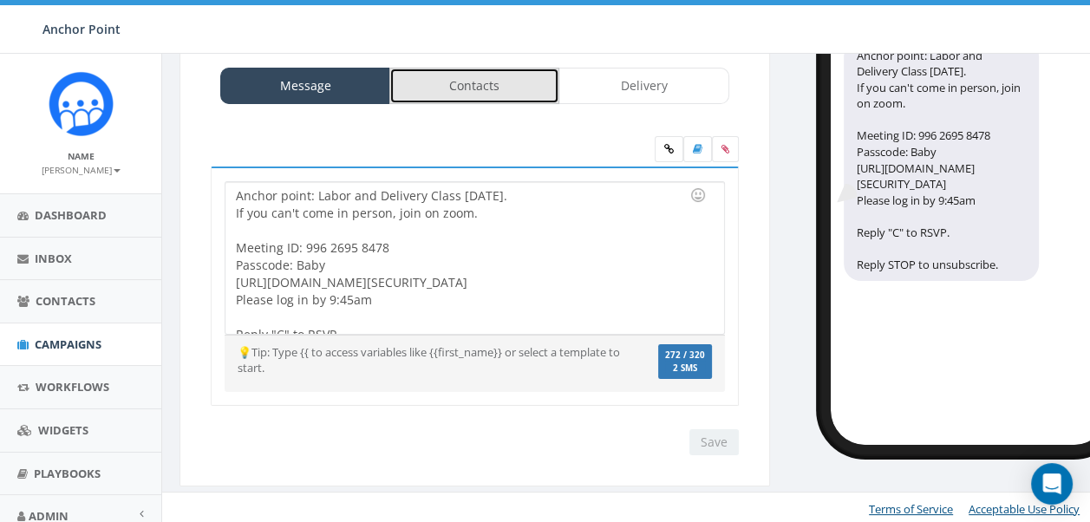
click at [484, 83] on link "Contacts" at bounding box center [474, 86] width 170 height 36
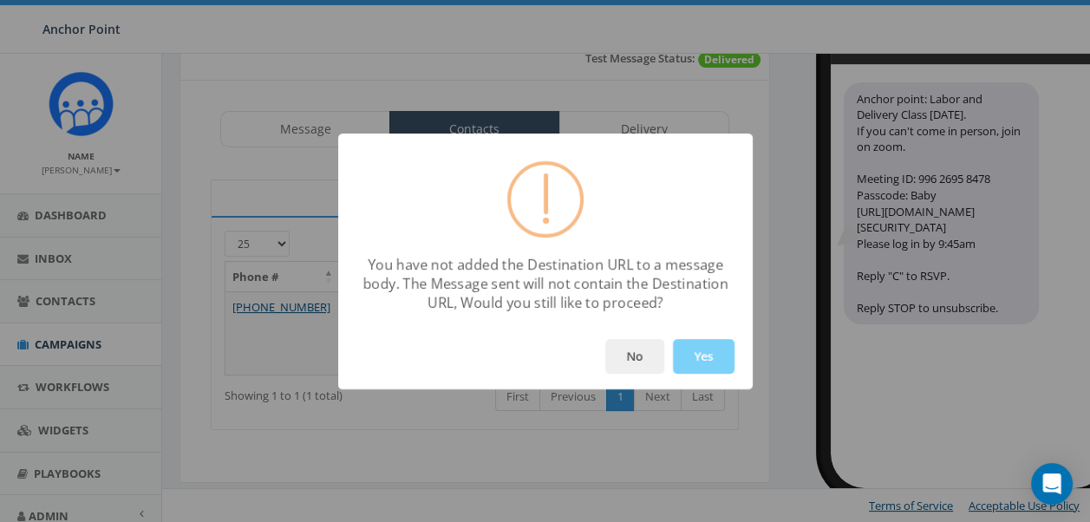
scroll to position [120, 0]
click at [700, 362] on button "Yes" at bounding box center [704, 356] width 62 height 35
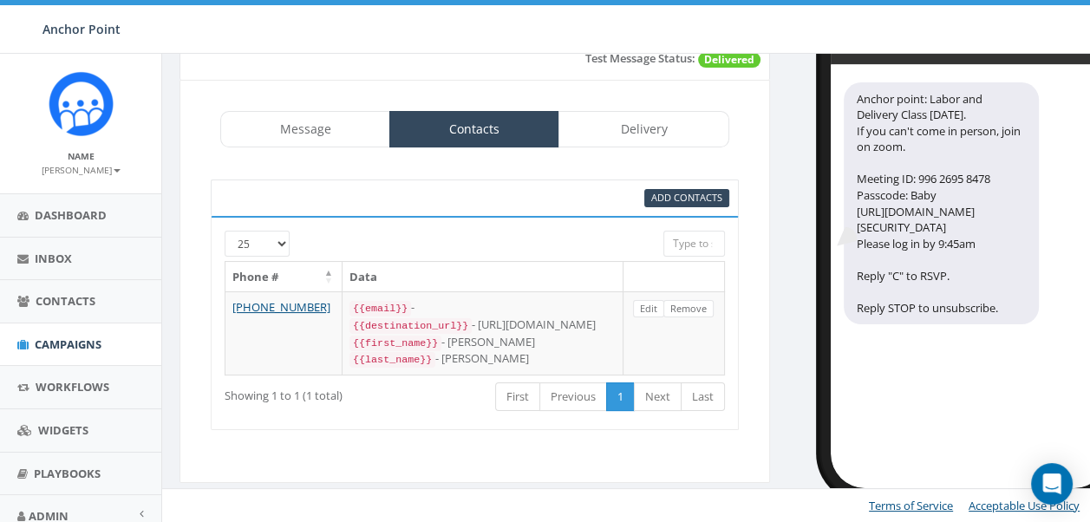
click at [281, 231] on div at bounding box center [453, 239] width 394 height 16
click at [669, 191] on span "Add Contacts" at bounding box center [686, 197] width 71 height 13
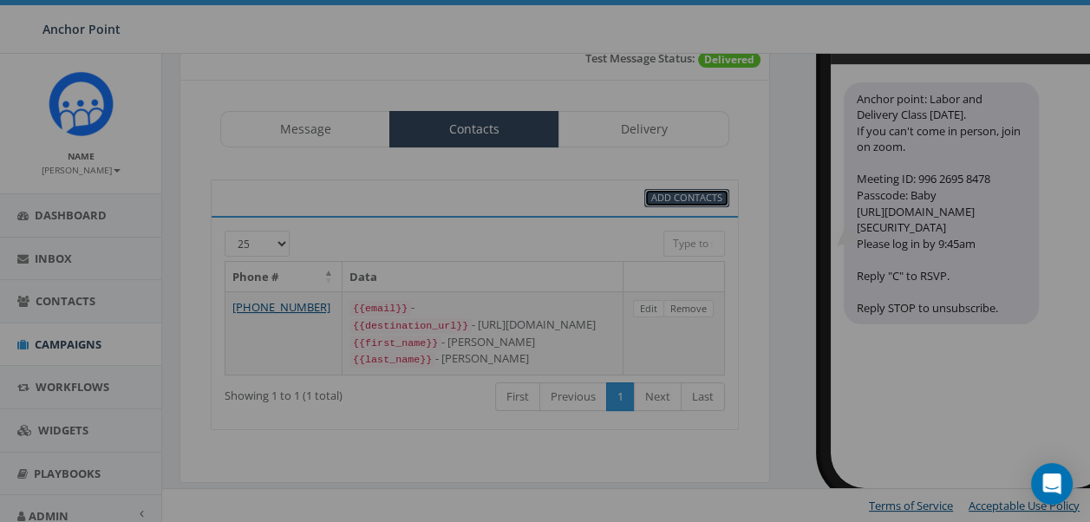
select select
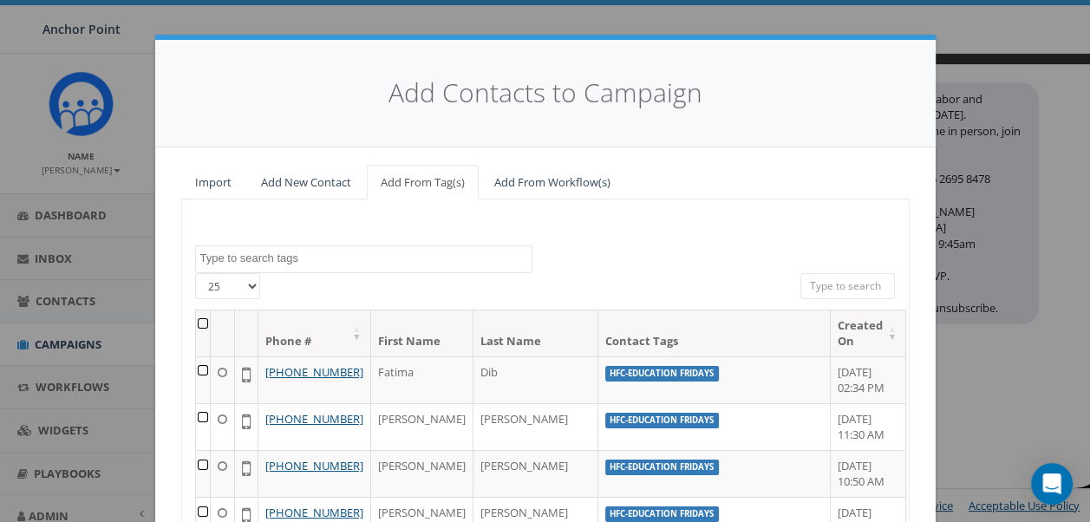
click at [332, 255] on textarea "Search" at bounding box center [365, 259] width 331 height 16
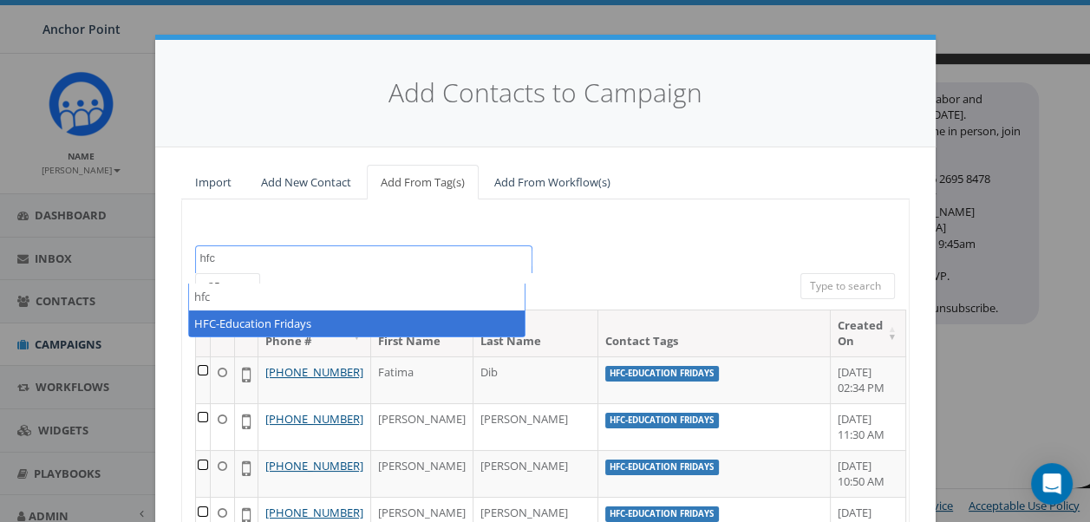
type textarea "hfc"
select select "HFC-Education Fridays"
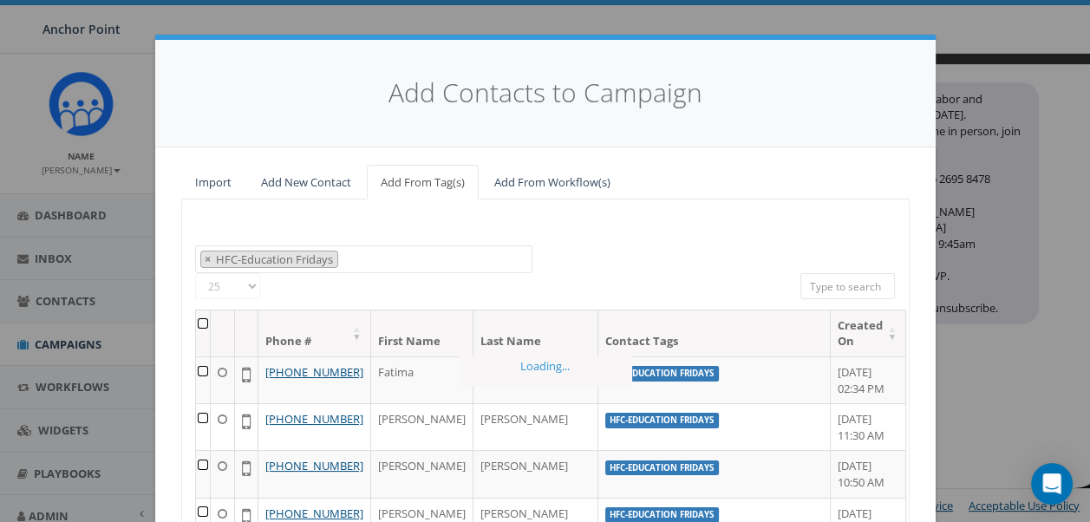
scroll to position [472, 0]
click at [242, 275] on select "25 50 100" at bounding box center [227, 286] width 65 height 26
select select "100"
click at [195, 273] on select "25 50 100" at bounding box center [227, 286] width 65 height 26
click at [203, 322] on th at bounding box center [203, 333] width 15 height 46
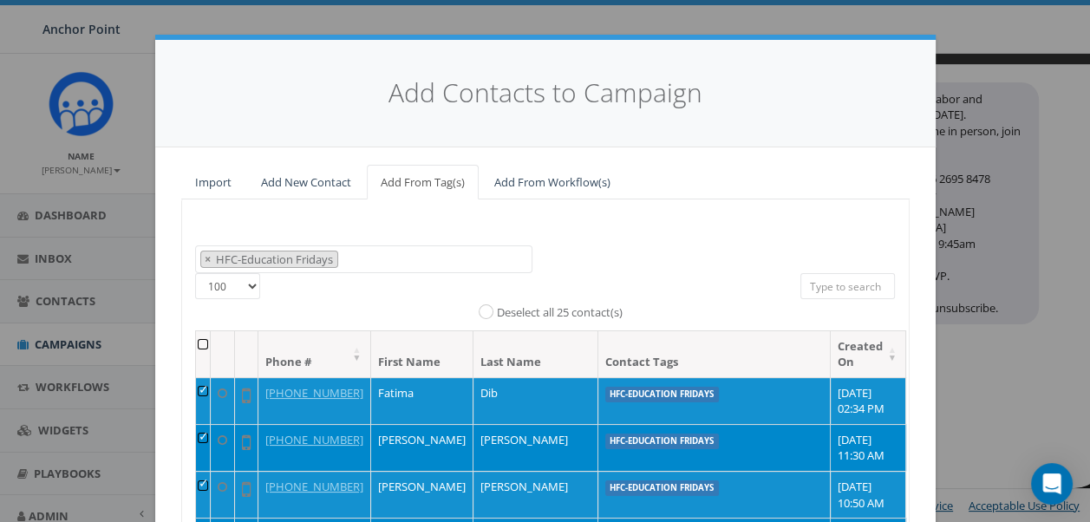
click at [243, 278] on select "25 50 100" at bounding box center [227, 286] width 65 height 26
click at [195, 273] on select "25 50 100" at bounding box center [227, 286] width 65 height 26
click at [204, 348] on th at bounding box center [203, 354] width 15 height 46
click at [589, 290] on input "All 212 contact(s) filtered" at bounding box center [594, 290] width 11 height 11
radio input "true"
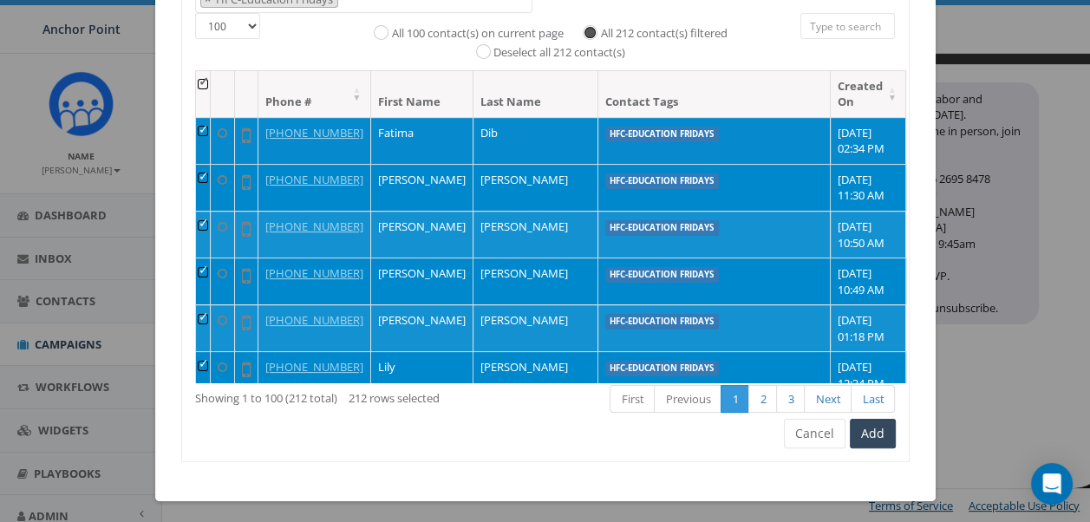
scroll to position [264, 0]
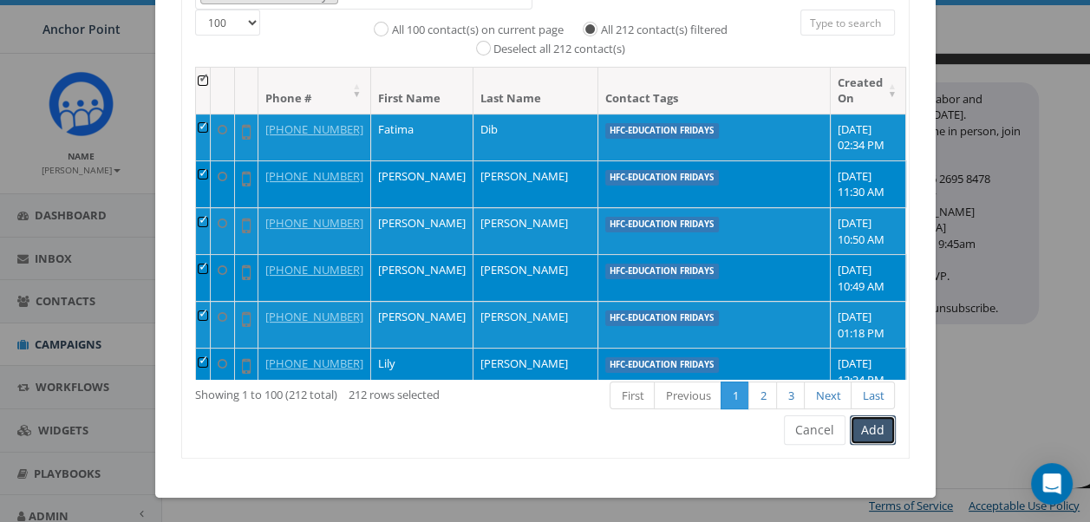
click at [863, 434] on button "Add" at bounding box center [873, 429] width 46 height 29
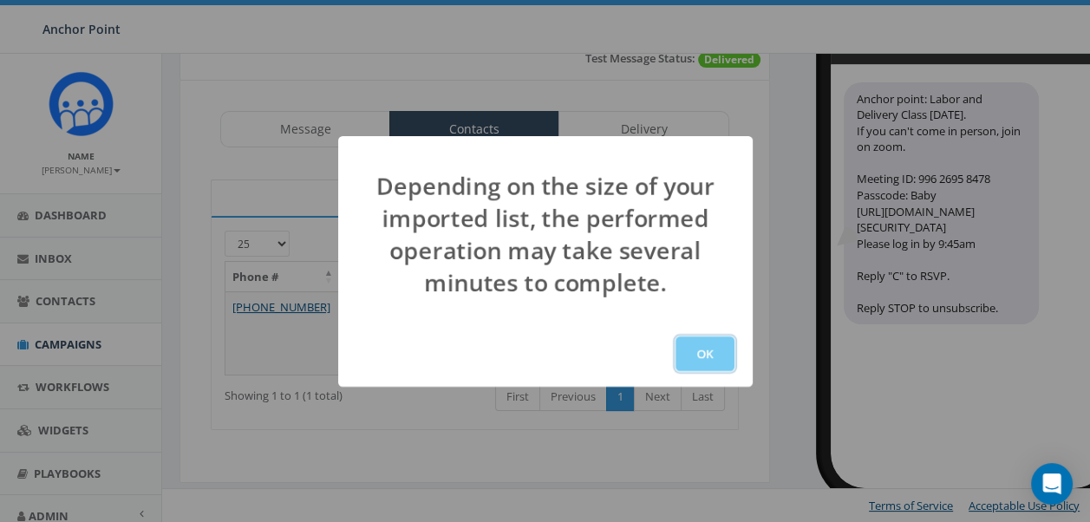
click at [707, 358] on button "OK" at bounding box center [704, 353] width 59 height 35
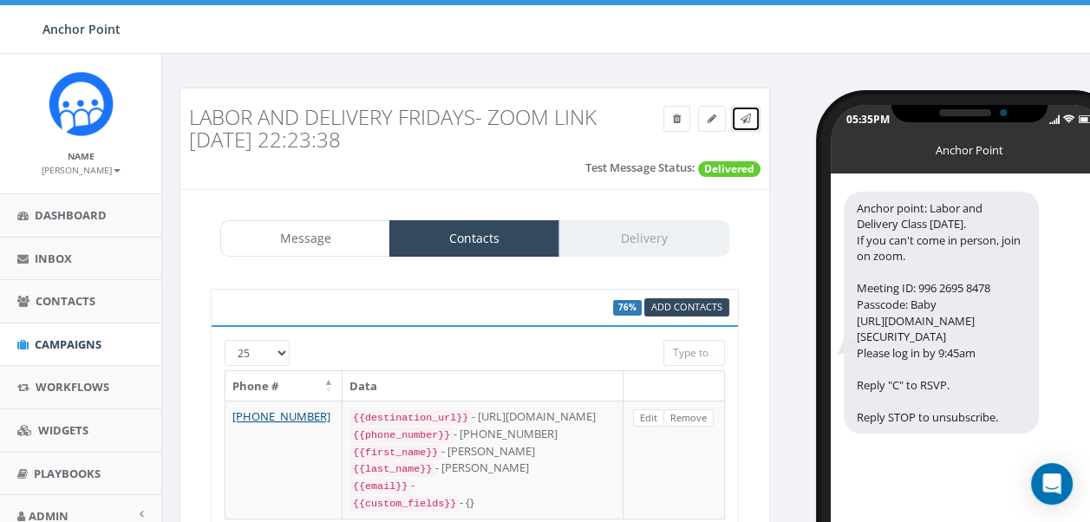
click at [746, 120] on icon at bounding box center [745, 119] width 10 height 10
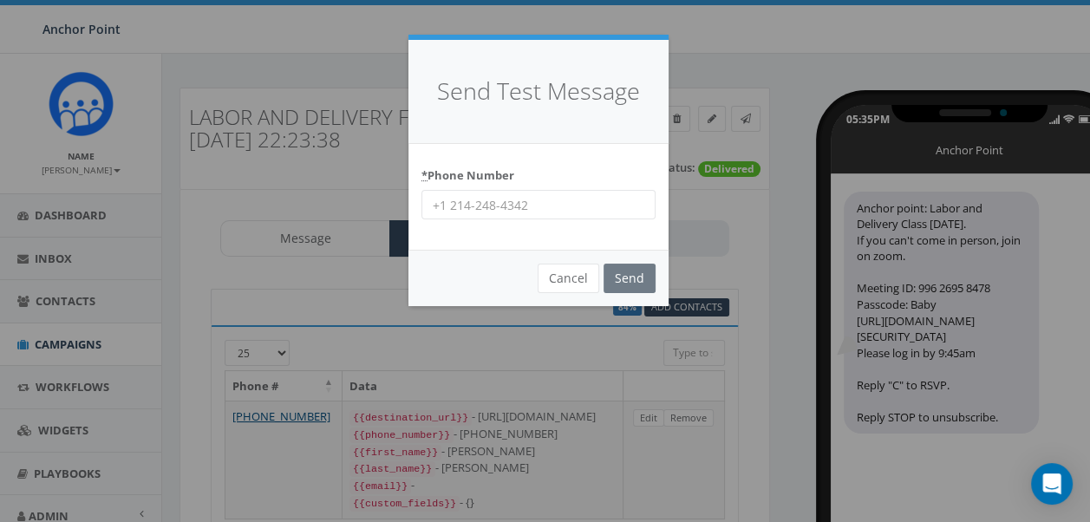
click at [593, 214] on input "* Phone Number" at bounding box center [538, 204] width 234 height 29
type input "9704430507"
click at [603, 264] on input "Send" at bounding box center [629, 278] width 52 height 29
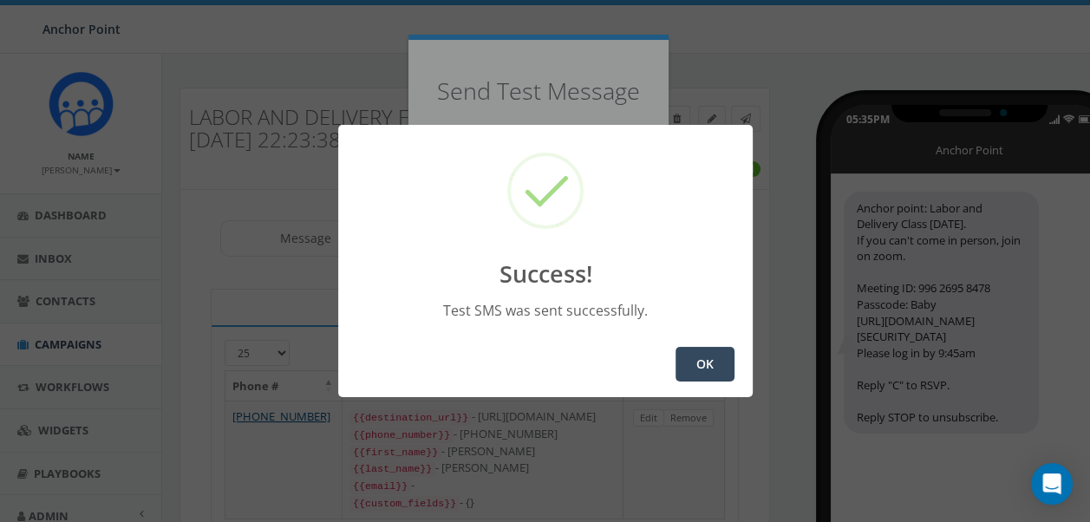
click at [716, 363] on button "OK" at bounding box center [704, 364] width 59 height 35
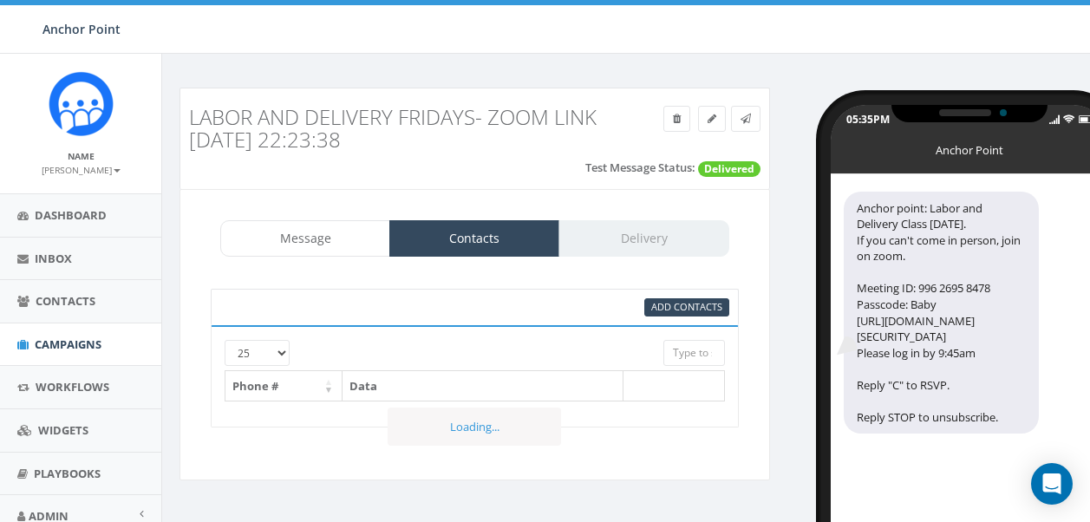
select select
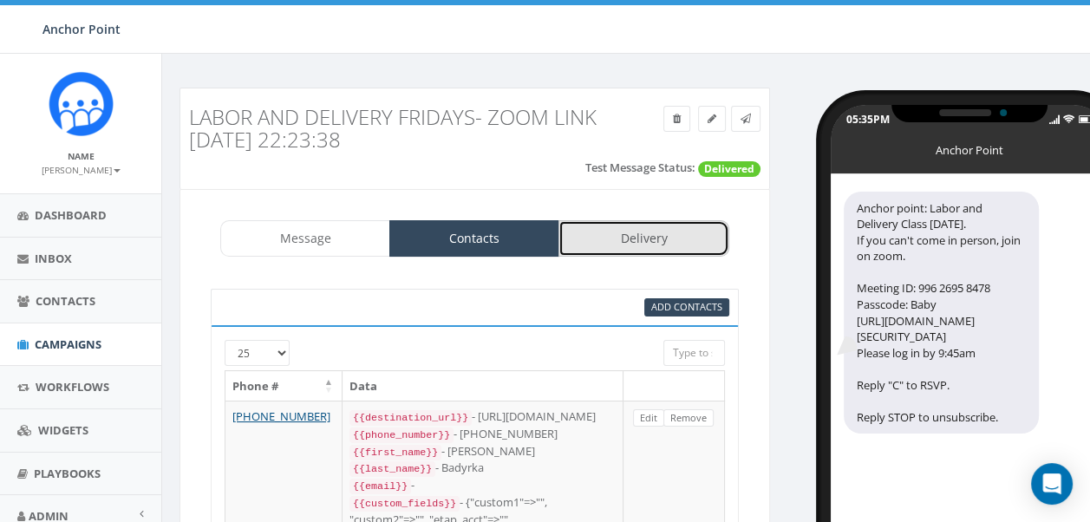
click at [617, 237] on link "Delivery" at bounding box center [643, 238] width 170 height 36
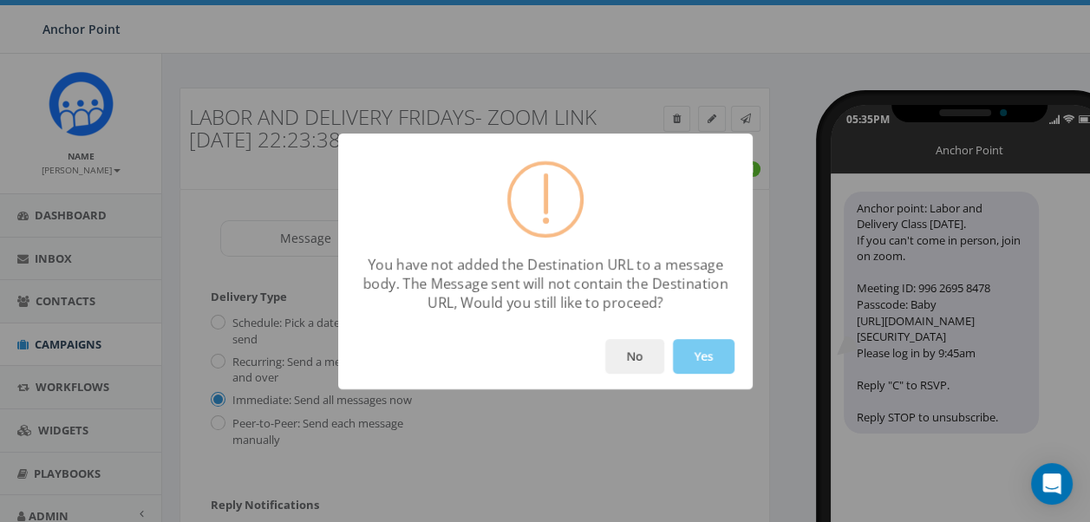
click at [707, 359] on button "Yes" at bounding box center [704, 356] width 62 height 35
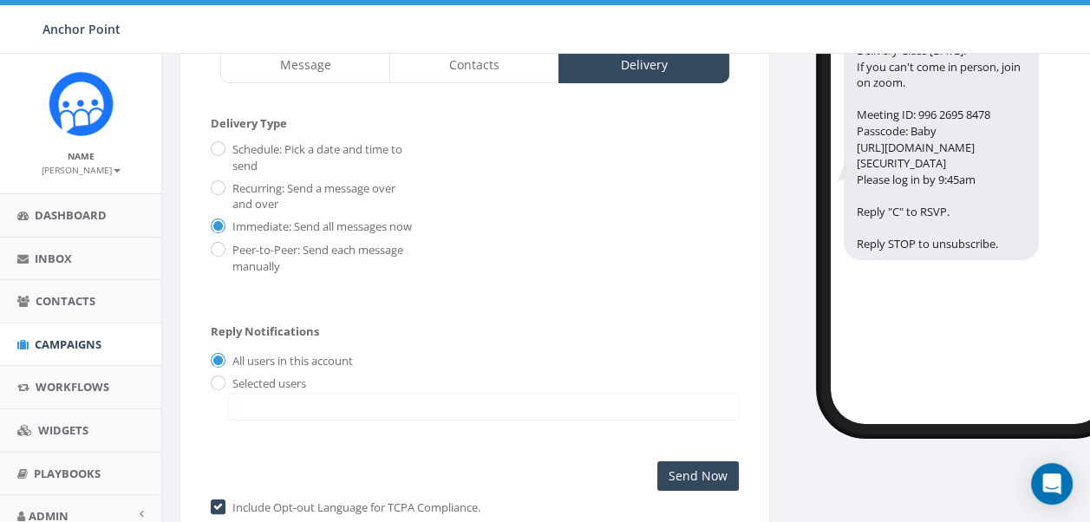
scroll to position [281, 0]
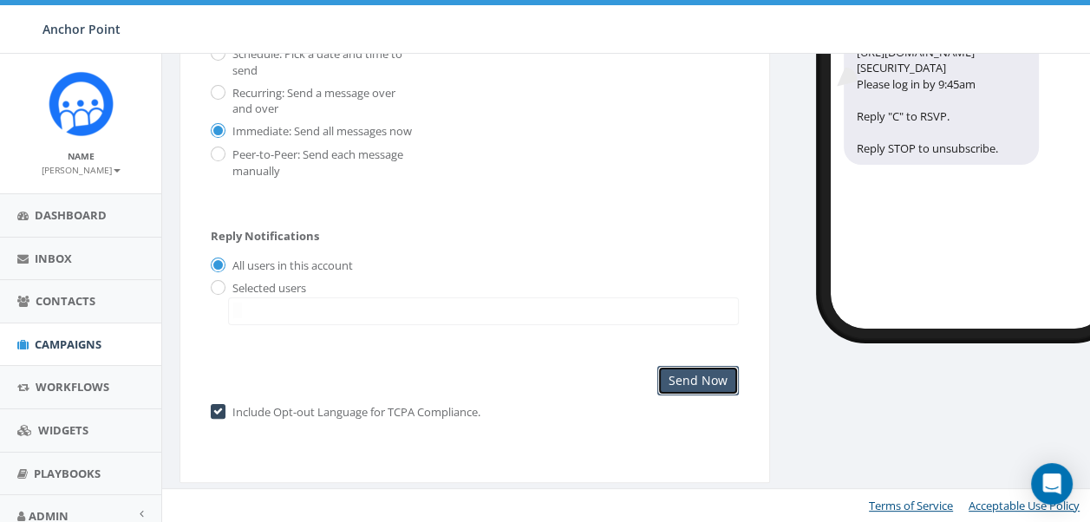
click at [684, 381] on input "Send Now" at bounding box center [697, 380] width 81 height 29
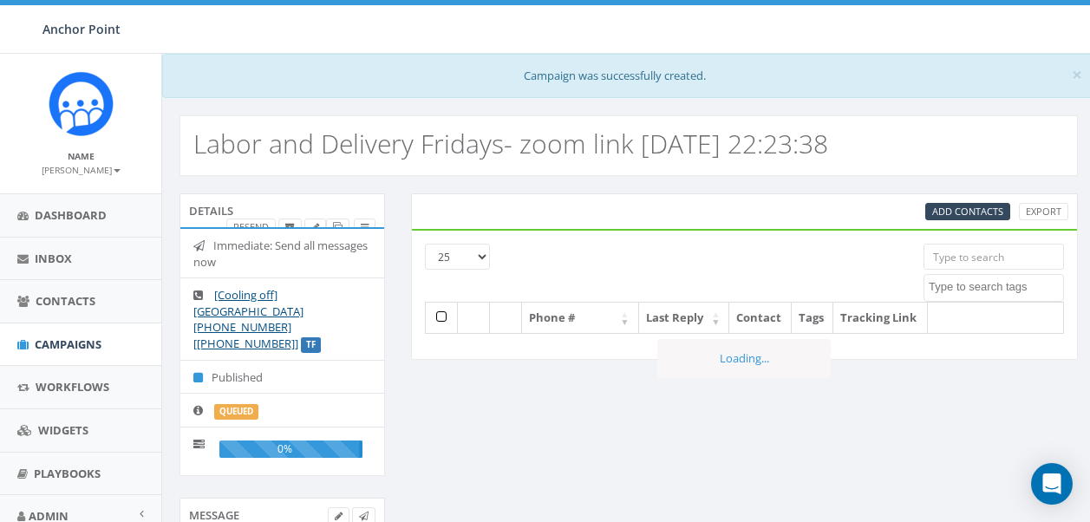
select select
